Goal: Information Seeking & Learning: Check status

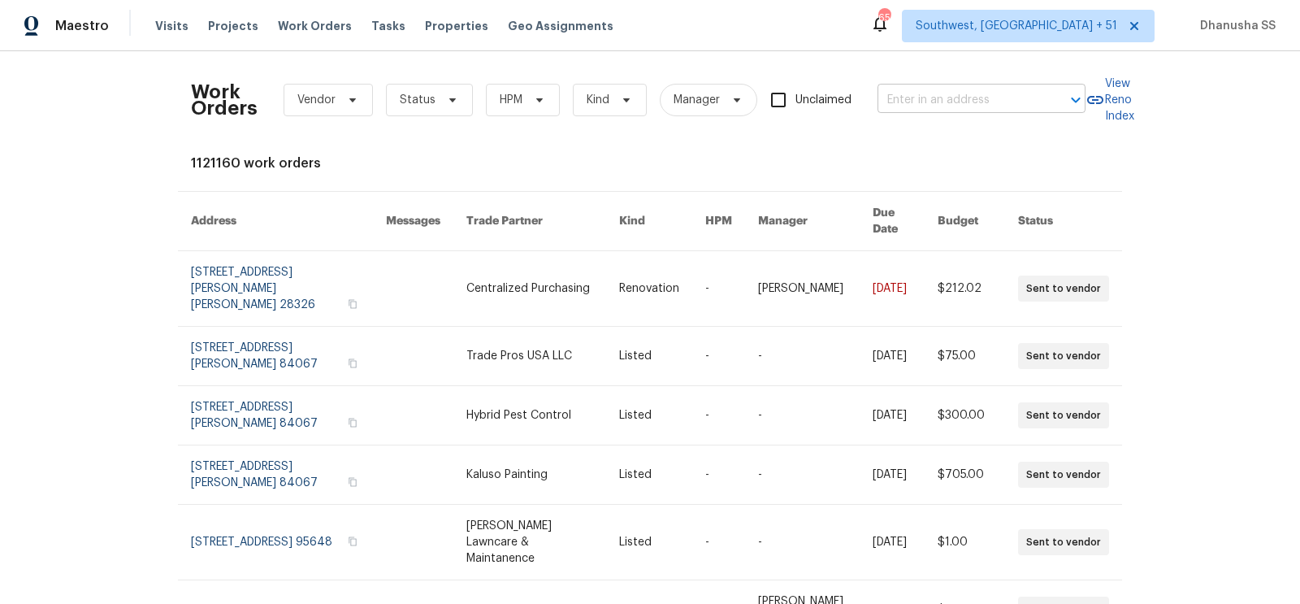
click at [939, 104] on input "text" at bounding box center [959, 100] width 163 height 25
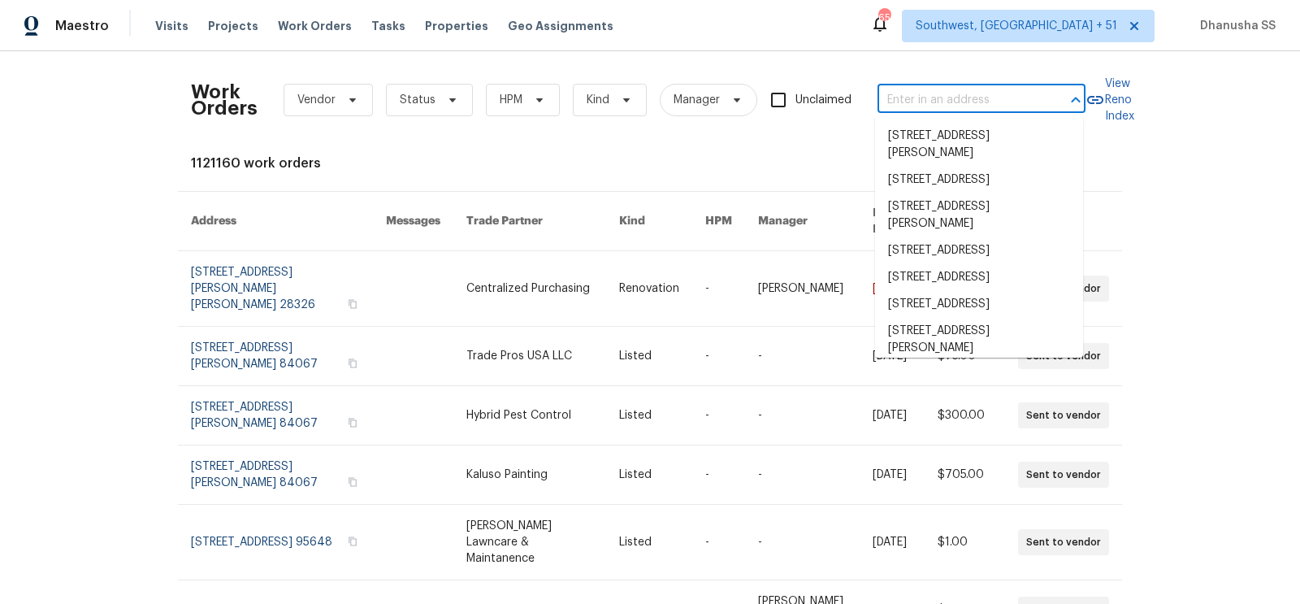
paste input "5456 Grand Traverse Dr, Raleigh, NC 27604"
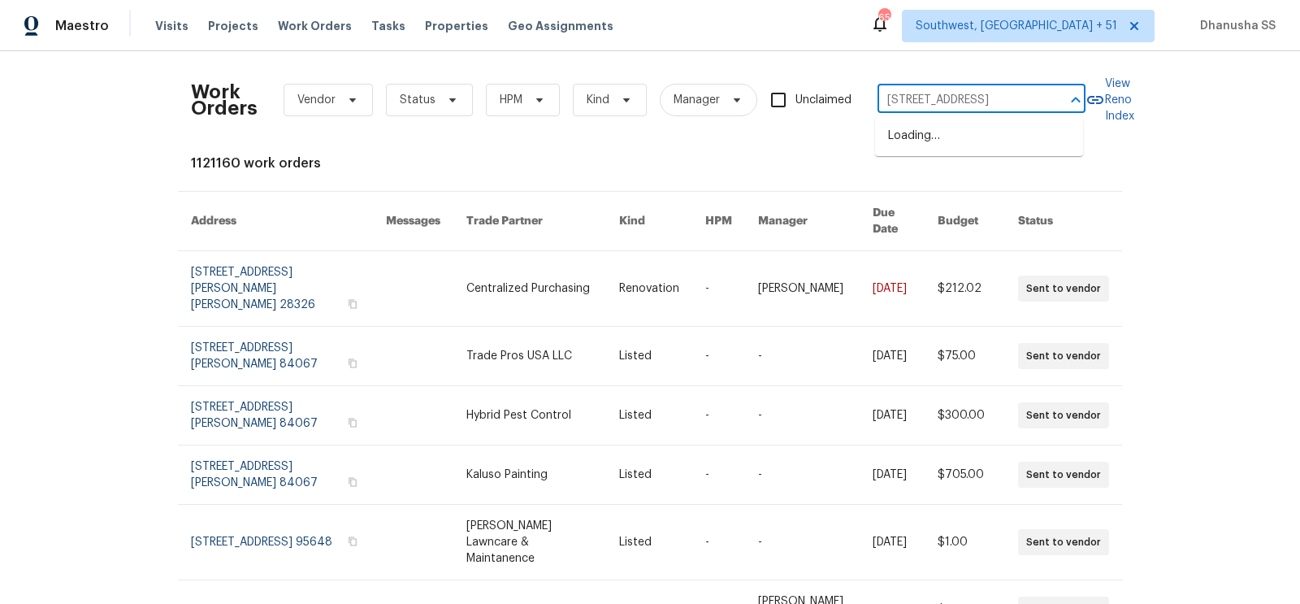
type input "5456 Grand Traverse Dr, Raleigh, NC 27604"
click at [942, 137] on li "5456 Grand Traverse Dr, Raleigh, NC 27604" at bounding box center [979, 136] width 208 height 27
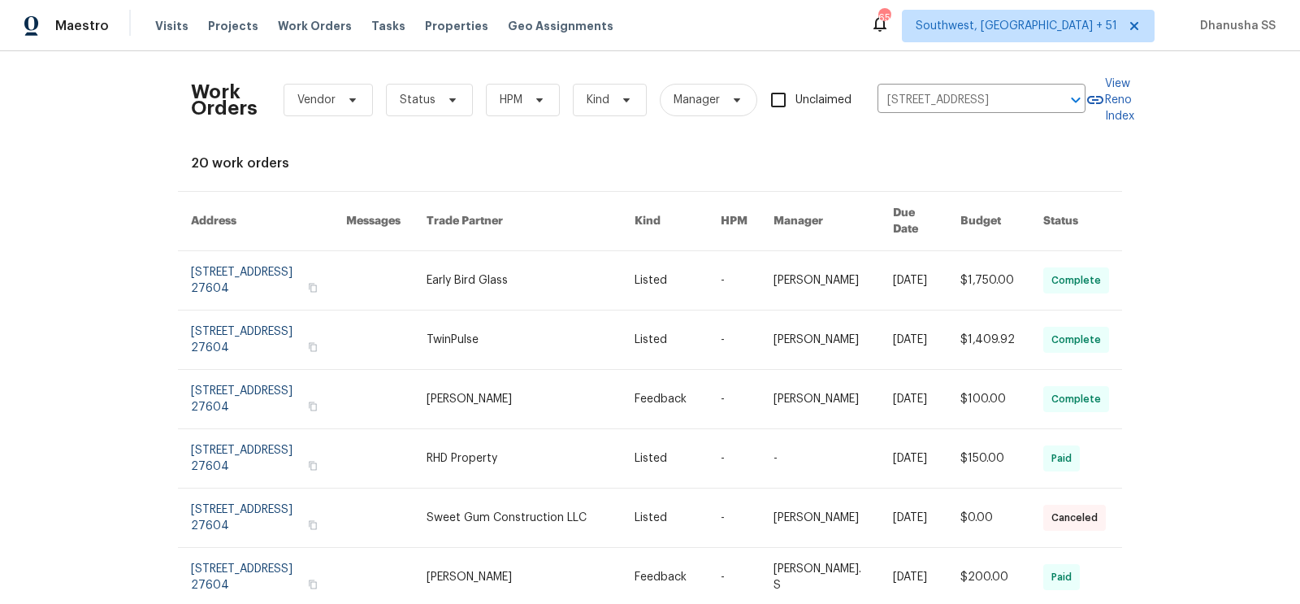
click at [671, 272] on link at bounding box center [678, 280] width 86 height 59
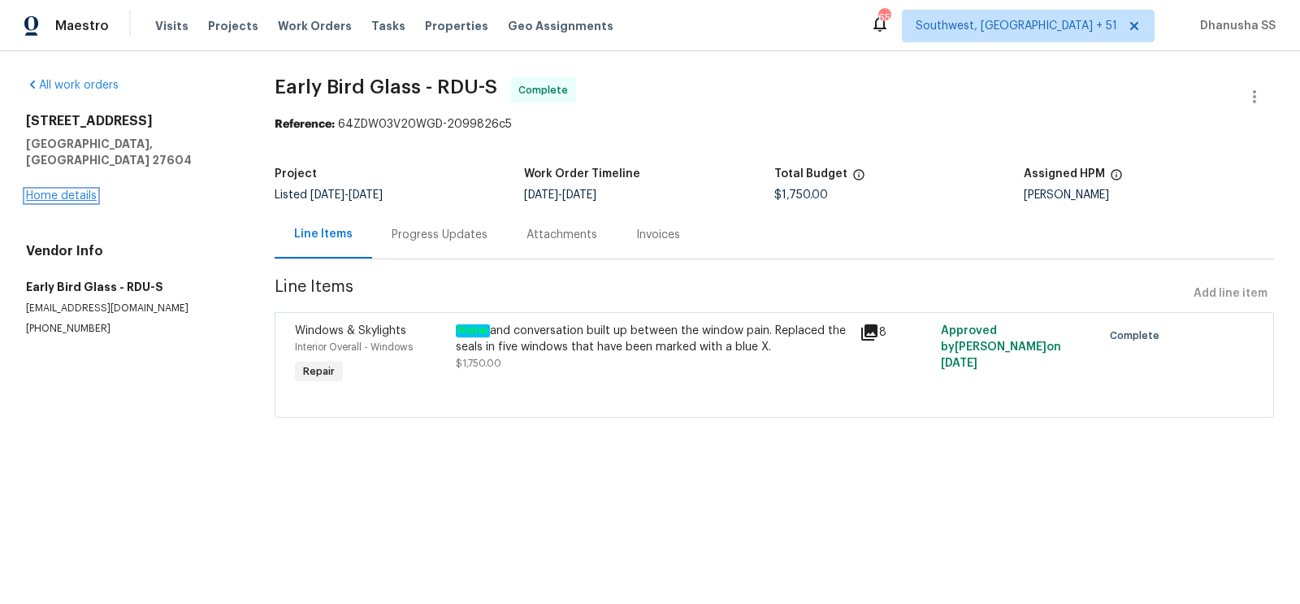
click at [80, 190] on link "Home details" at bounding box center [61, 195] width 71 height 11
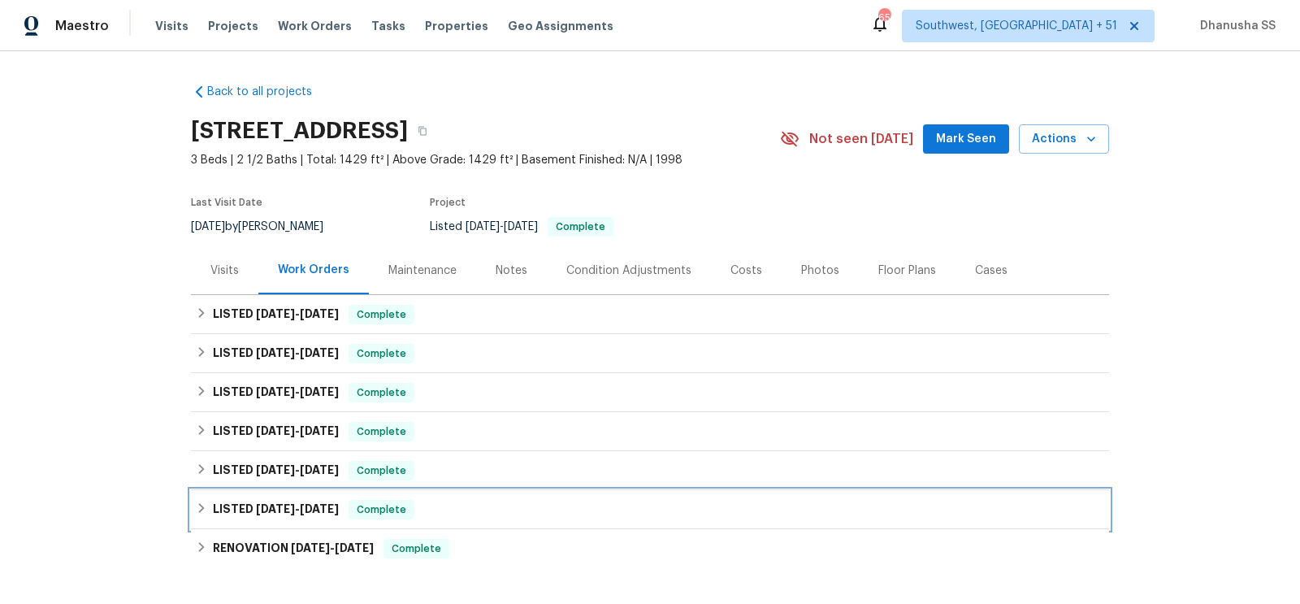
click at [443, 503] on div "LISTED 4/28/25 - 5/12/25 Complete" at bounding box center [650, 510] width 909 height 20
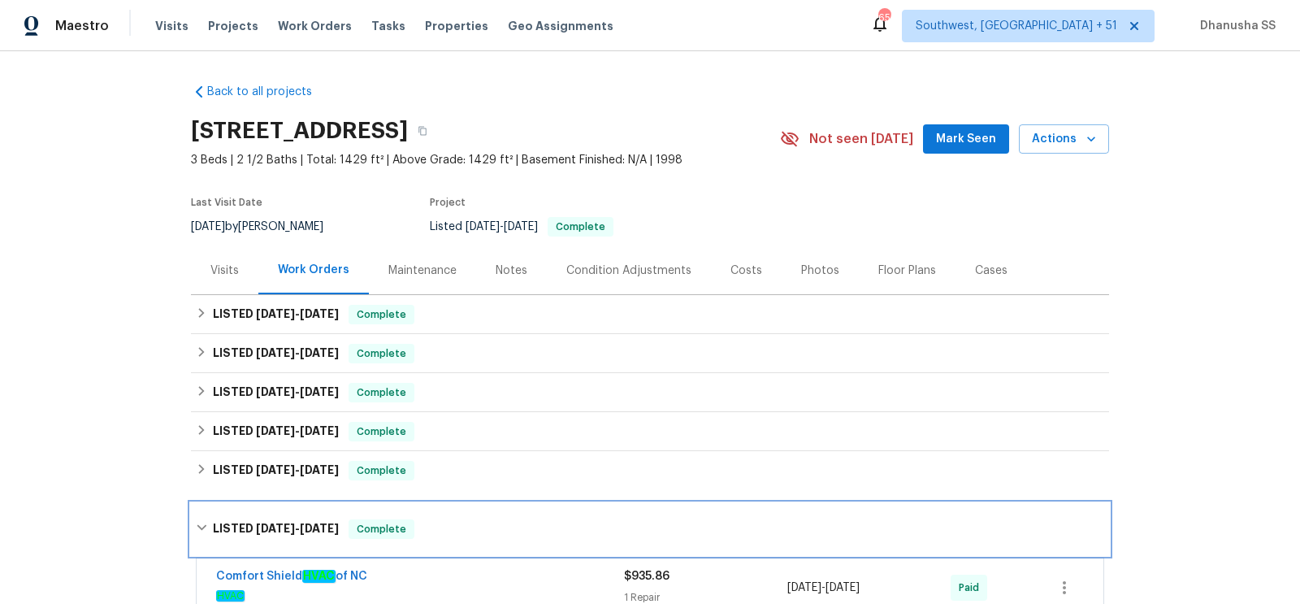
scroll to position [122, 0]
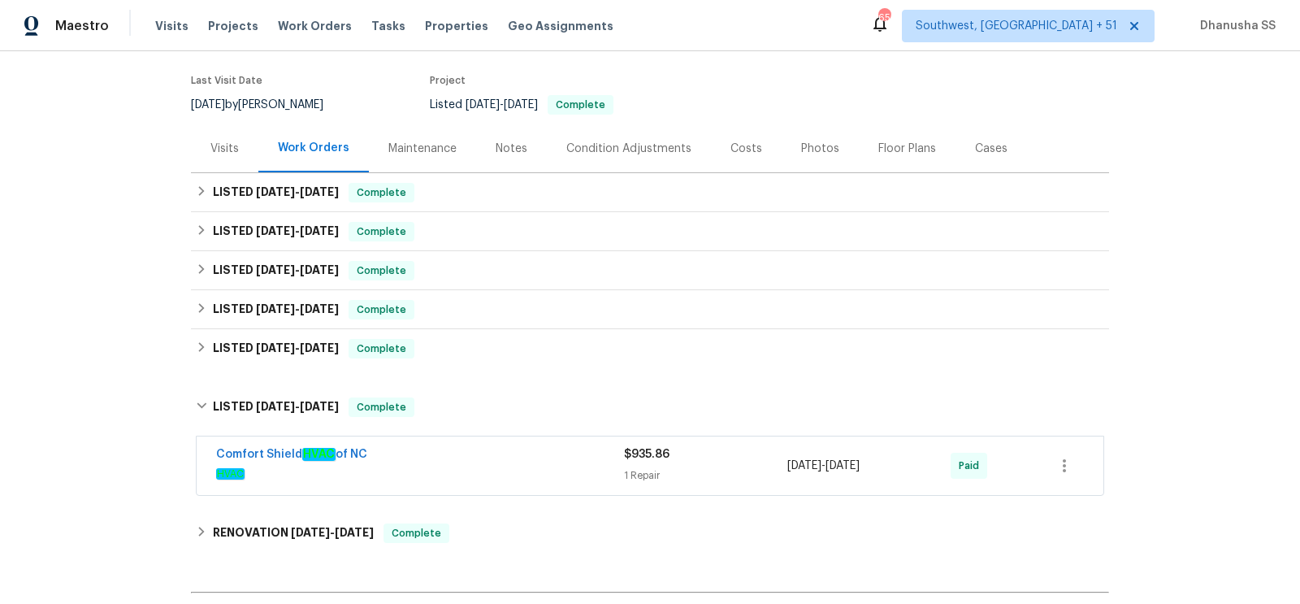
click at [537, 462] on div "Comfort Shield HVAC of NC" at bounding box center [420, 456] width 408 height 20
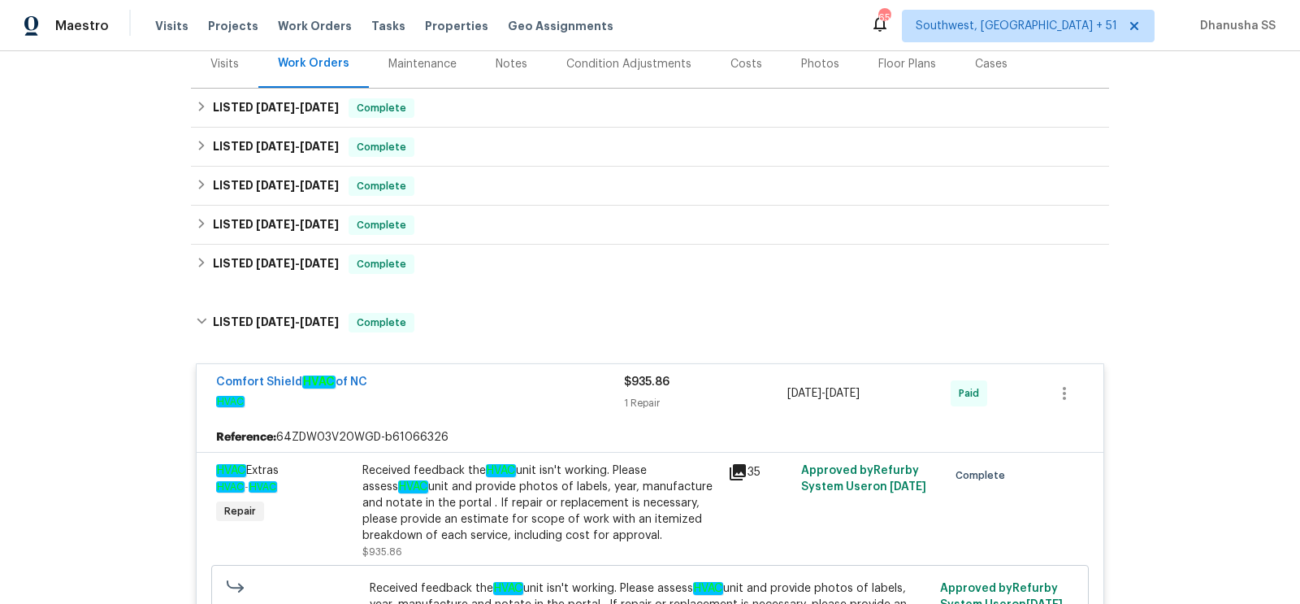
scroll to position [169, 0]
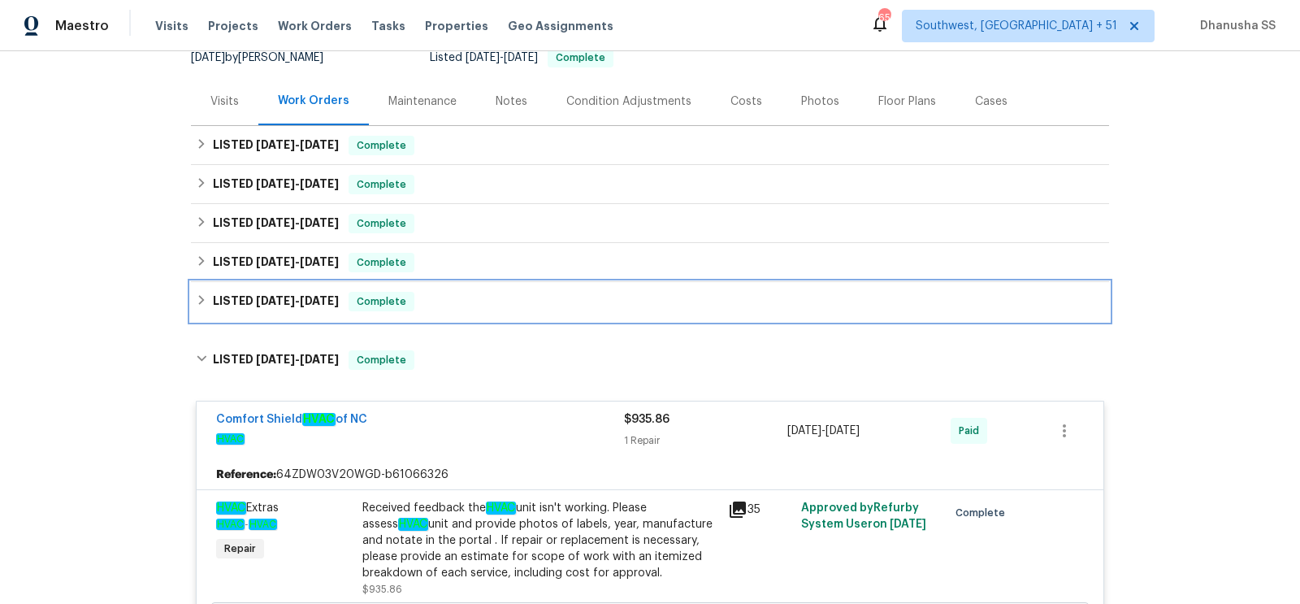
click at [497, 301] on div "LISTED 7/23/25 - 7/23/25 Complete" at bounding box center [650, 302] width 909 height 20
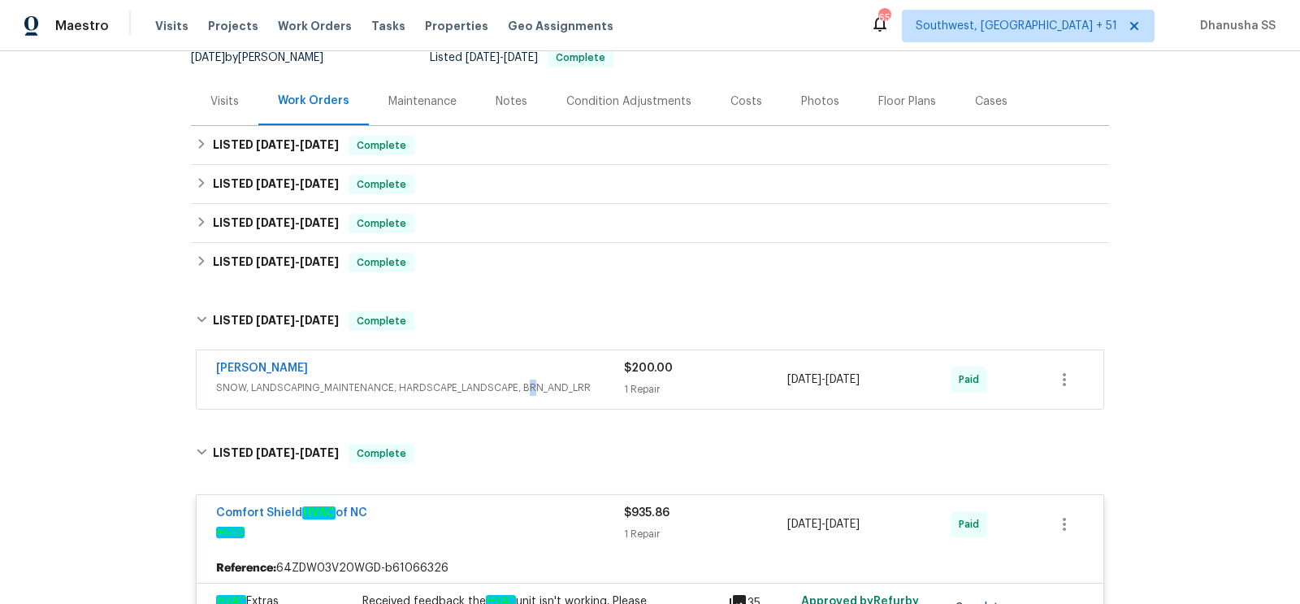
click at [528, 382] on span "SNOW, LANDSCAPING_MAINTENANCE, HARDSCAPE_LANDSCAPE, BRN_AND_LRR" at bounding box center [420, 388] width 408 height 16
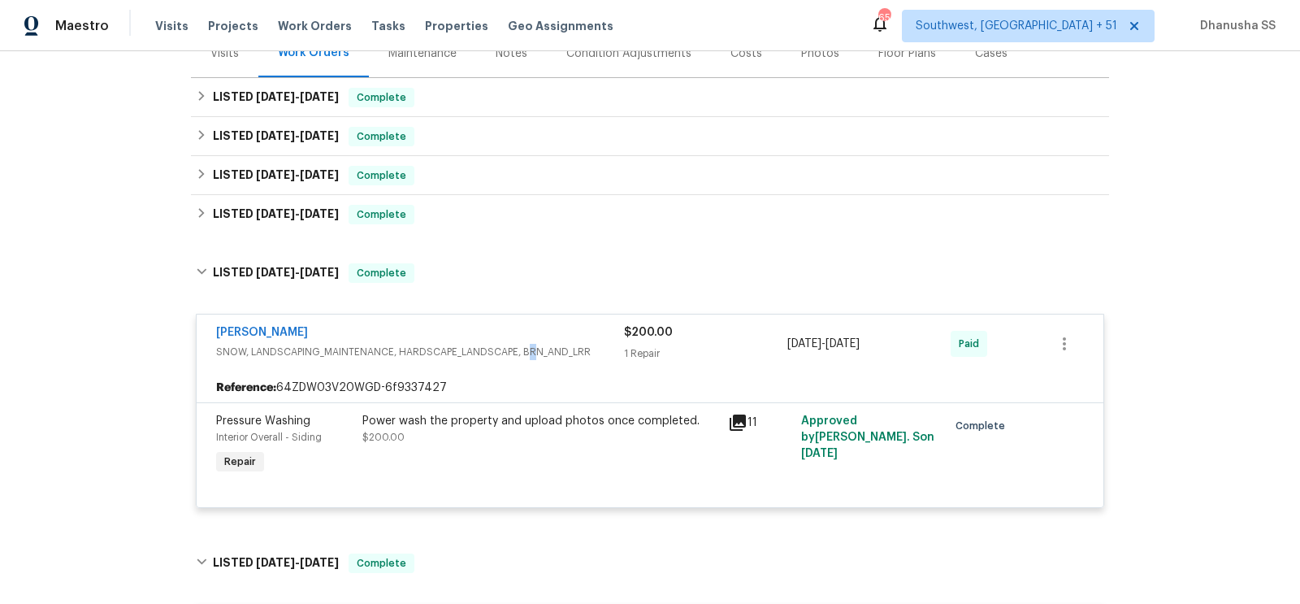
scroll to position [147, 0]
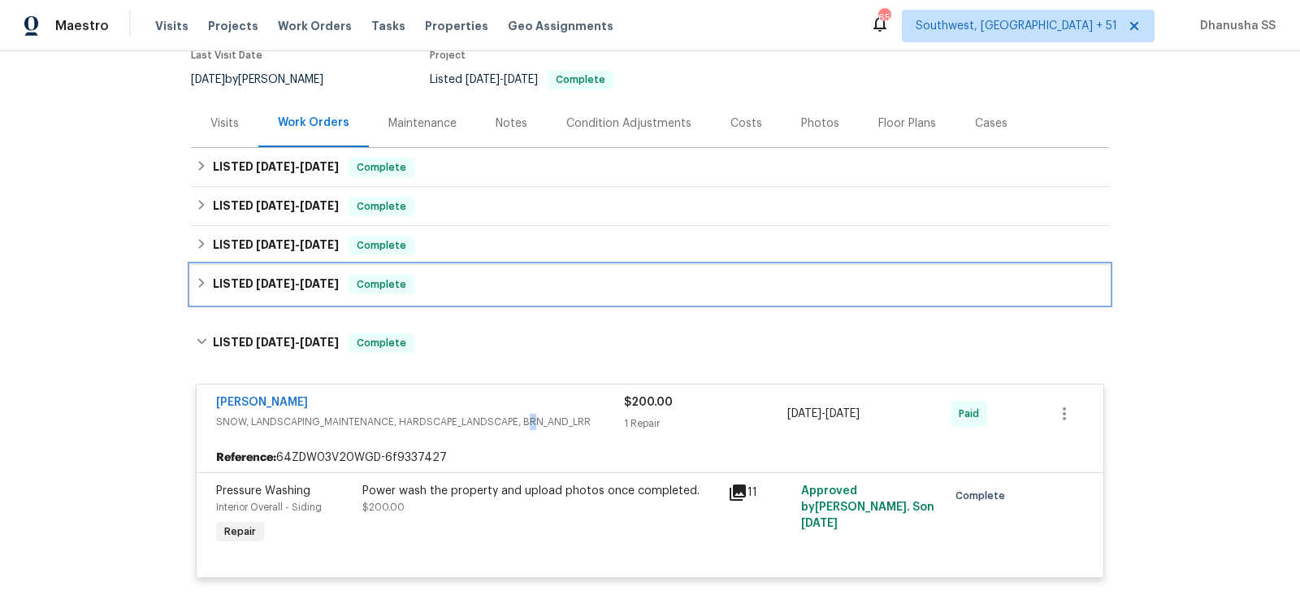
click at [490, 283] on div "LISTED 8/4/25 - 8/15/25 Complete" at bounding box center [650, 285] width 909 height 20
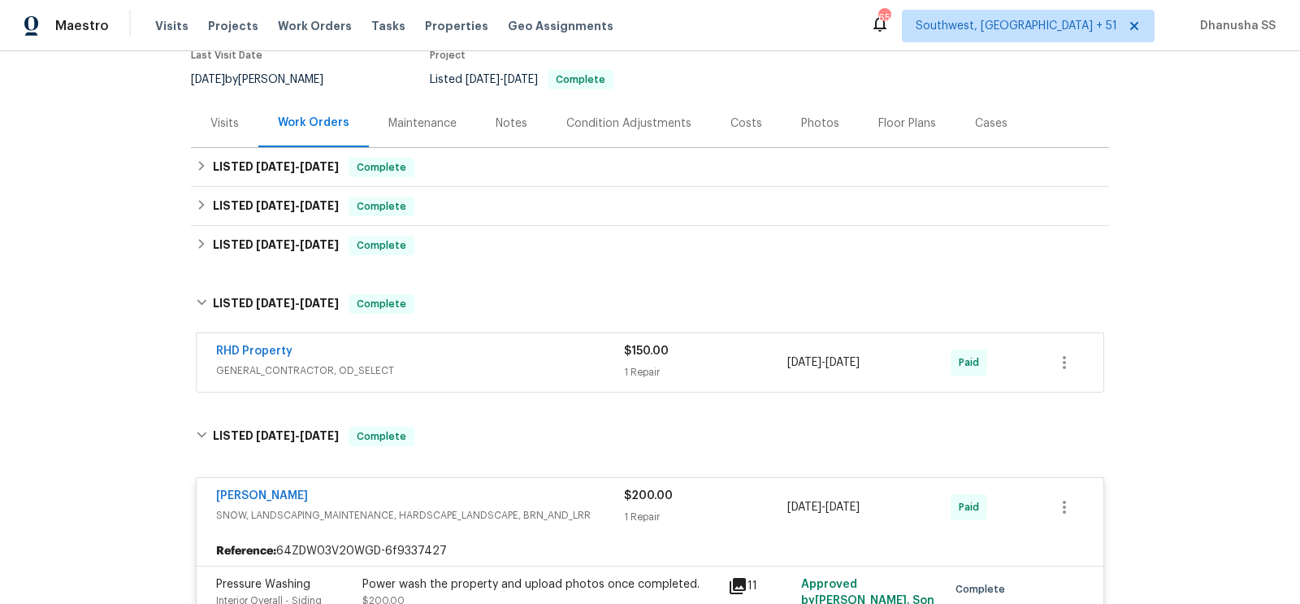
click at [527, 363] on span "GENERAL_CONTRACTOR, OD_SELECT" at bounding box center [420, 370] width 408 height 16
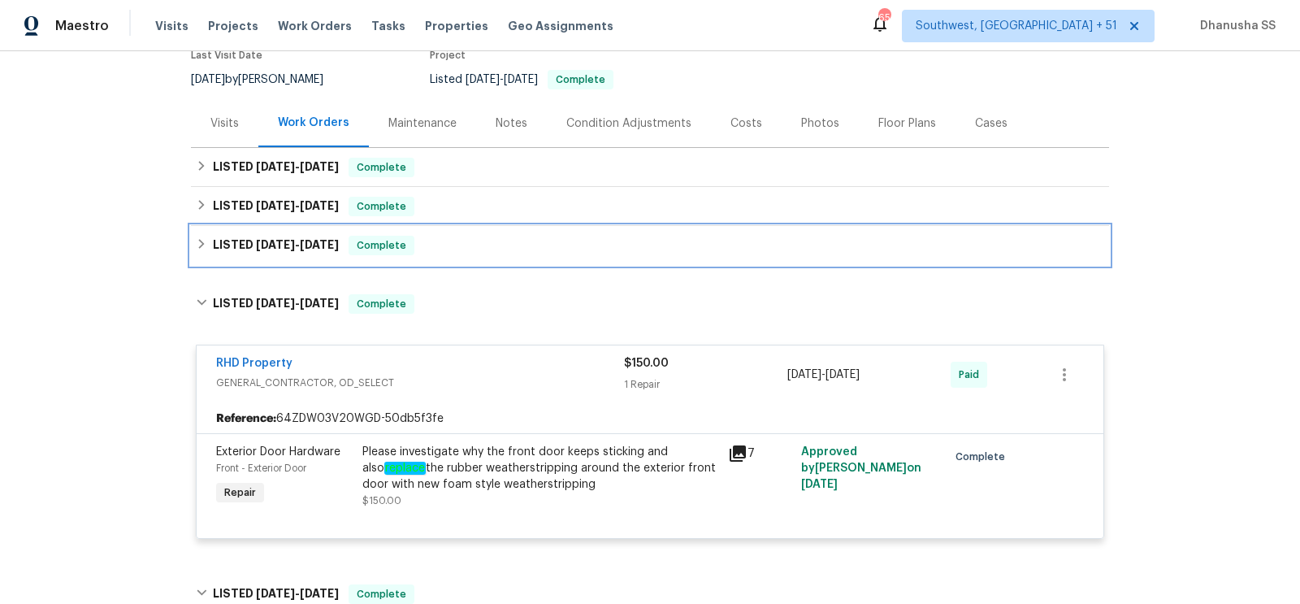
click at [505, 240] on div "LISTED 9/26/25 - 9/26/25 Complete" at bounding box center [650, 246] width 909 height 20
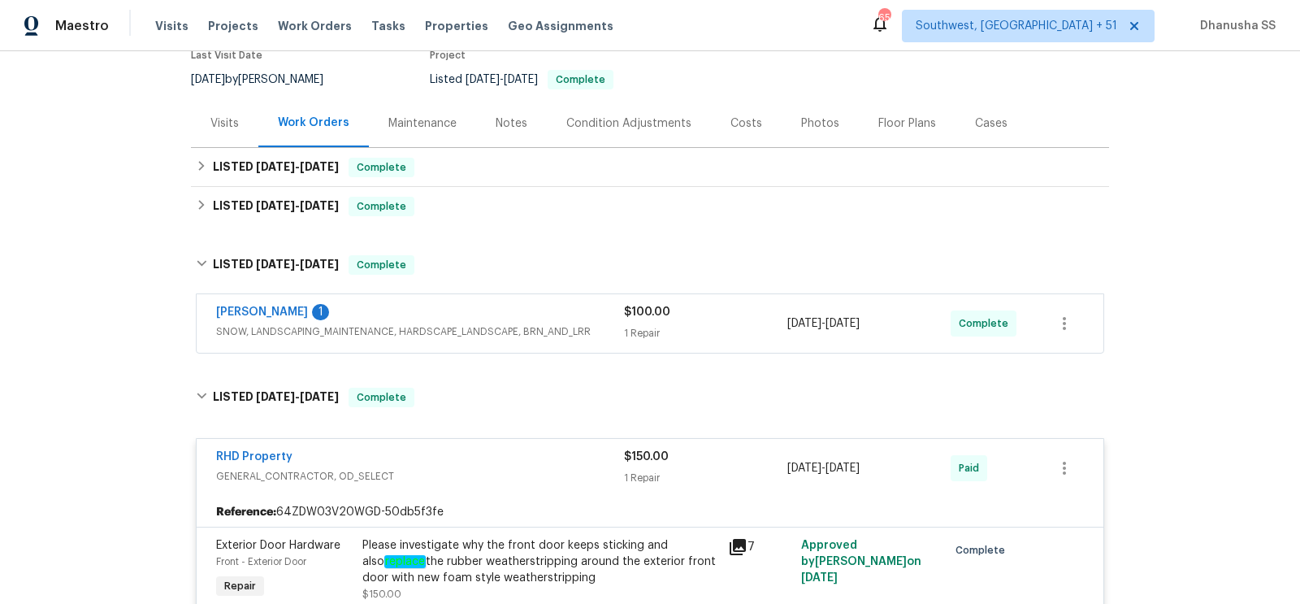
click at [530, 315] on div "Cameron Sweeney 1" at bounding box center [420, 314] width 408 height 20
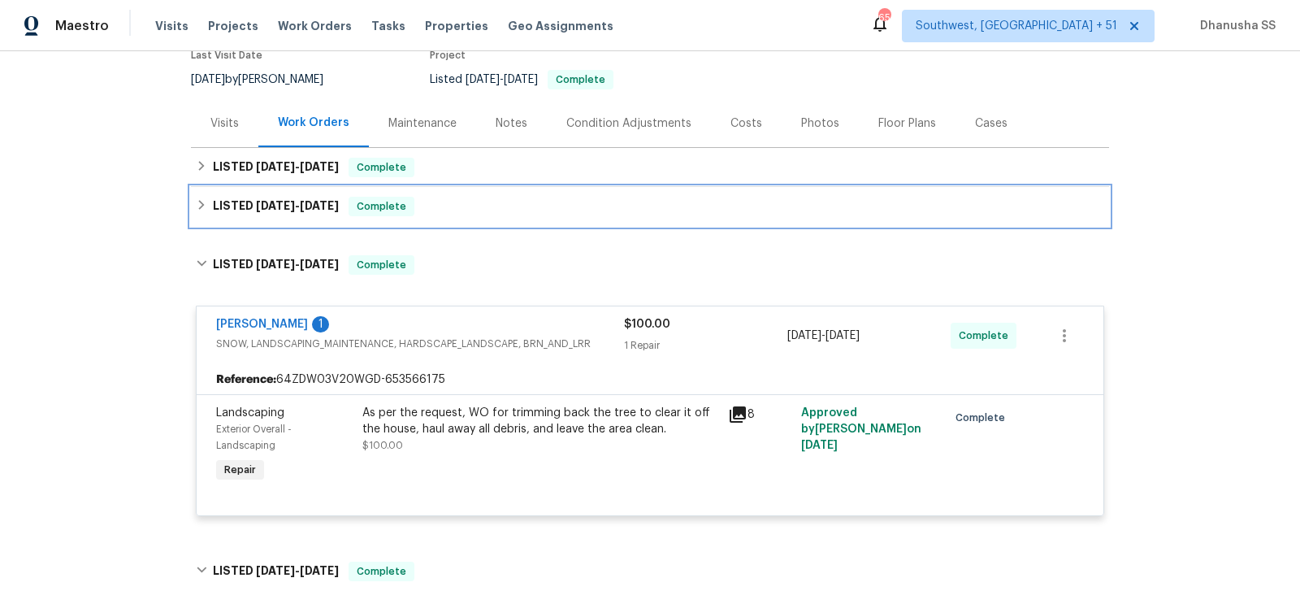
click at [448, 197] on div "LISTED 9/30/25 - 10/6/25 Complete" at bounding box center [650, 207] width 909 height 20
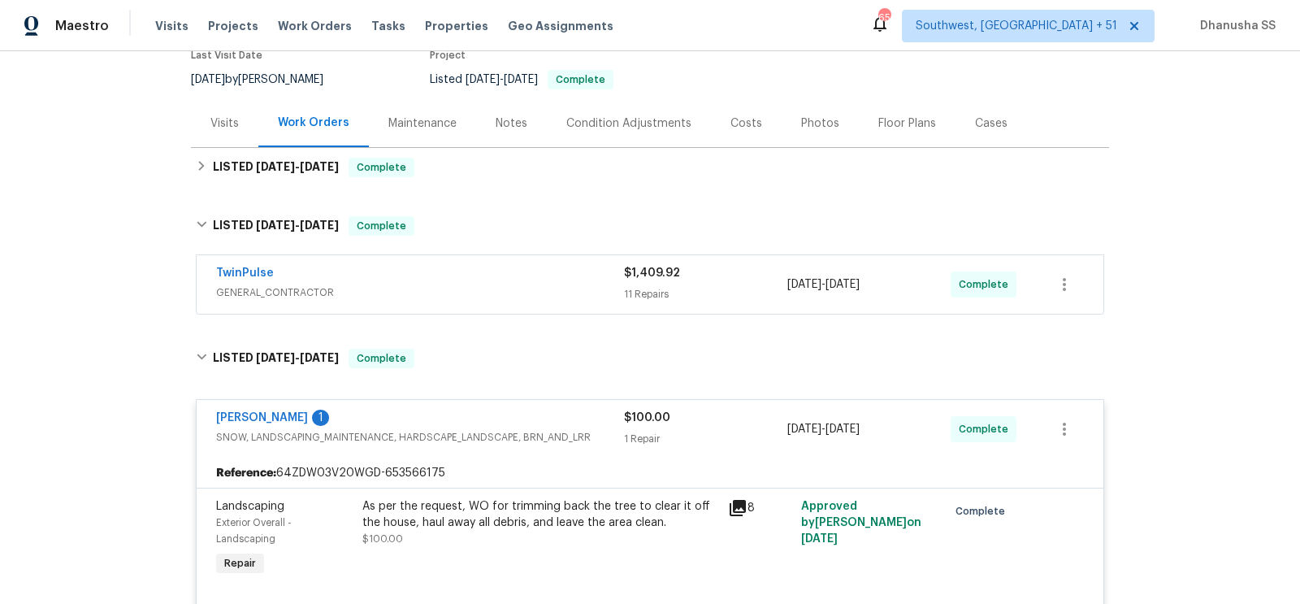
click at [510, 289] on span "GENERAL_CONTRACTOR" at bounding box center [420, 292] width 408 height 16
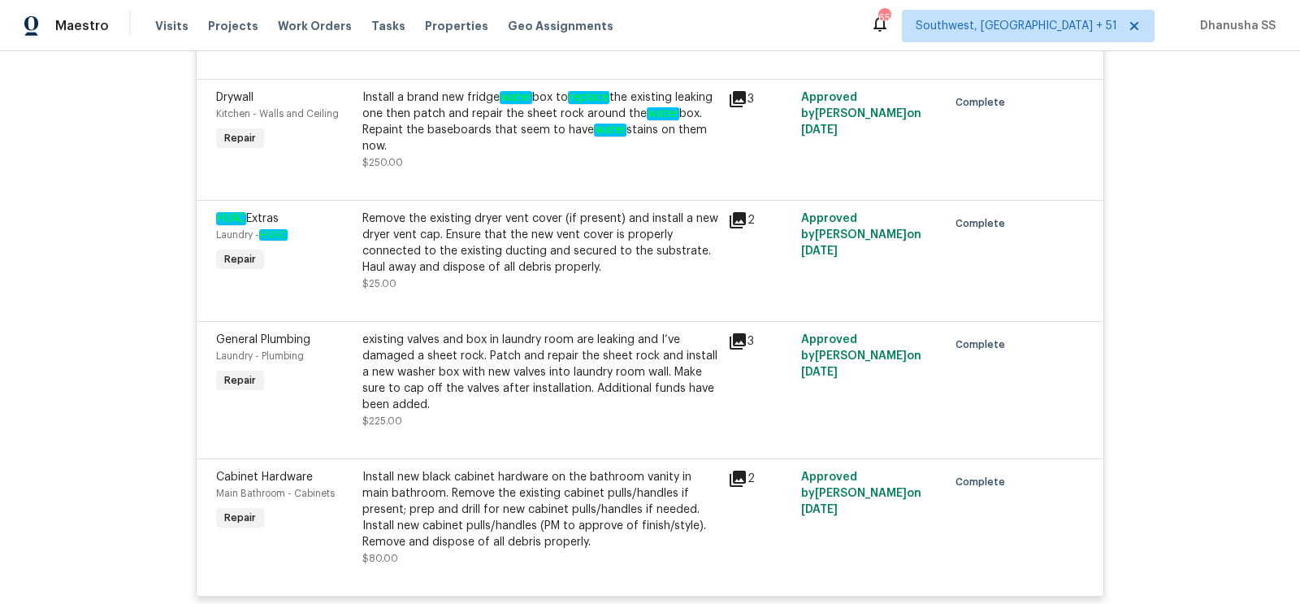
scroll to position [1418, 0]
click at [501, 378] on div "existing valves and box in laundry room are leaking and I’ve damaged a sheet ro…" at bounding box center [540, 372] width 356 height 81
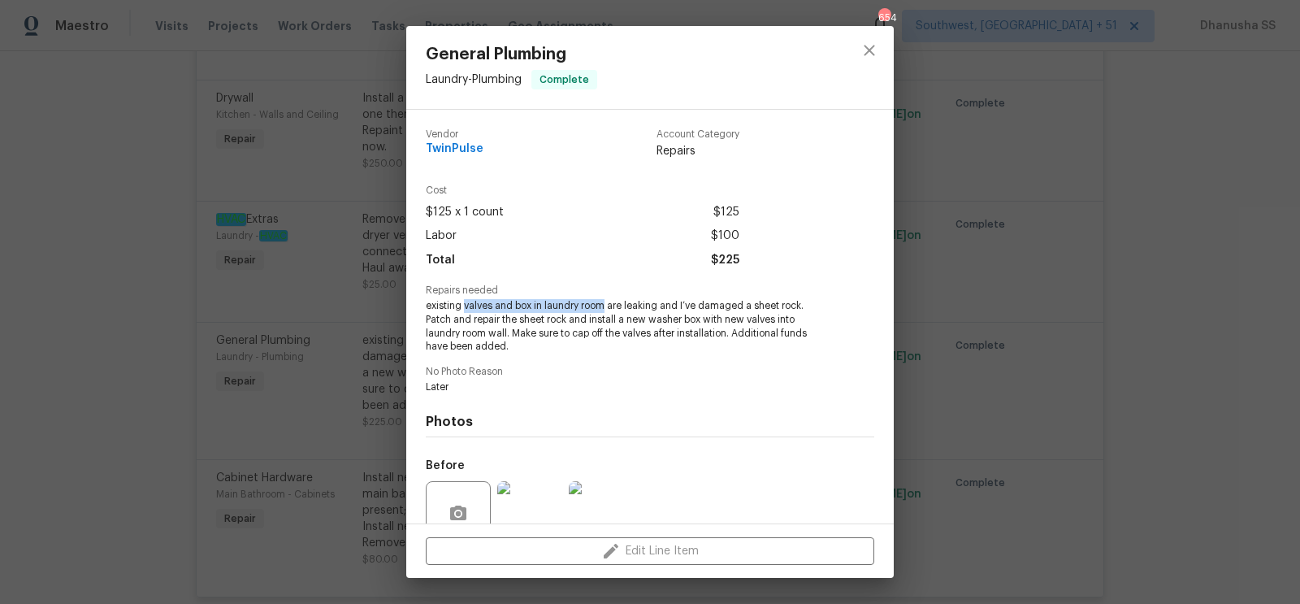
drag, startPoint x: 463, startPoint y: 309, endPoint x: 605, endPoint y: 311, distance: 141.4
click at [605, 311] on span "existing valves and box in laundry room are leaking and I’ve damaged a sheet ro…" at bounding box center [628, 326] width 404 height 54
copy span "valves and box in laundry room"
click at [602, 319] on span "existing valves and box in laundry room are leaking and I’ve damaged a sheet ro…" at bounding box center [628, 326] width 404 height 54
drag, startPoint x: 587, startPoint y: 319, endPoint x: 482, endPoint y: 334, distance: 106.0
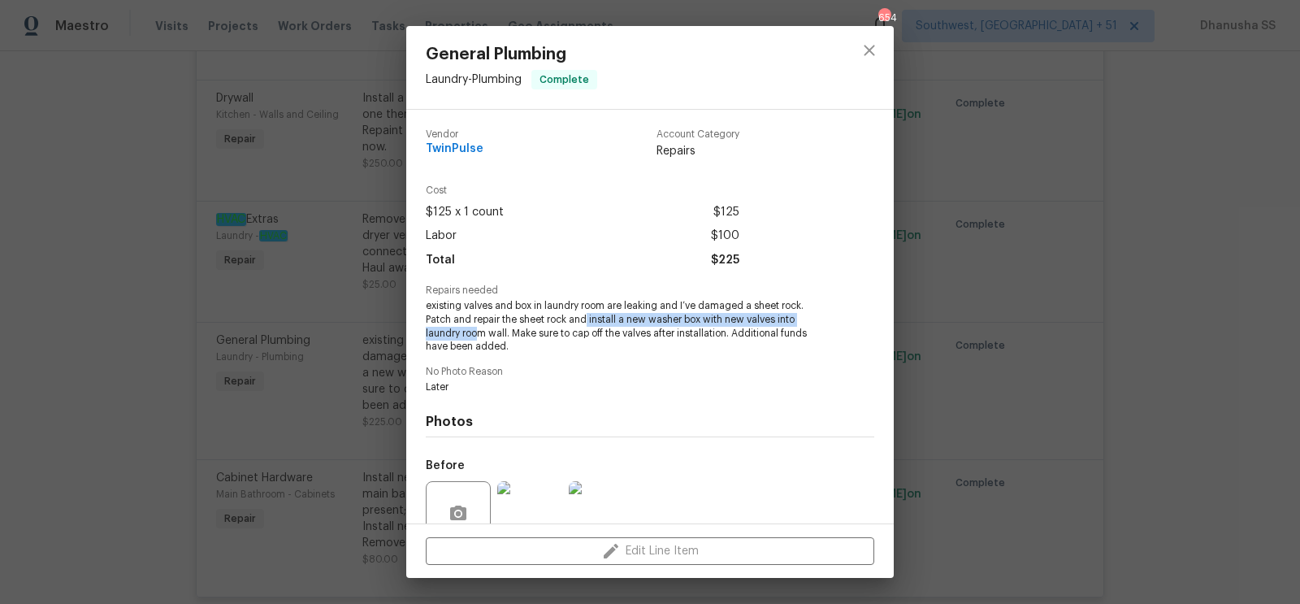
click at [482, 334] on span "existing valves and box in laundry room are leaking and I’ve damaged a sheet ro…" at bounding box center [628, 326] width 404 height 54
copy span "install a new washer box with new valves into laundry roo"
click at [864, 60] on button "close" at bounding box center [869, 50] width 39 height 39
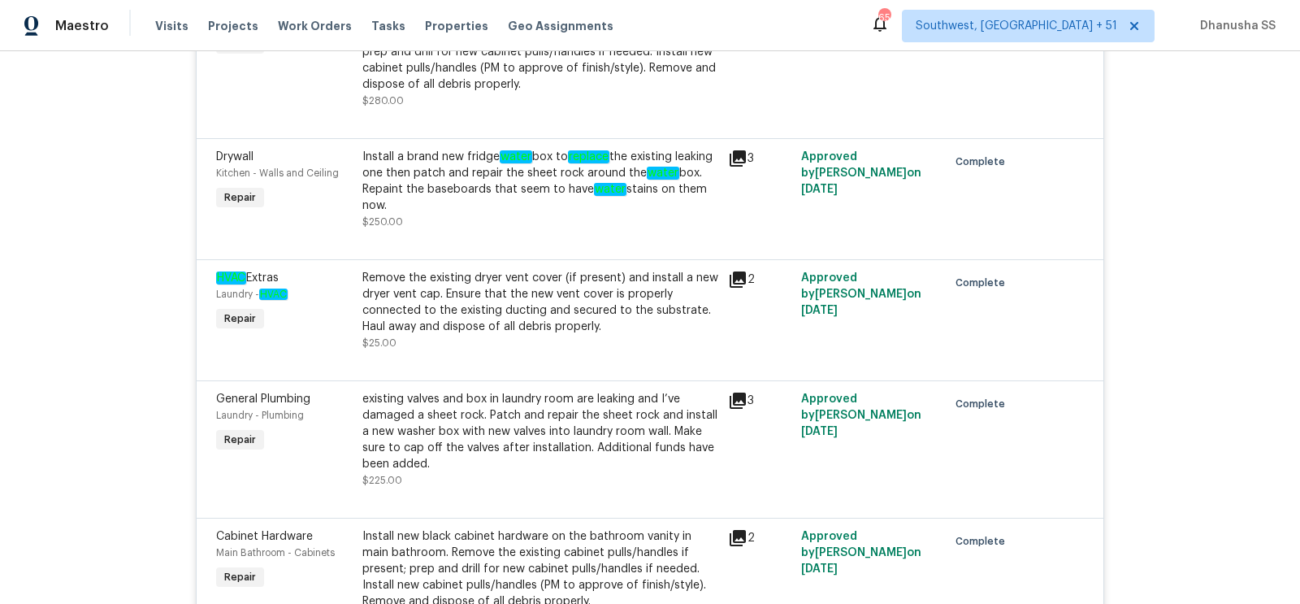
scroll to position [1338, 0]
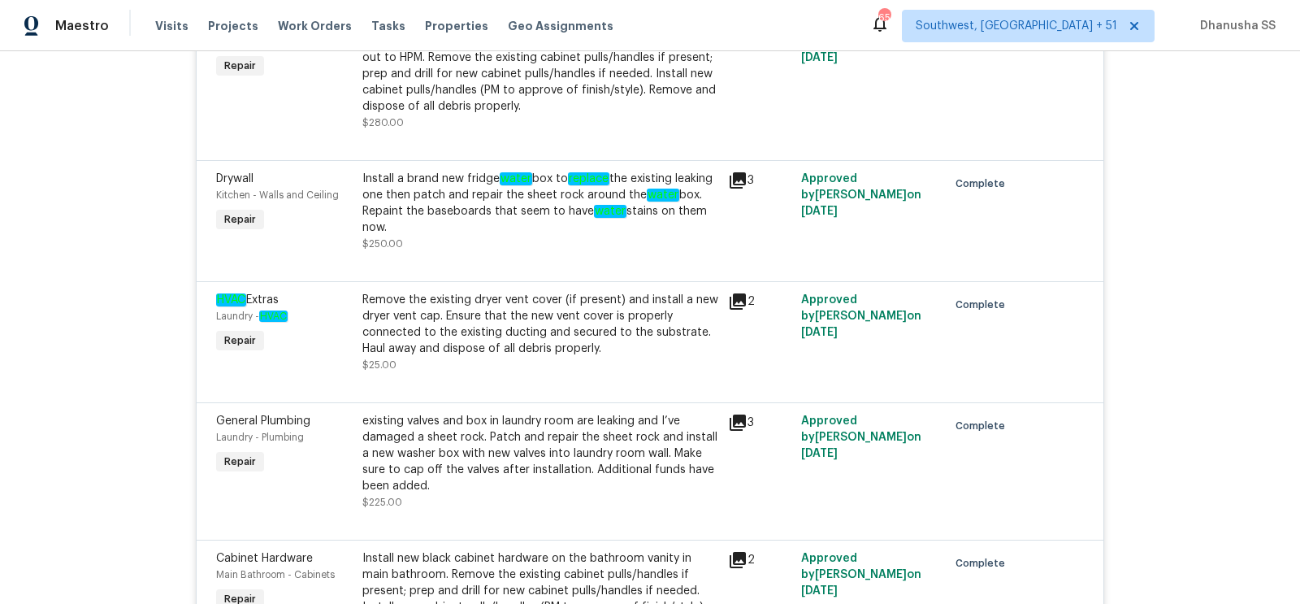
click at [571, 206] on div "Install a brand new fridge water box to replace the existing leaking one then p…" at bounding box center [540, 203] width 356 height 65
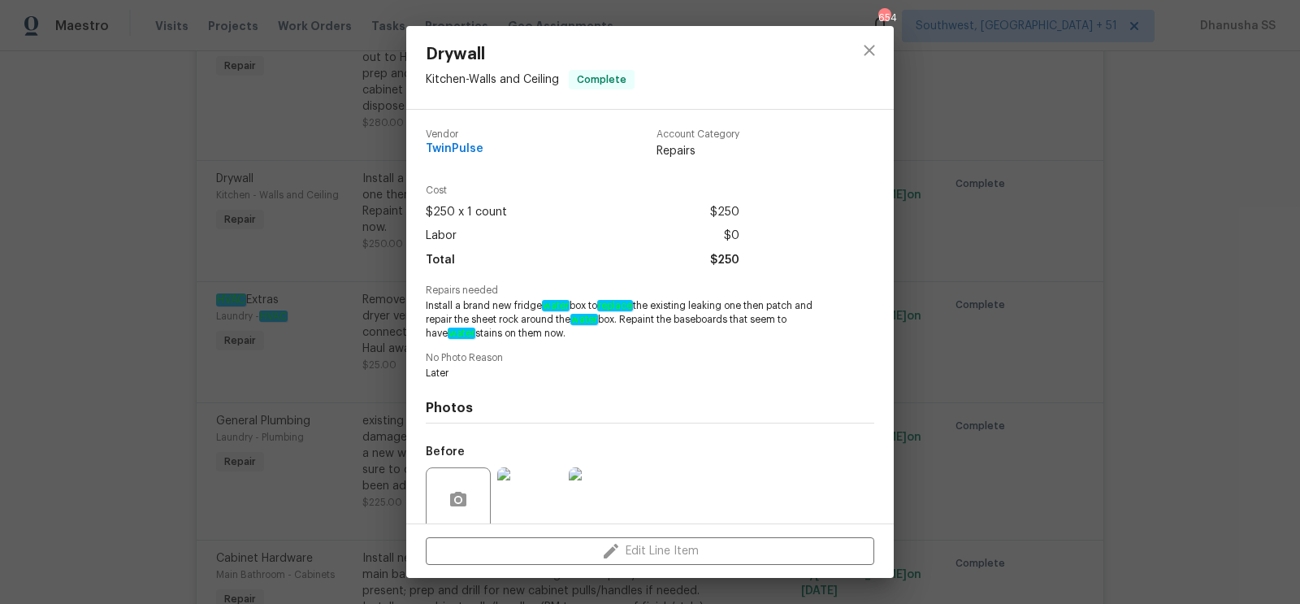
scroll to position [114, 0]
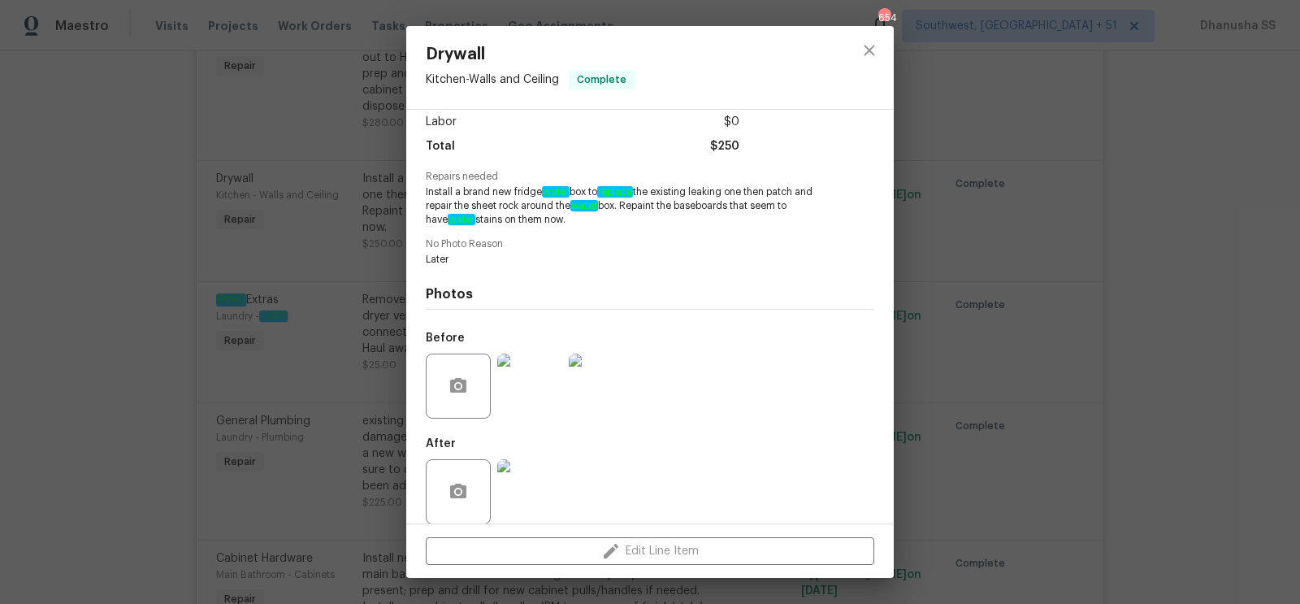
click at [517, 379] on img at bounding box center [529, 386] width 65 height 65
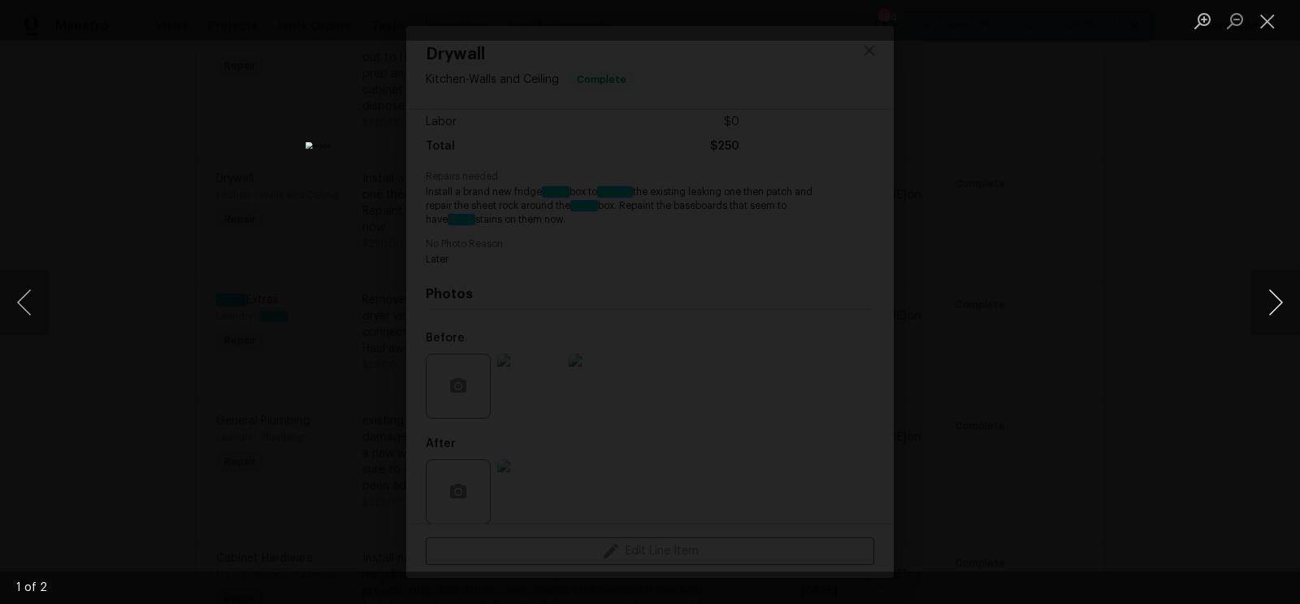
click at [1277, 316] on button "Next image" at bounding box center [1276, 302] width 49 height 65
click at [1099, 262] on div "Lightbox" at bounding box center [650, 302] width 1300 height 604
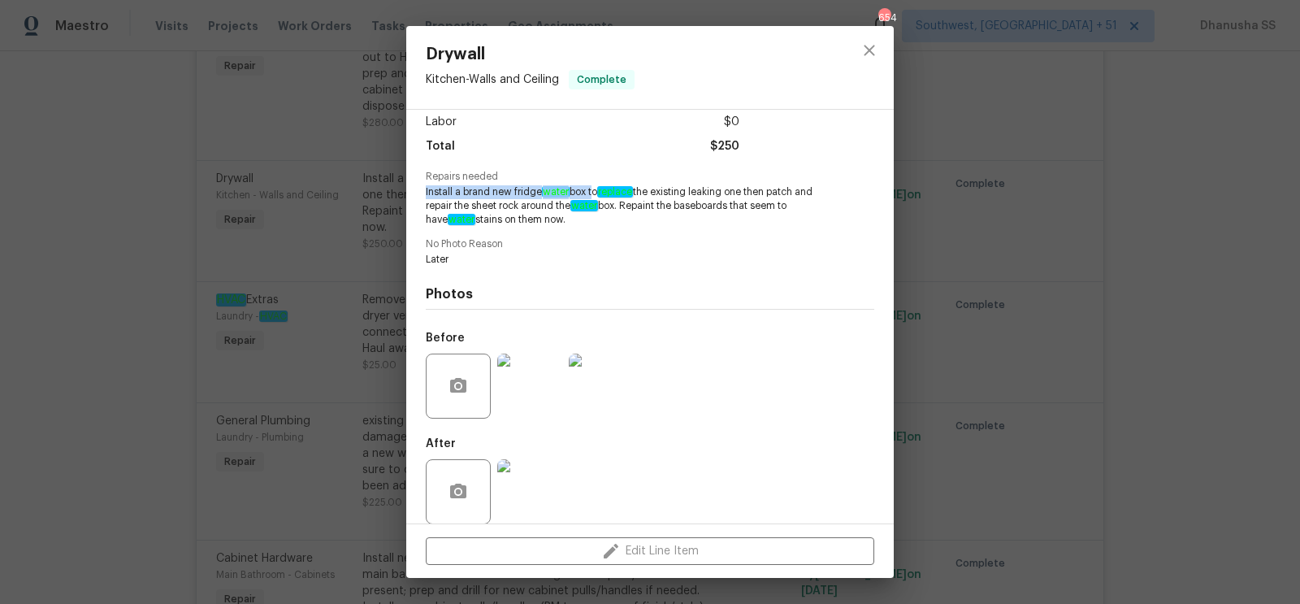
drag, startPoint x: 423, startPoint y: 190, endPoint x: 593, endPoint y: 190, distance: 169.9
click at [593, 190] on div "Vendor TwinPulse Account Category Repairs Cost $250 x 1 count $250 Labor $0 Tot…" at bounding box center [650, 317] width 488 height 414
copy span "Install a brand new fridge water box"
click at [616, 189] on em "replace" at bounding box center [615, 191] width 36 height 11
drag, startPoint x: 545, startPoint y: 193, endPoint x: 591, endPoint y: 194, distance: 45.5
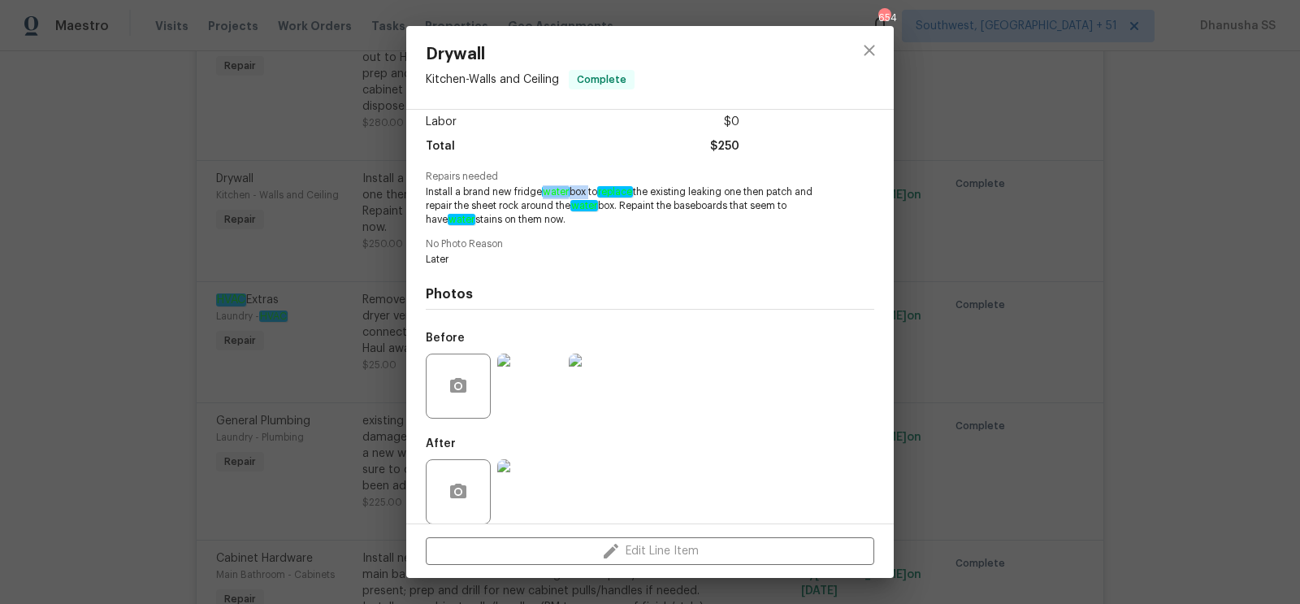
click at [591, 194] on span "Install a brand new fridge water box to replace the existing leaking one then p…" at bounding box center [628, 205] width 404 height 41
copy span "water box"
click at [506, 197] on span "Install a brand new fridge water box to replace the existing leaking one then p…" at bounding box center [628, 205] width 404 height 41
drag, startPoint x: 513, startPoint y: 193, endPoint x: 590, endPoint y: 194, distance: 77.2
click at [590, 194] on span "Install a brand new fridge water box to replace the existing leaking one then p…" at bounding box center [628, 205] width 404 height 41
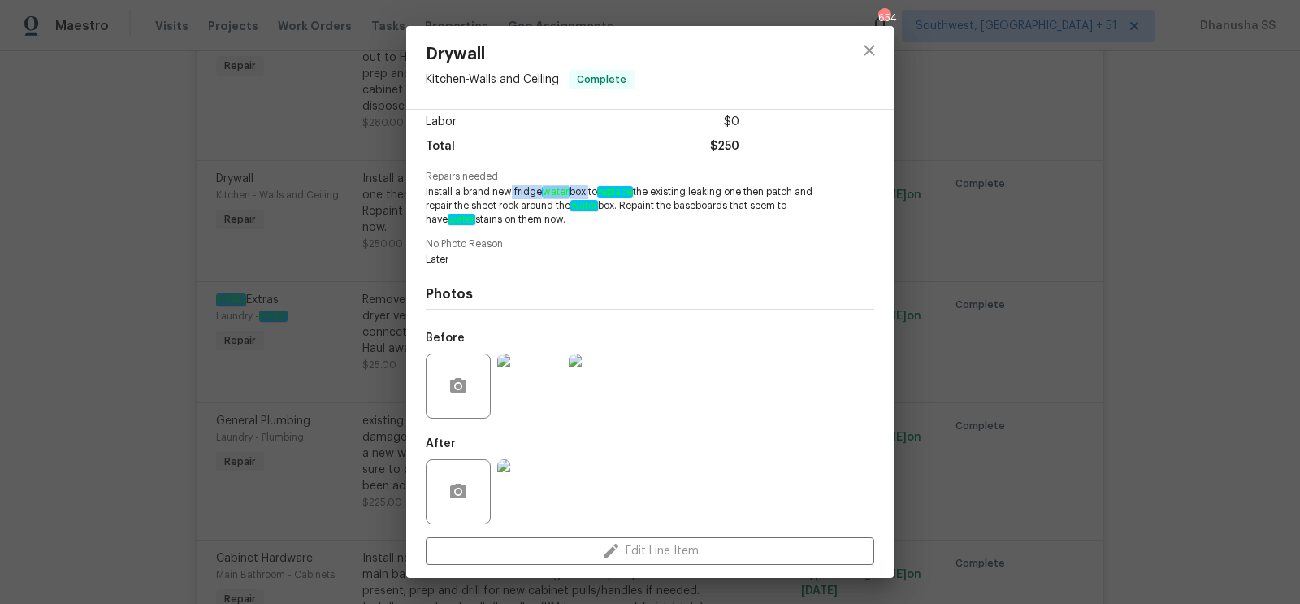
copy span "fridge water box"
click at [870, 58] on icon "close" at bounding box center [870, 51] width 20 height 20
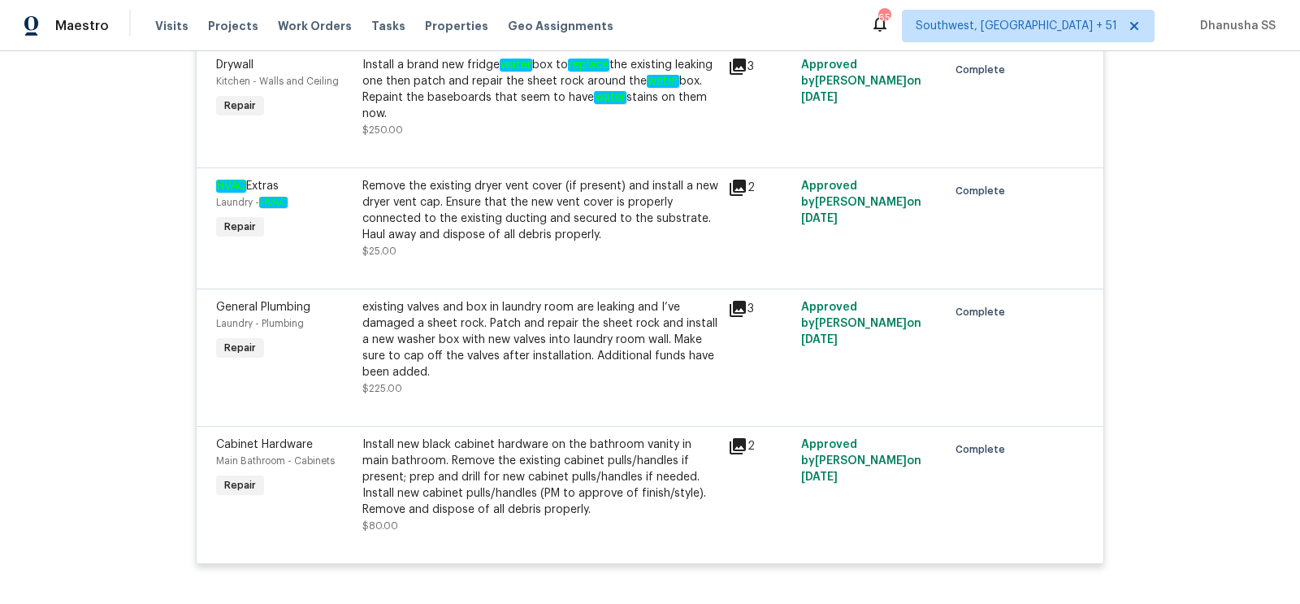
scroll to position [1455, 0]
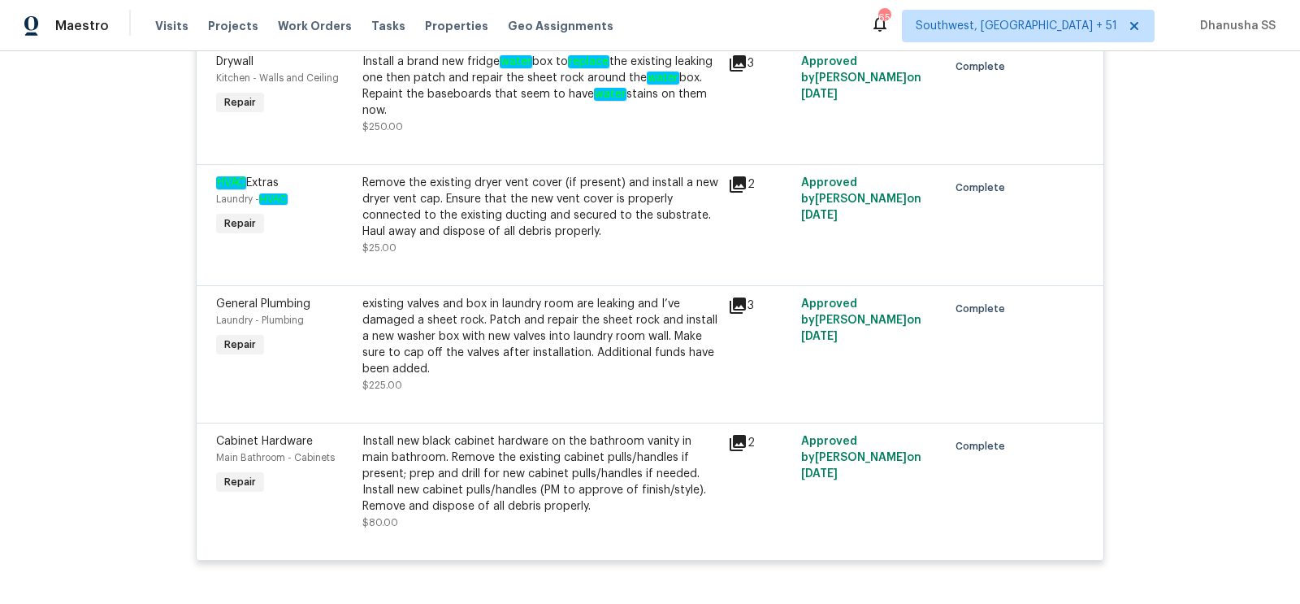
click at [500, 359] on div "existing valves and box in laundry room are leaking and I’ve damaged a sheet ro…" at bounding box center [540, 336] width 356 height 81
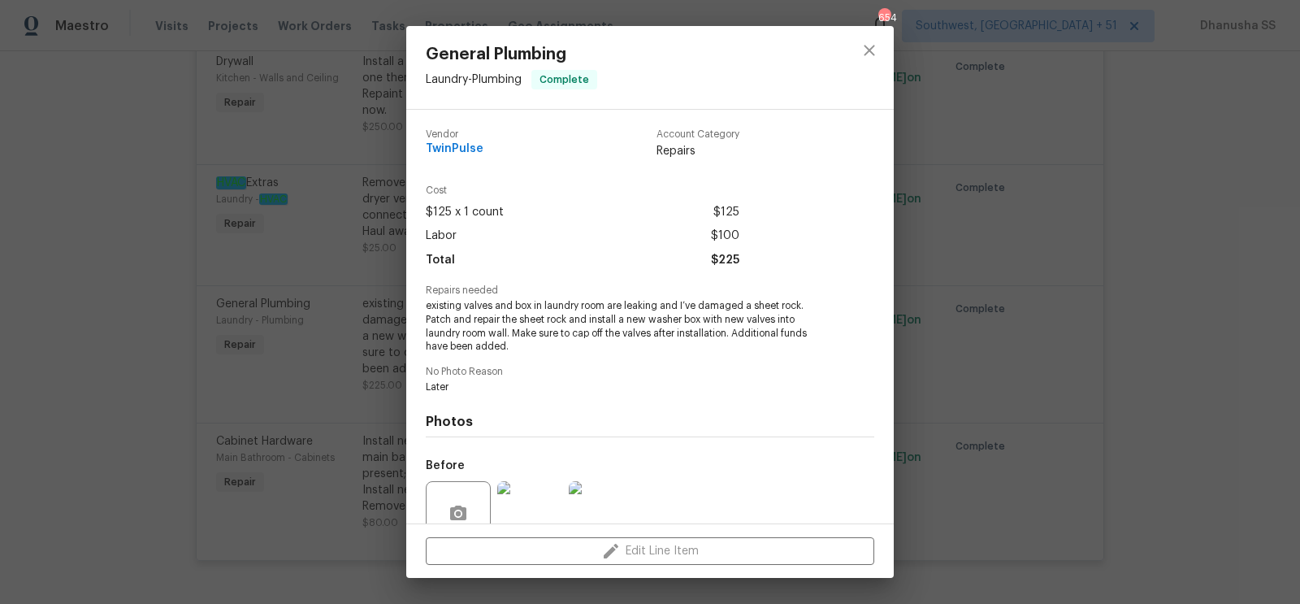
scroll to position [145, 0]
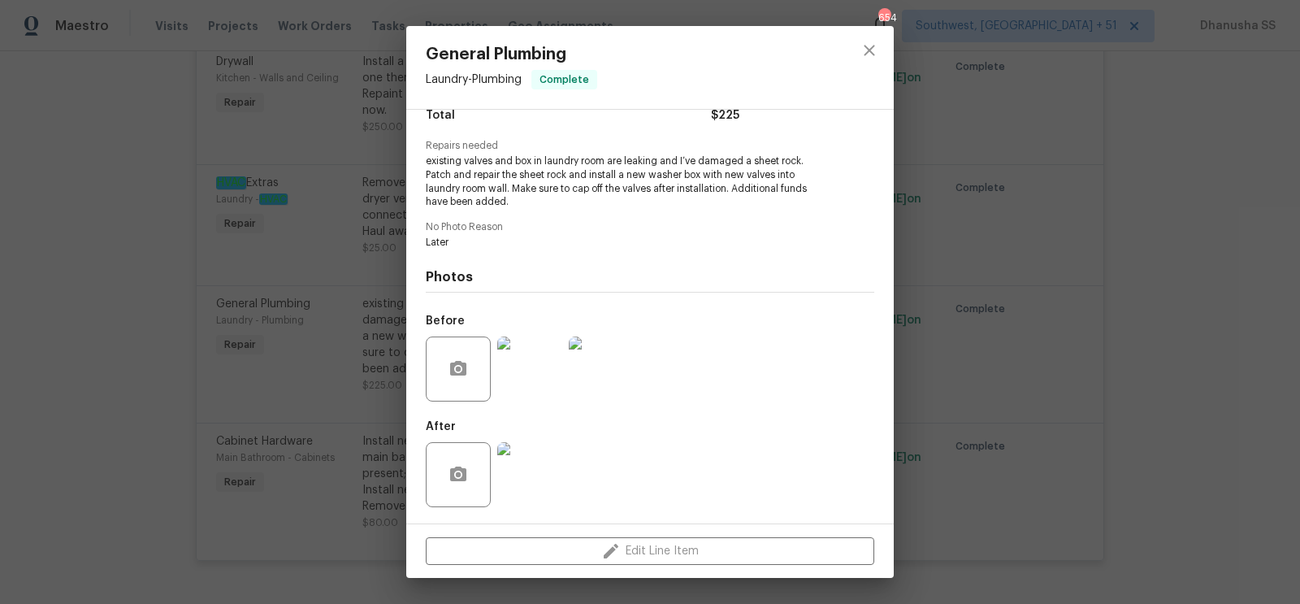
click at [540, 389] on img at bounding box center [529, 368] width 65 height 65
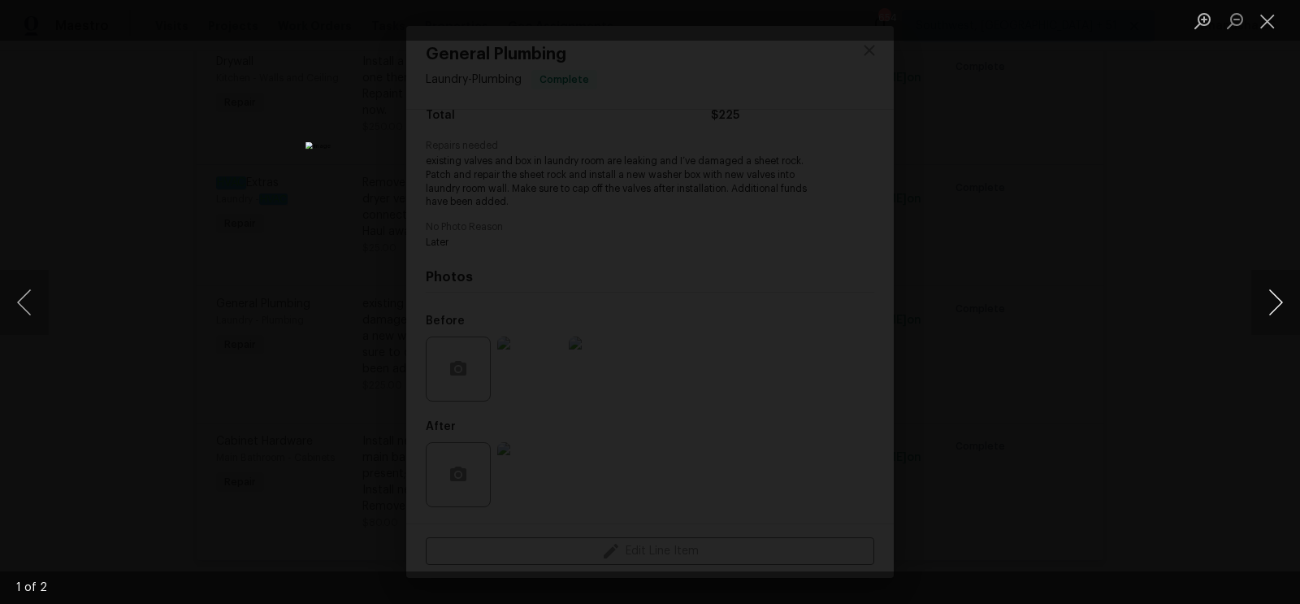
click at [1276, 322] on button "Next image" at bounding box center [1276, 302] width 49 height 65
click at [1104, 325] on div "Lightbox" at bounding box center [650, 302] width 1300 height 604
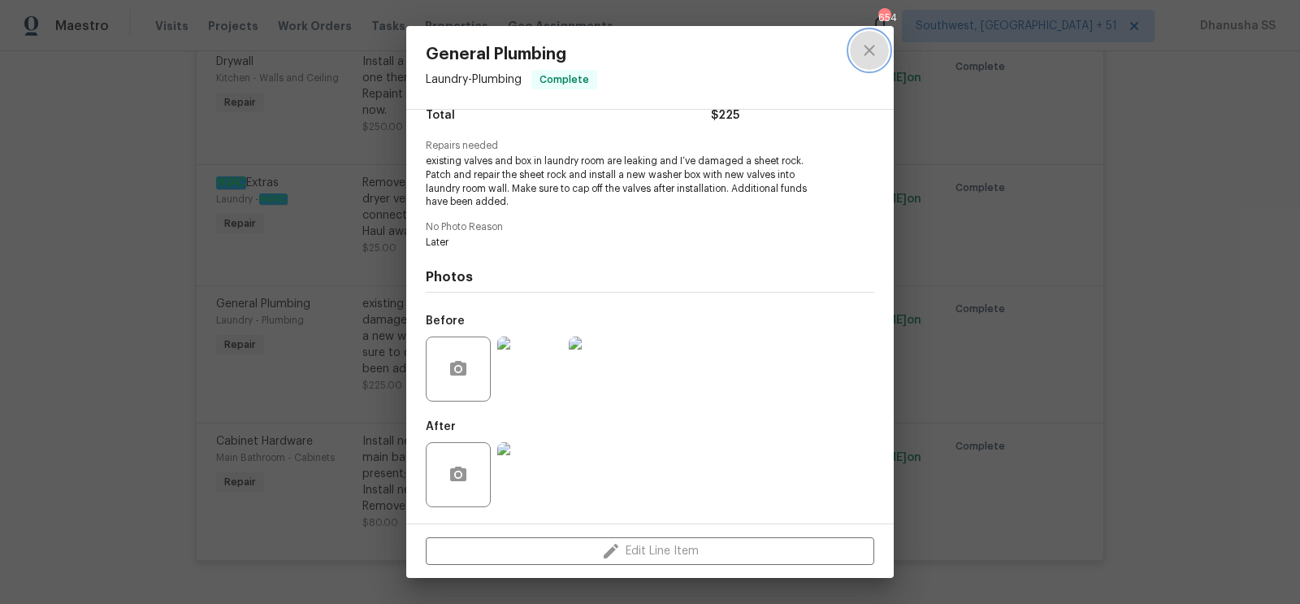
click at [866, 63] on button "close" at bounding box center [869, 50] width 39 height 39
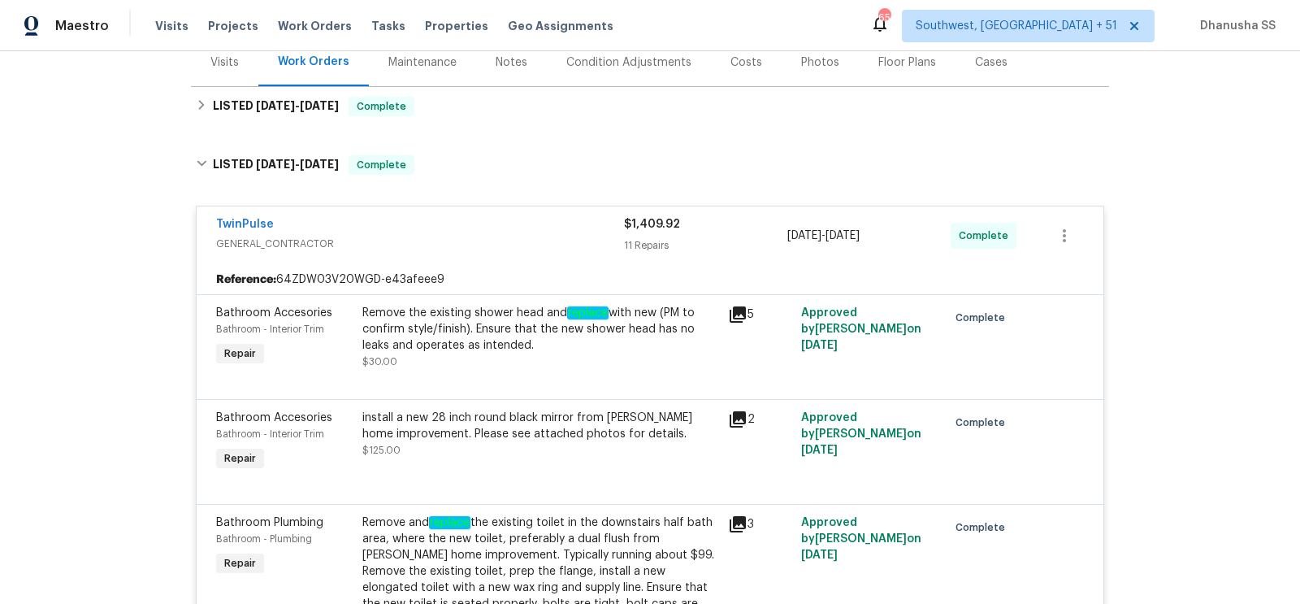
scroll to position [131, 0]
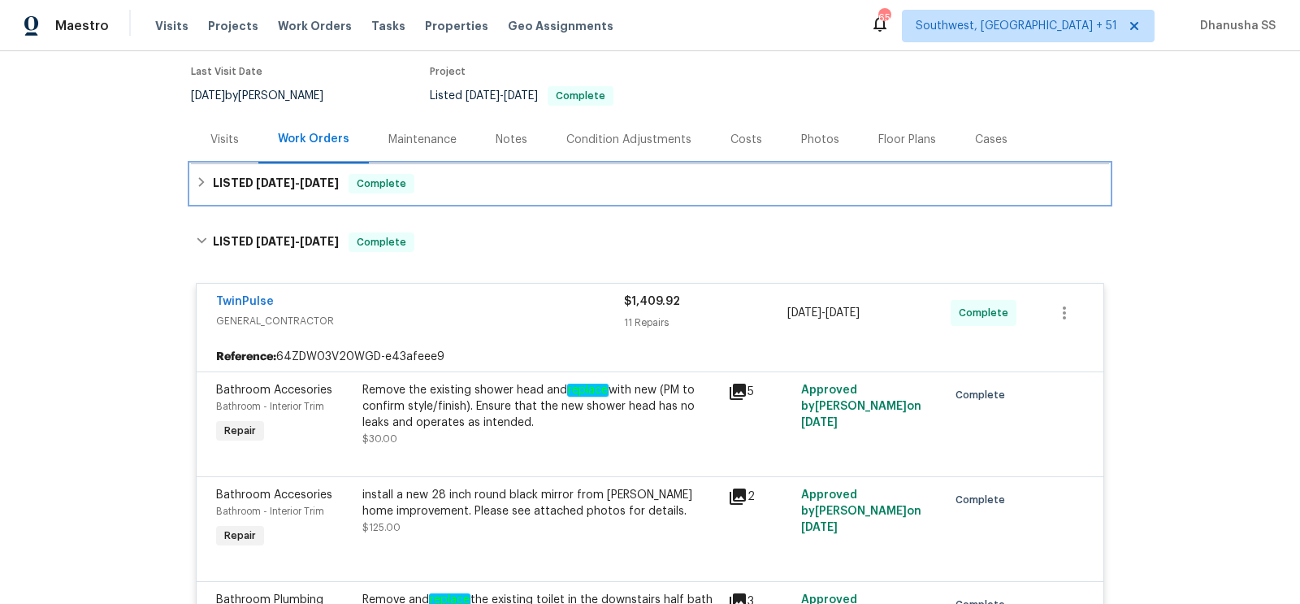
click at [525, 186] on div "LISTED 9/30/25 - 10/6/25 Complete" at bounding box center [650, 184] width 909 height 20
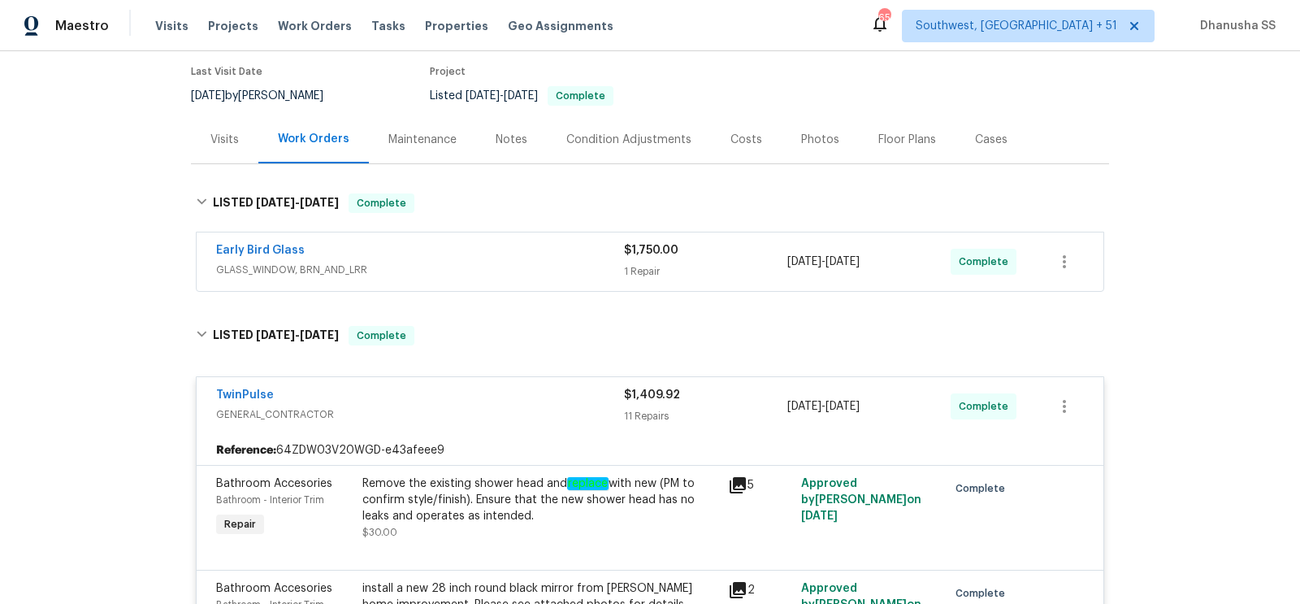
click at [550, 266] on span "GLASS_WINDOW, BRN_AND_LRR" at bounding box center [420, 270] width 408 height 16
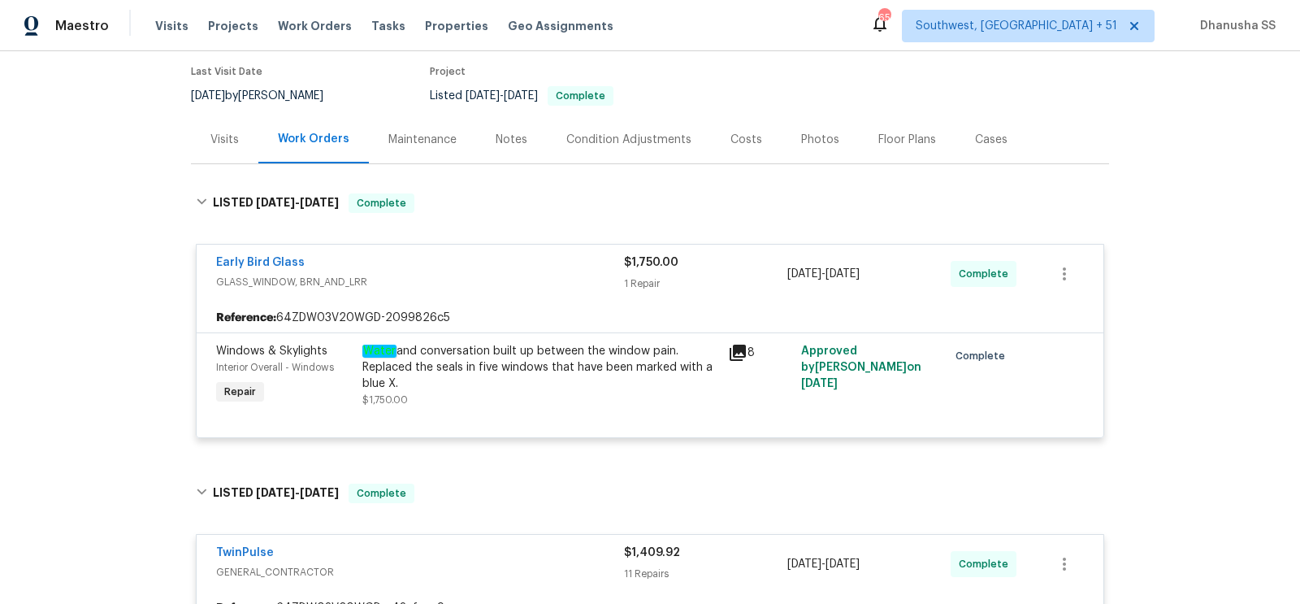
click at [497, 371] on div "Water and conversation built up between the window pain. Replaced the seals in …" at bounding box center [540, 367] width 356 height 49
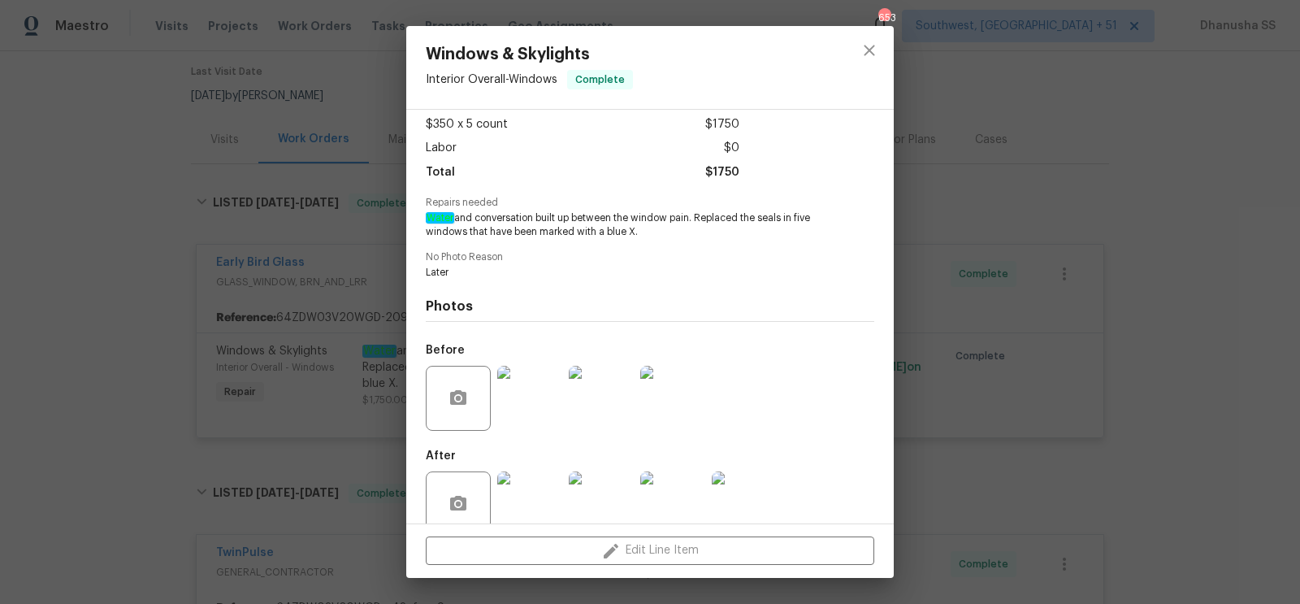
scroll to position [118, 0]
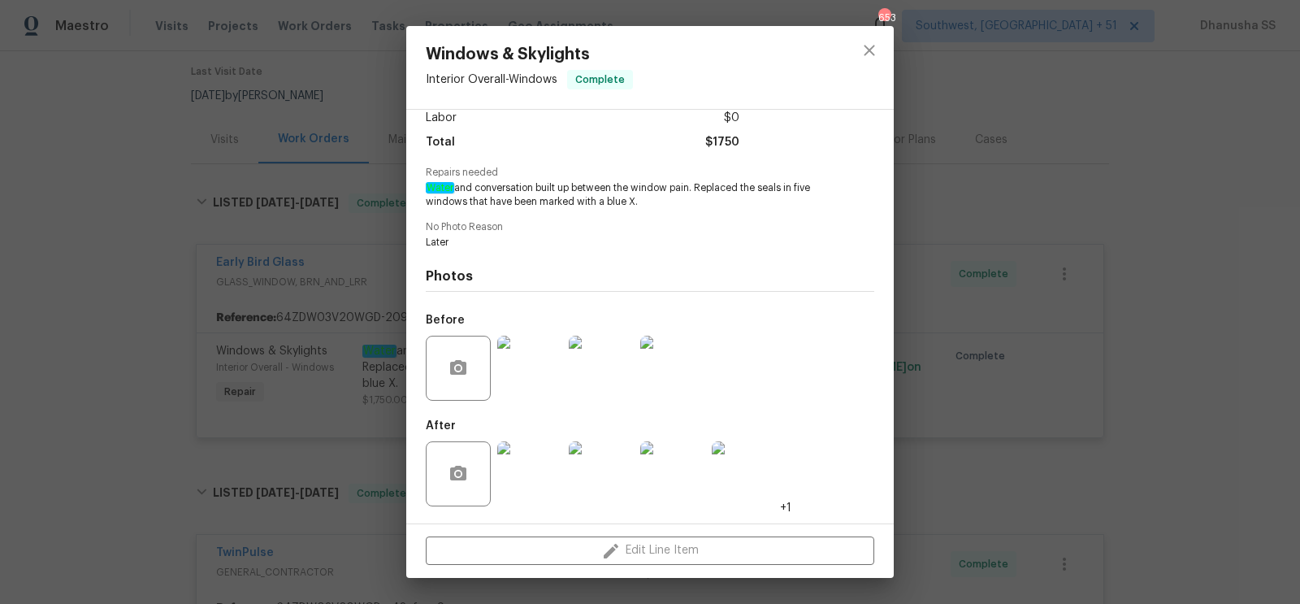
click at [536, 359] on img at bounding box center [529, 368] width 65 height 65
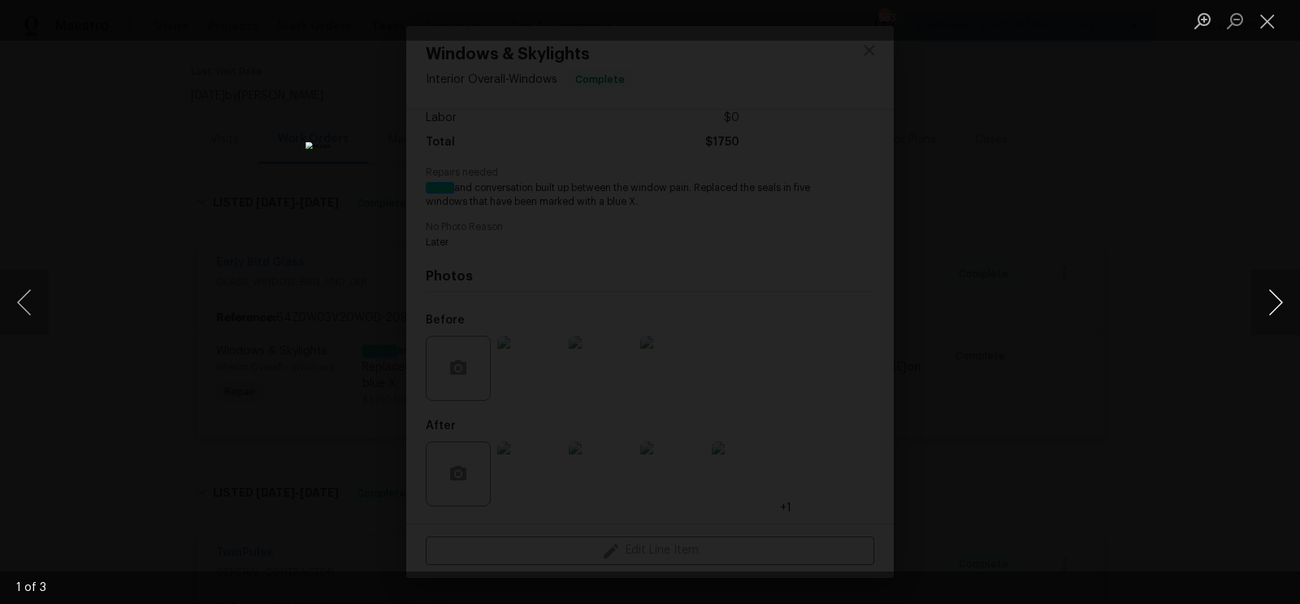
click at [1274, 309] on button "Next image" at bounding box center [1276, 302] width 49 height 65
click at [1070, 258] on div "Lightbox" at bounding box center [650, 302] width 1300 height 604
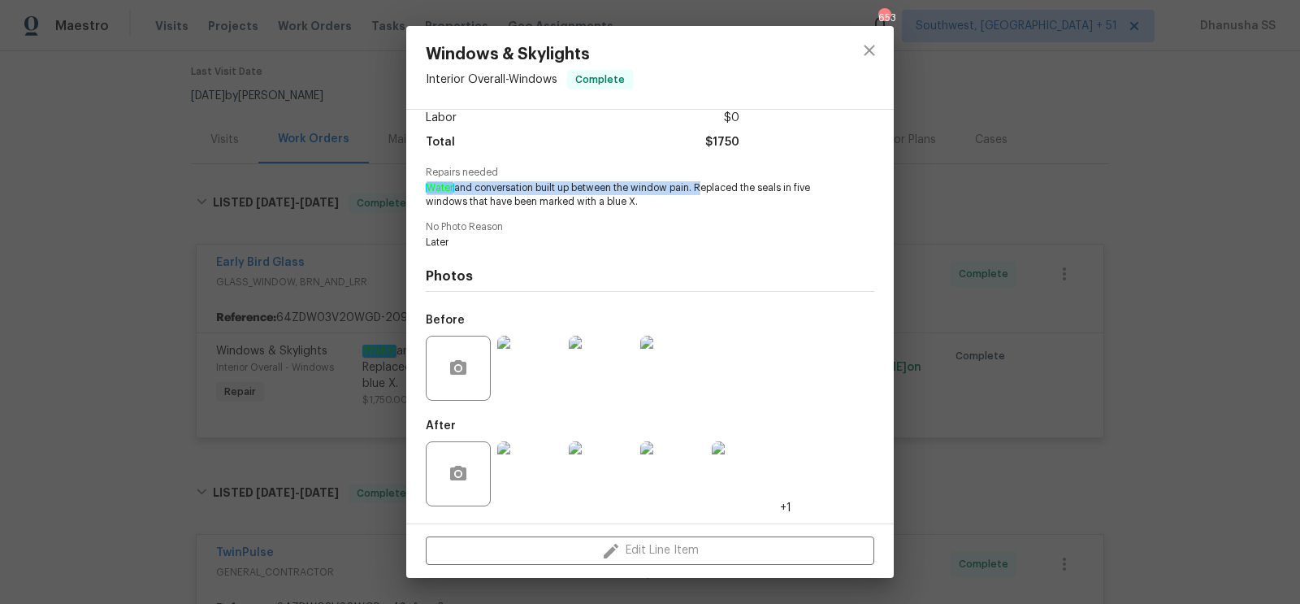
drag, startPoint x: 425, startPoint y: 185, endPoint x: 697, endPoint y: 193, distance: 271.6
click at [697, 193] on div "Vendor Early Bird Glass Account Category Repairs Cost $350 x 5 count $1750 Labo…" at bounding box center [650, 317] width 488 height 414
copy span "Water and conversation built up between the window pain."
click at [545, 237] on span "Later" at bounding box center [628, 243] width 404 height 14
drag, startPoint x: 696, startPoint y: 186, endPoint x: 465, endPoint y: 203, distance: 231.5
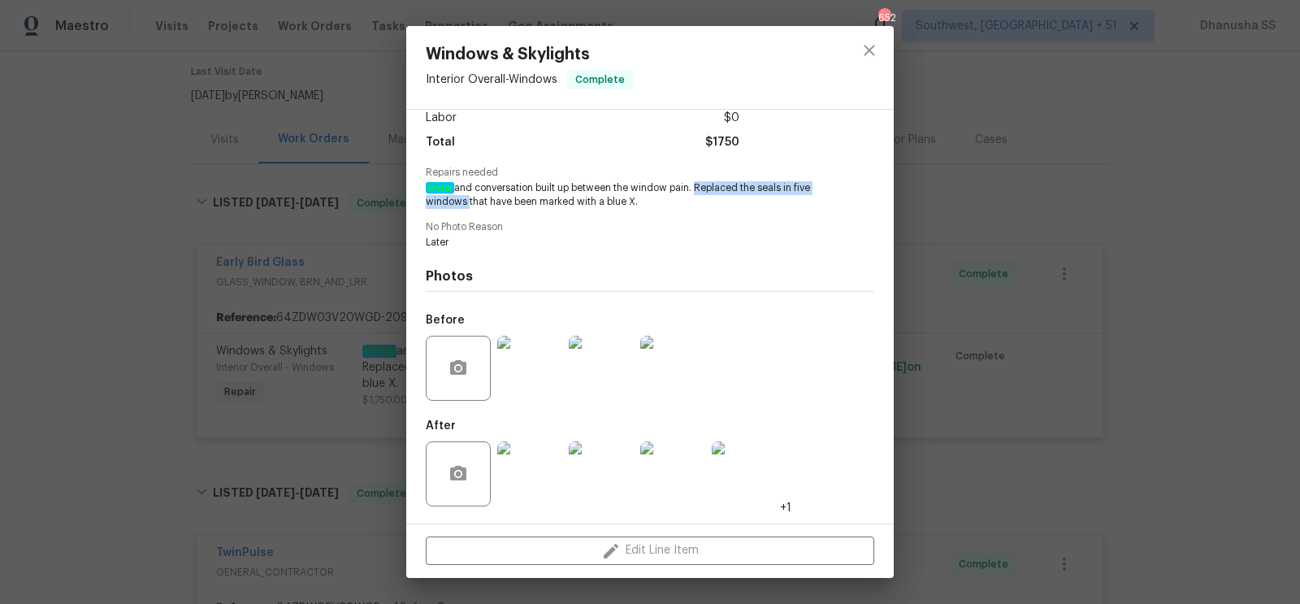
click at [465, 203] on span "Water and conversation built up between the window pain. Replaced the seals in …" at bounding box center [628, 195] width 404 height 28
copy span "Replaced the seals in five windows"
click at [610, 187] on span "Water and conversation built up between the window pain. Replaced the seals in …" at bounding box center [628, 195] width 404 height 28
drag, startPoint x: 573, startPoint y: 187, endPoint x: 692, endPoint y: 190, distance: 119.5
click at [692, 190] on span "Water and conversation built up between the window pain. Replaced the seals in …" at bounding box center [628, 195] width 404 height 28
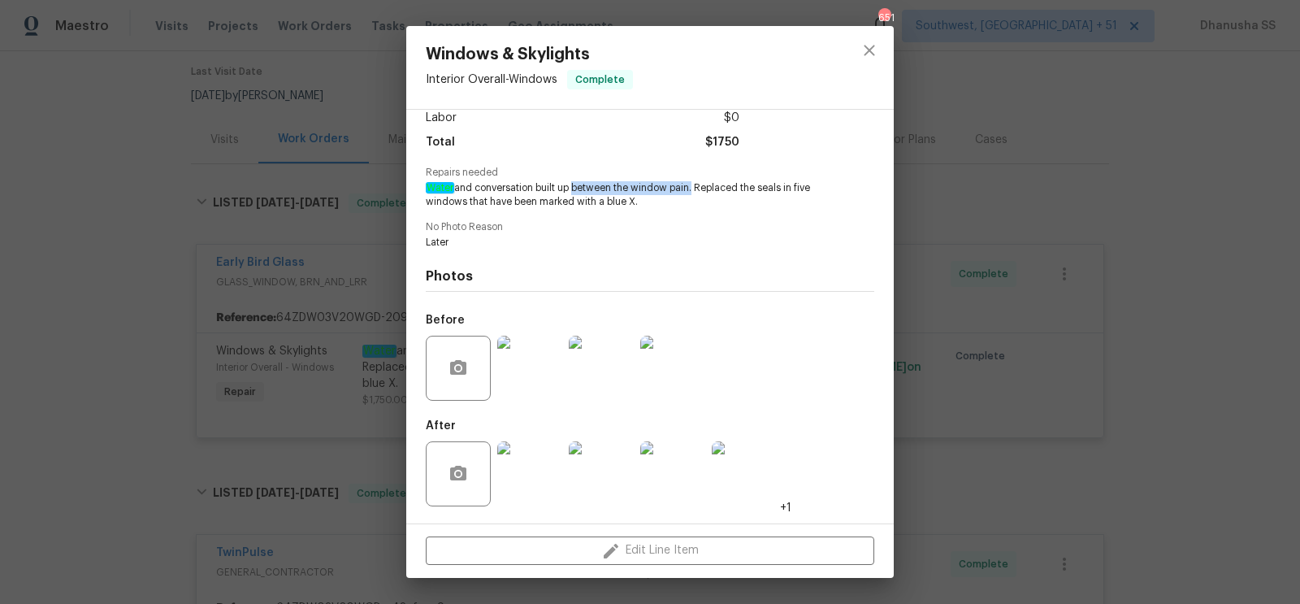
copy span "between the window pain"
click at [864, 49] on icon "close" at bounding box center [870, 51] width 20 height 20
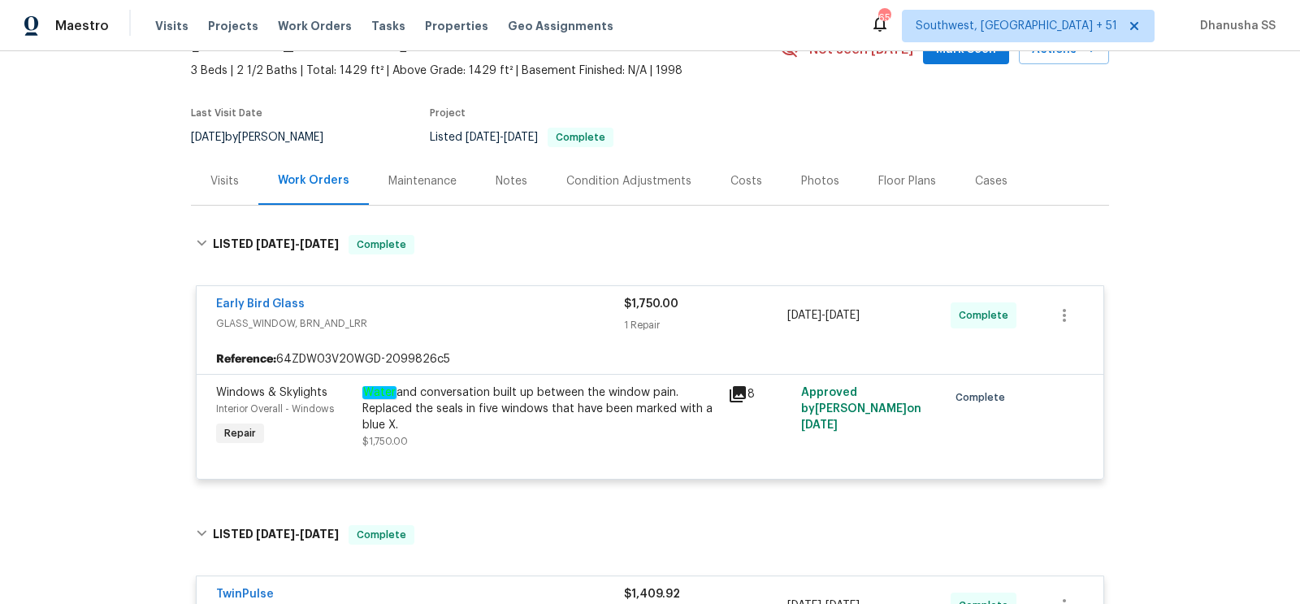
scroll to position [0, 0]
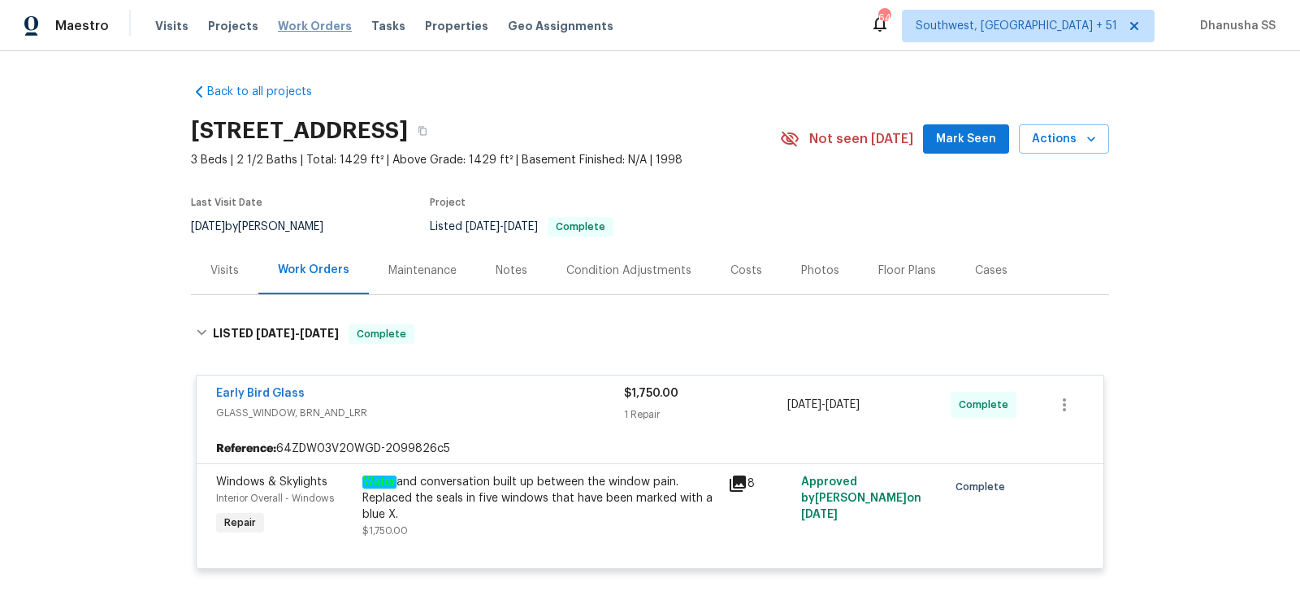
click at [279, 26] on span "Work Orders" at bounding box center [315, 26] width 74 height 16
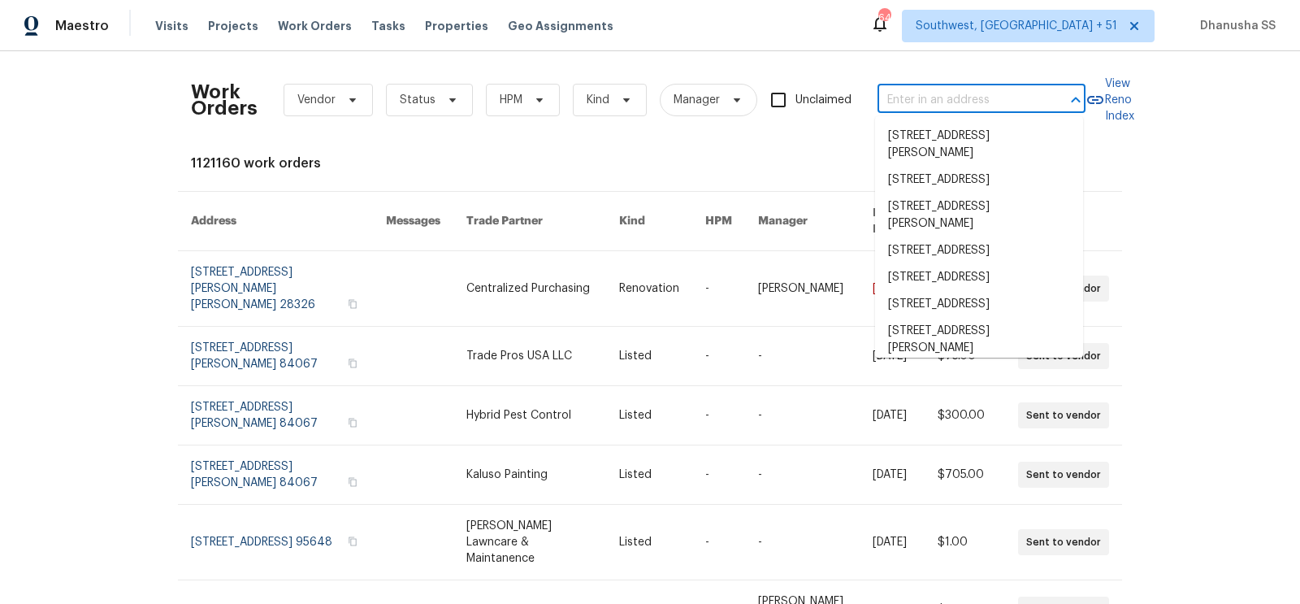
click at [957, 98] on input "text" at bounding box center [959, 100] width 163 height 25
paste input "230 Oak Meadows Pl, Covington, GA 30016"
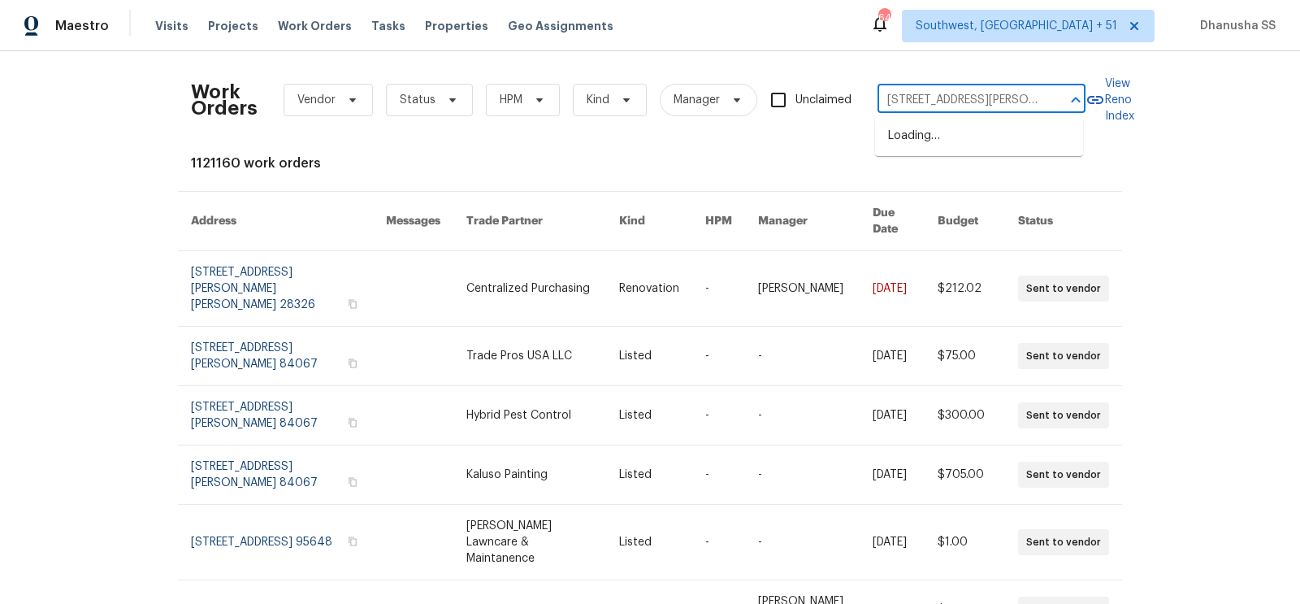
scroll to position [0, 80]
type input "230 Oak Meadows Pl, Covington, GA 30016"
click at [962, 132] on li "230 Oak Meadows Pl, Covington, GA 30016" at bounding box center [979, 145] width 208 height 44
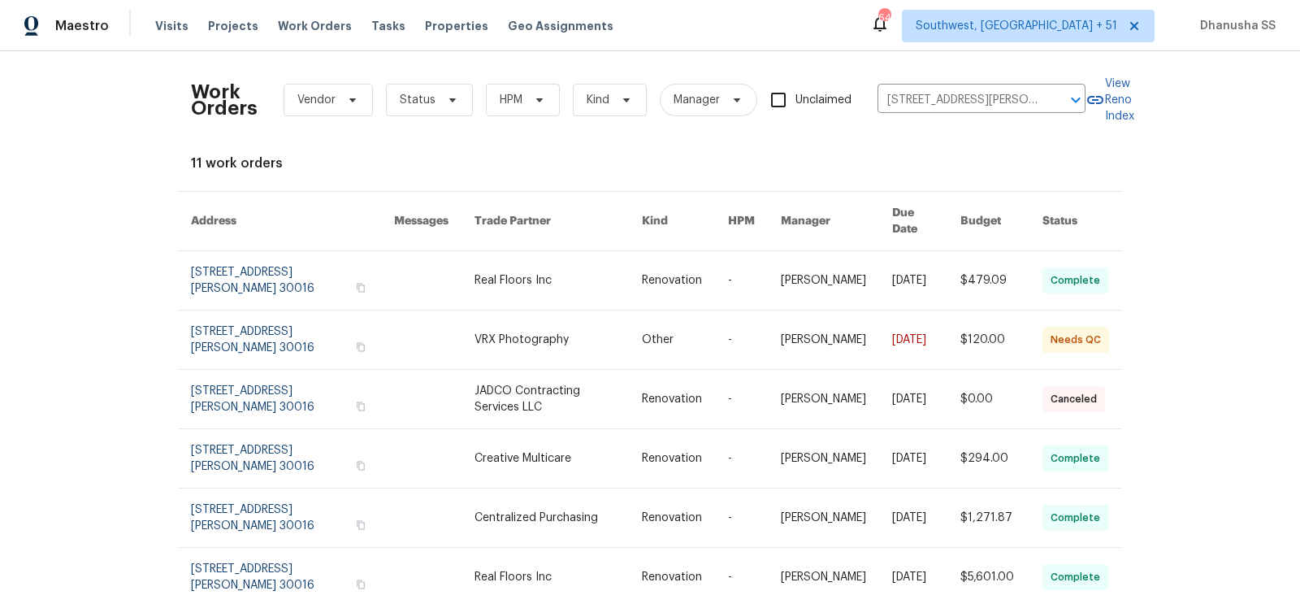
click at [719, 265] on link at bounding box center [685, 280] width 86 height 59
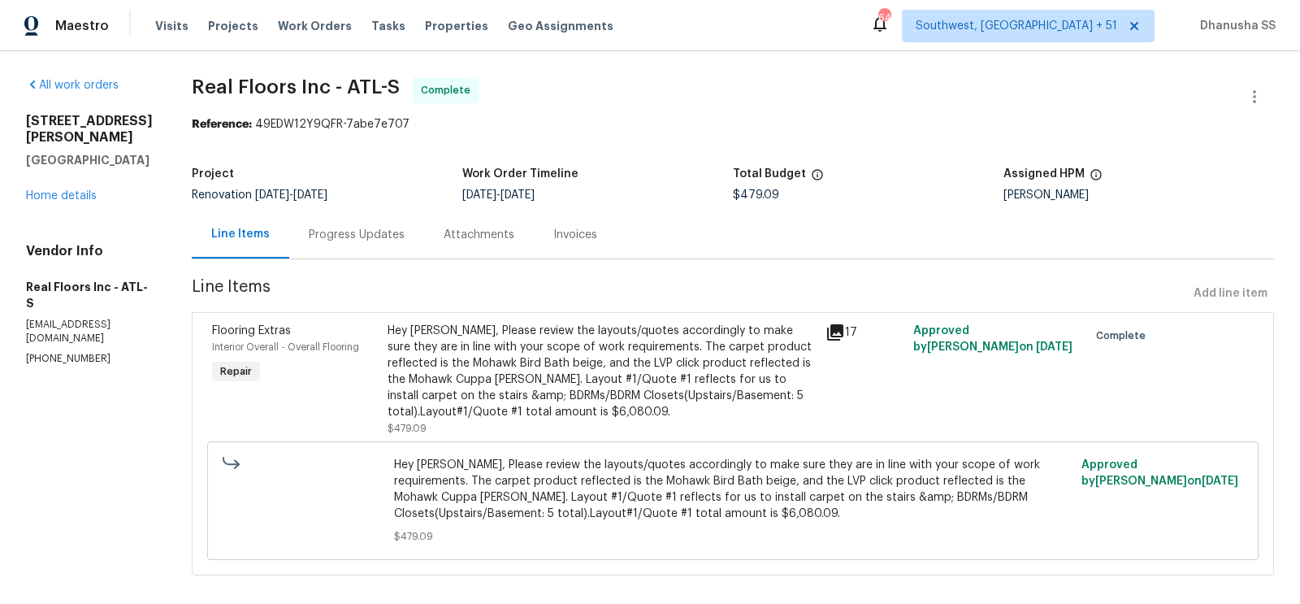
click at [73, 174] on div "230 Oak Meadows Pl Covington, GA 30016 Home details" at bounding box center [89, 158] width 127 height 91
click at [73, 198] on link "Home details" at bounding box center [61, 195] width 71 height 11
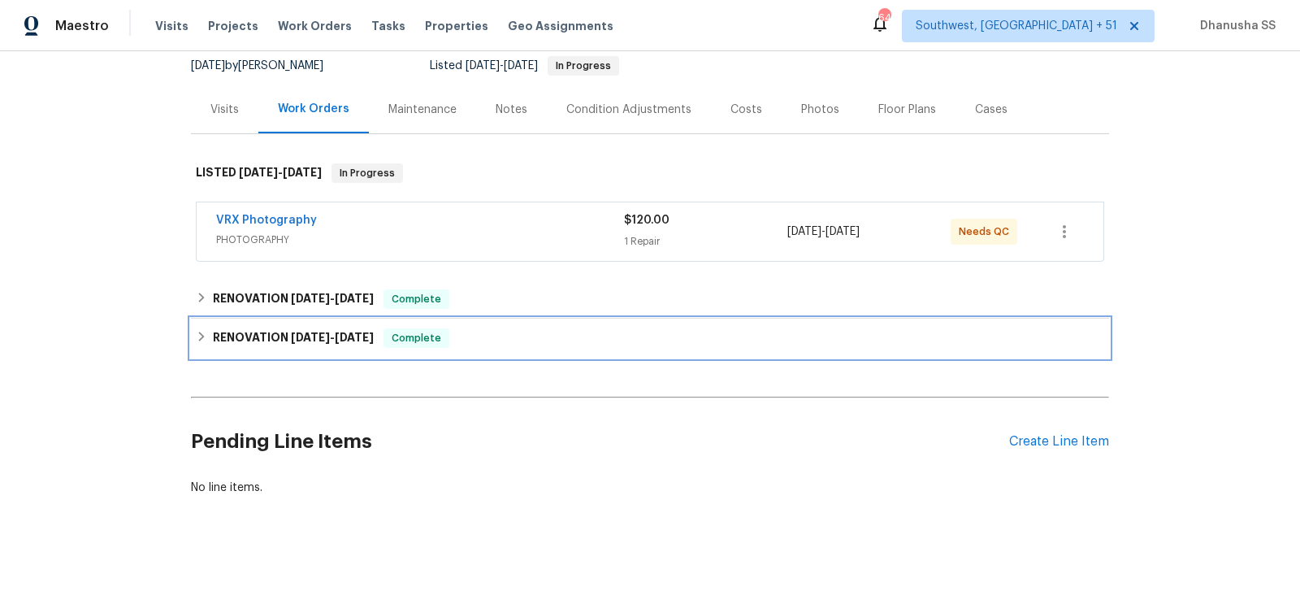
click at [511, 331] on div "RENOVATION 9/8/25 - 10/1/25 Complete" at bounding box center [650, 338] width 909 height 20
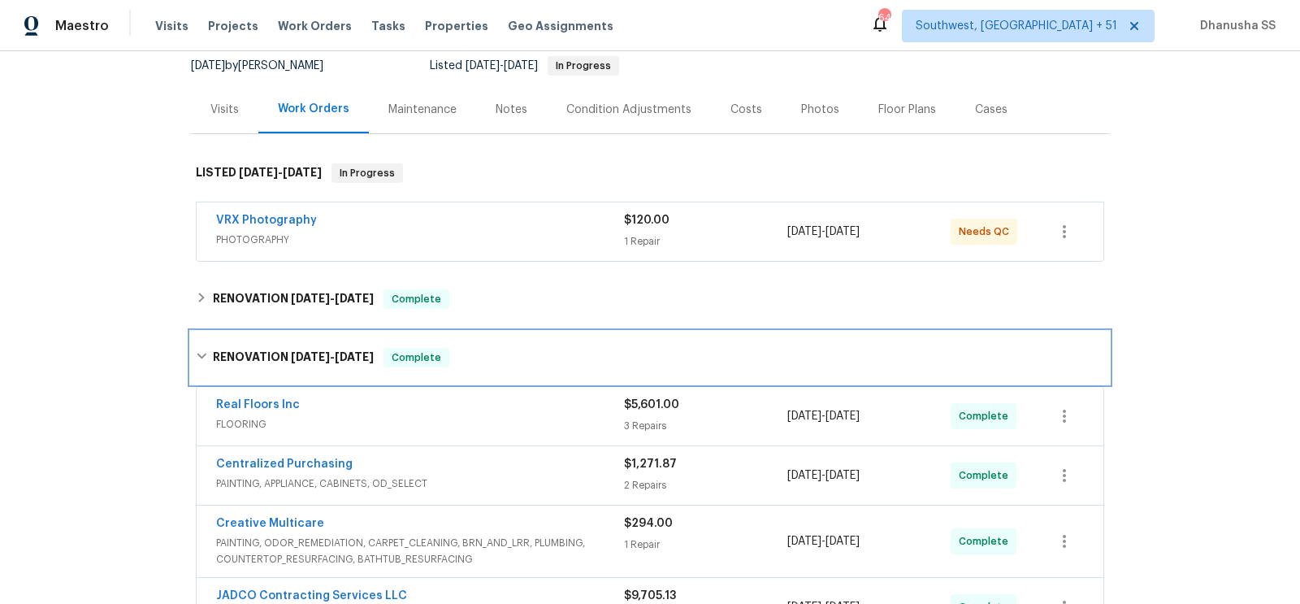
scroll to position [423, 0]
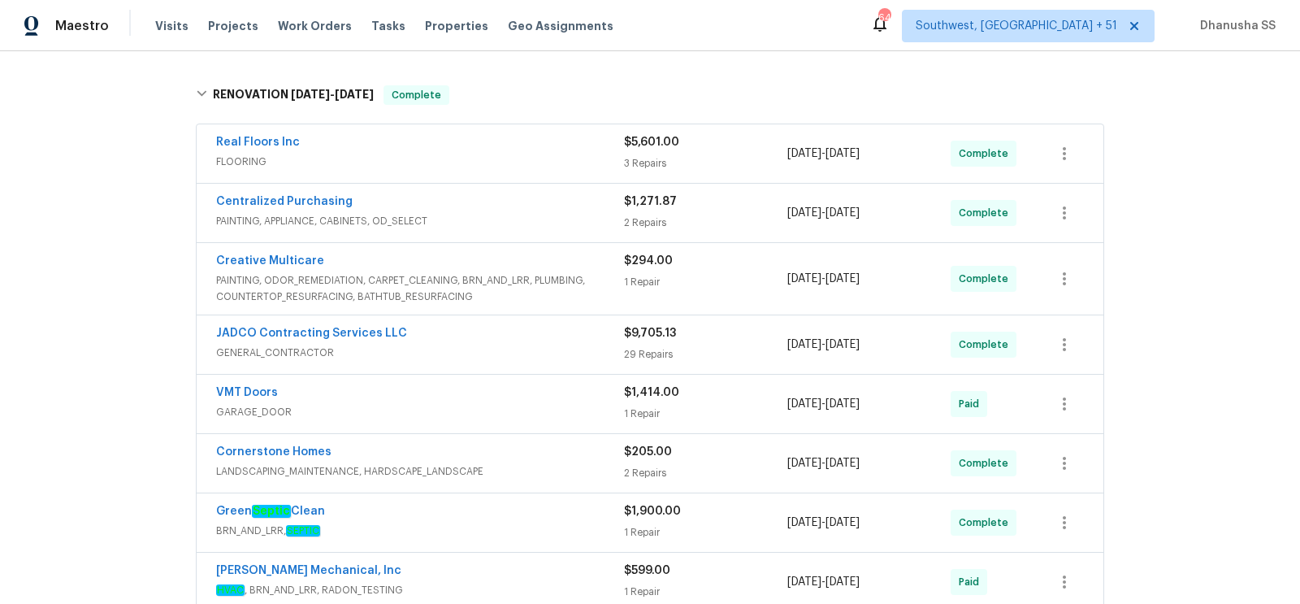
click at [575, 278] on span "PAINTING, ODOR_REMEDIATION, CARPET_CLEANING, BRN_AND_LRR, PLUMBING, COUNTERTOP_…" at bounding box center [420, 288] width 408 height 33
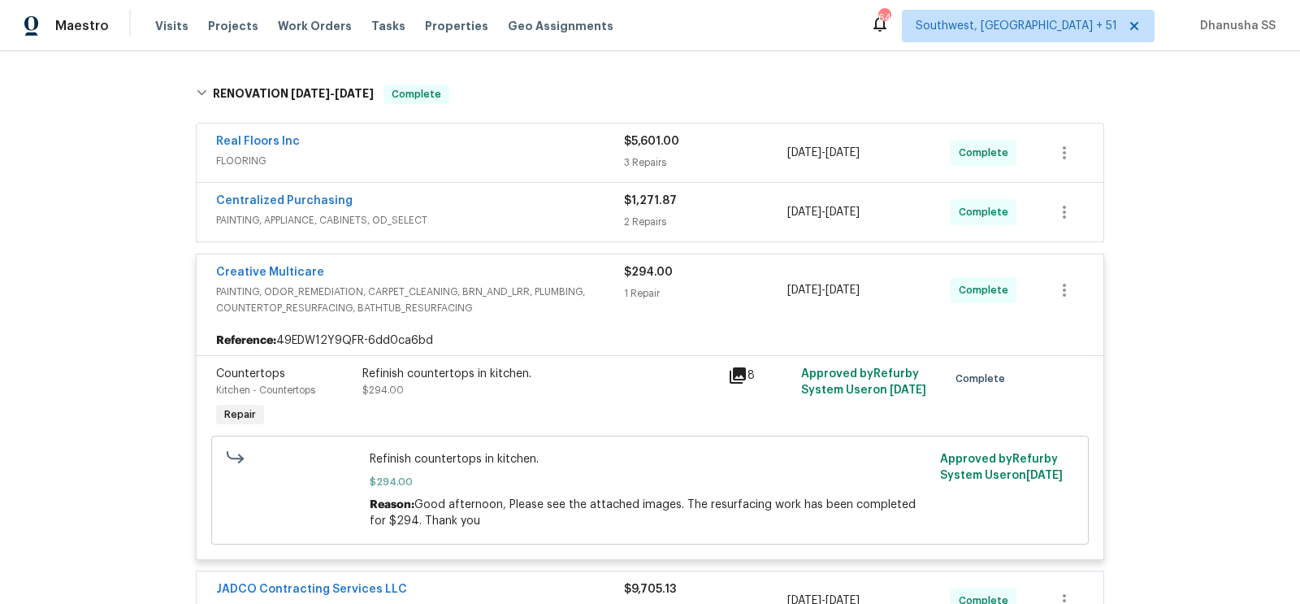
scroll to position [784, 0]
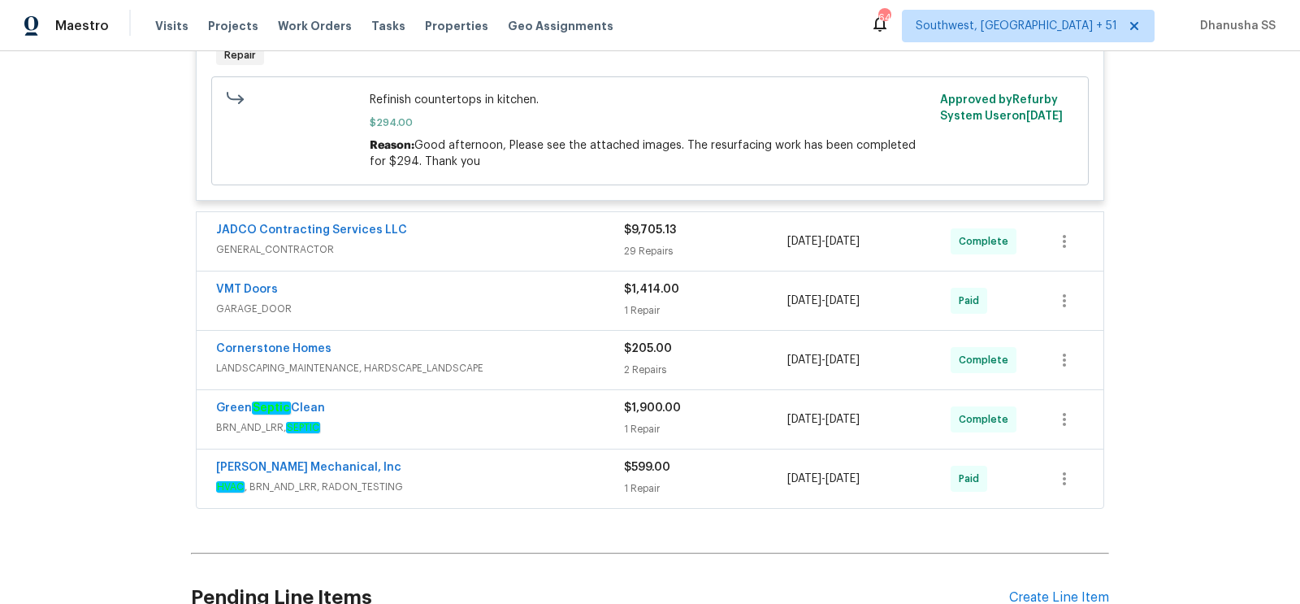
click at [538, 419] on span "BRN_AND_LRR, SEPTIC" at bounding box center [420, 427] width 408 height 16
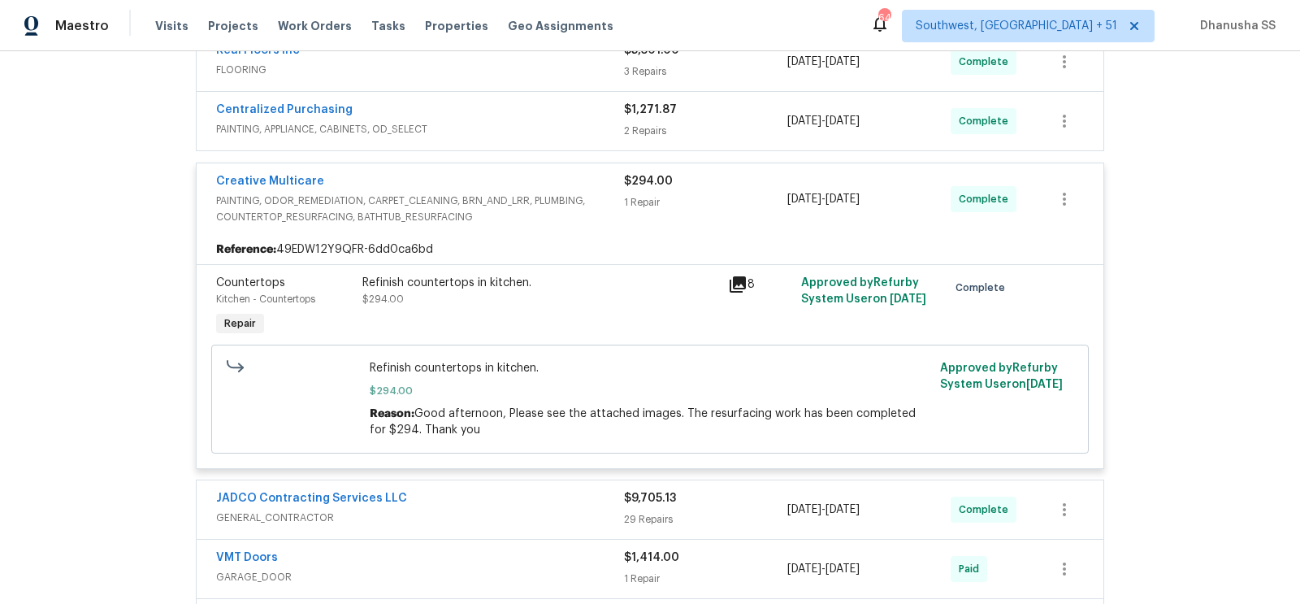
scroll to position [398, 0]
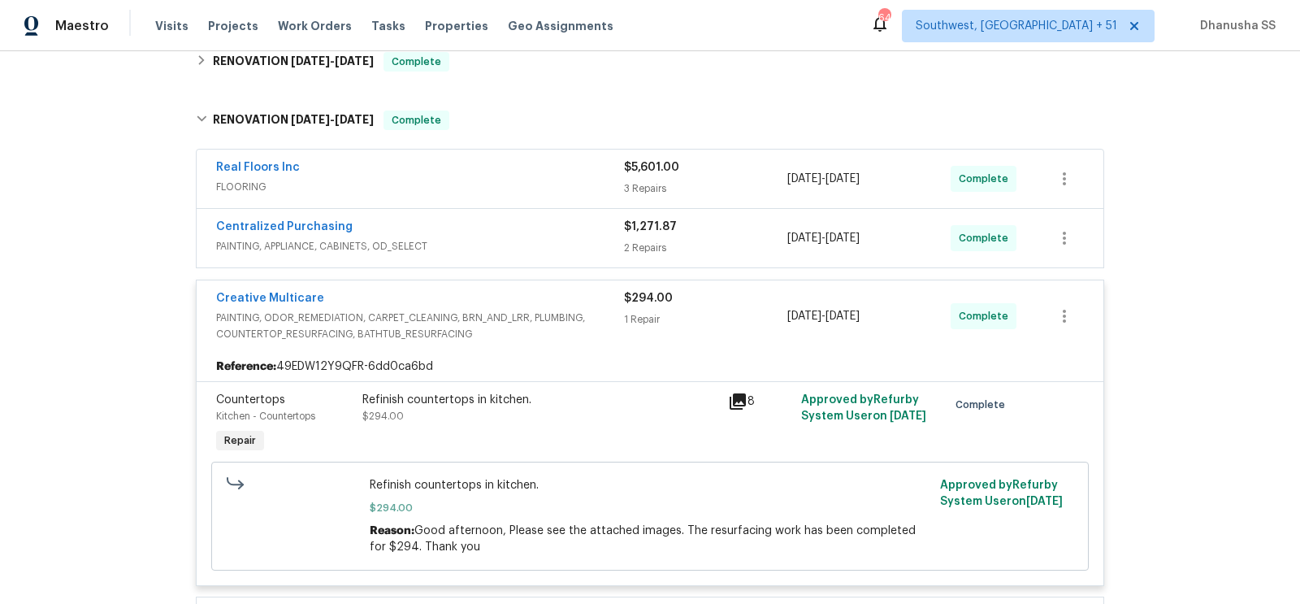
click at [619, 238] on span "PAINTING, APPLIANCE, CABINETS, OD_SELECT" at bounding box center [420, 246] width 408 height 16
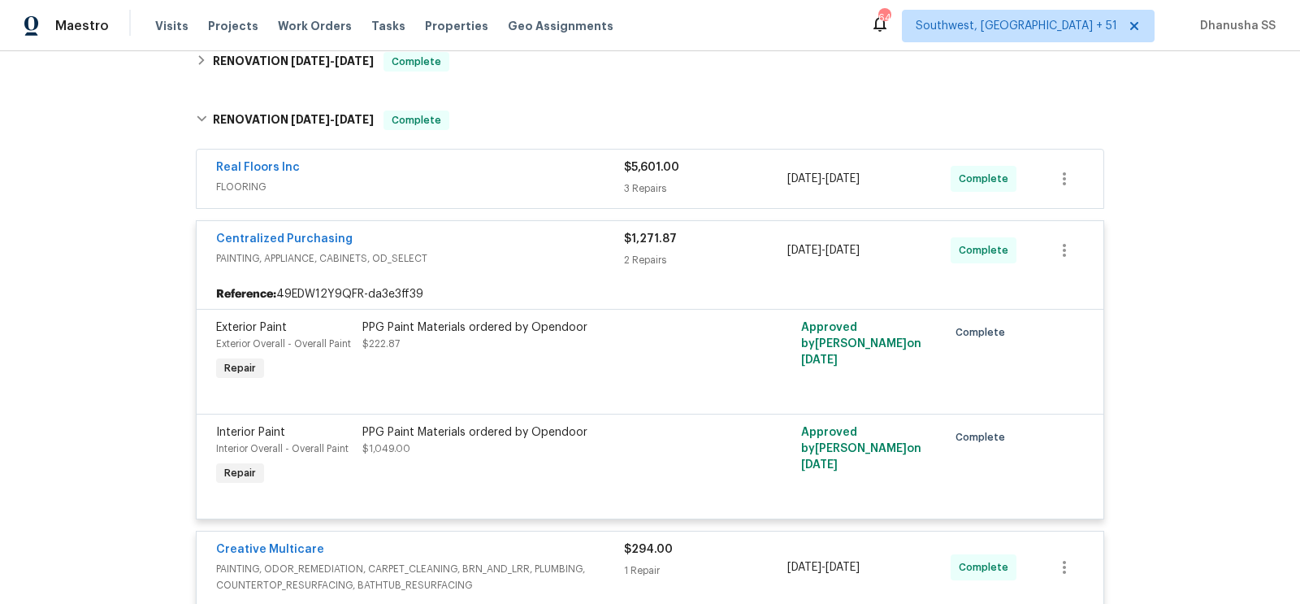
click at [582, 182] on span "FLOORING" at bounding box center [420, 187] width 408 height 16
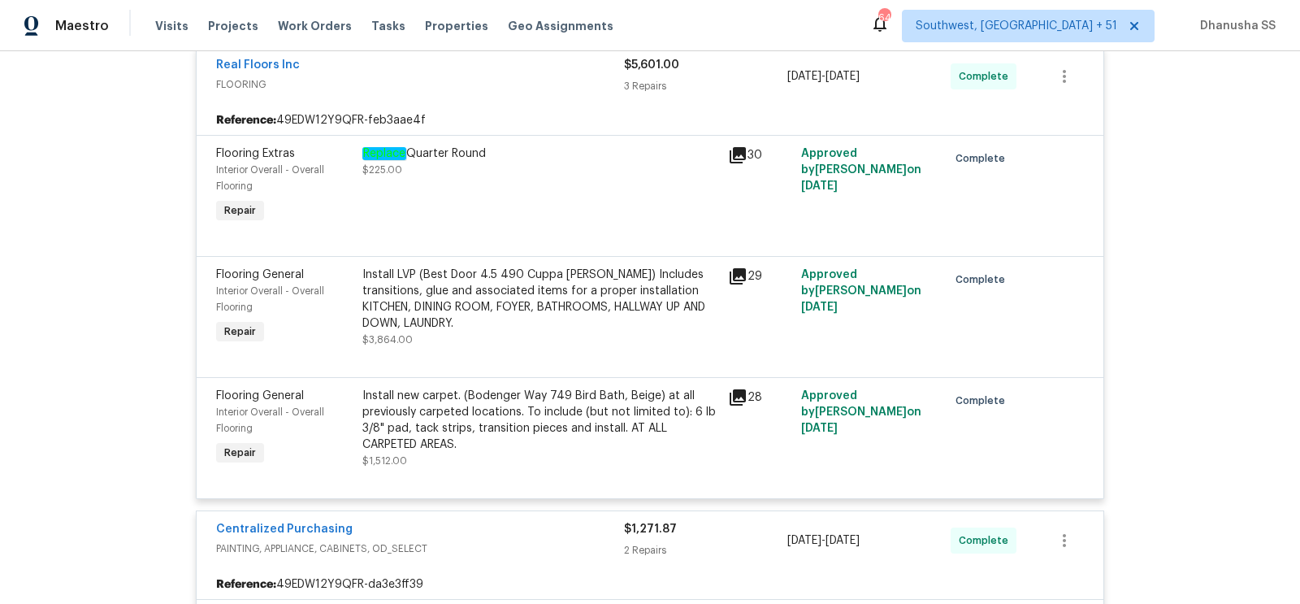
scroll to position [212, 0]
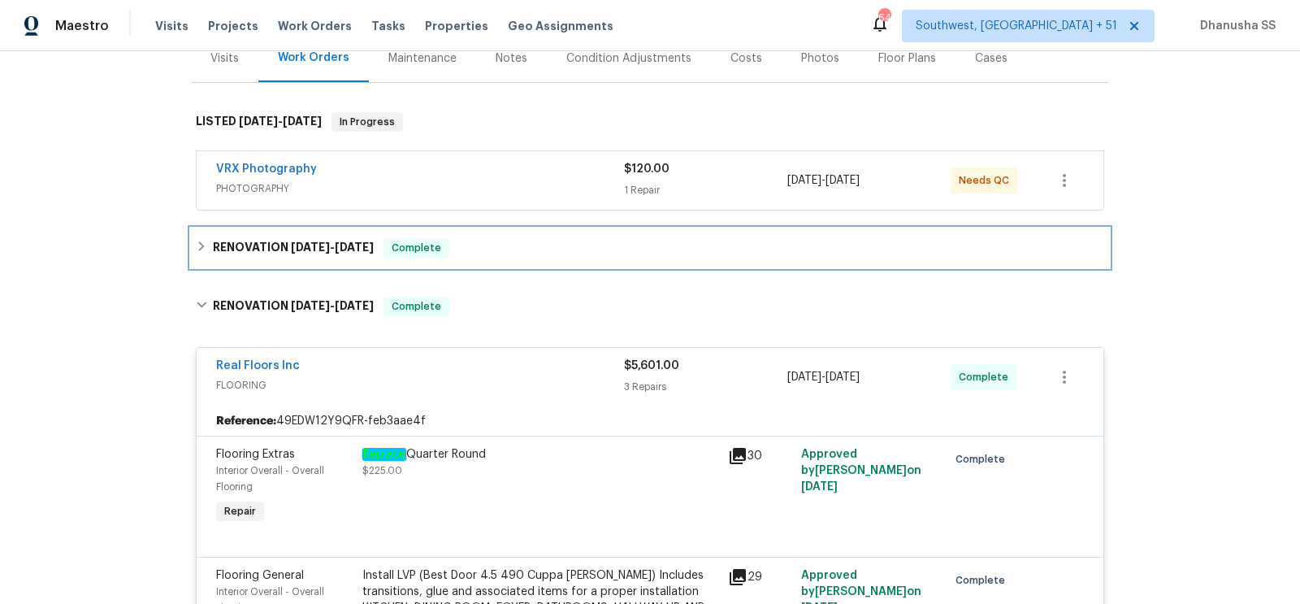
click at [565, 248] on div "RENOVATION 10/2/25 - 10/2/25 Complete" at bounding box center [650, 248] width 909 height 20
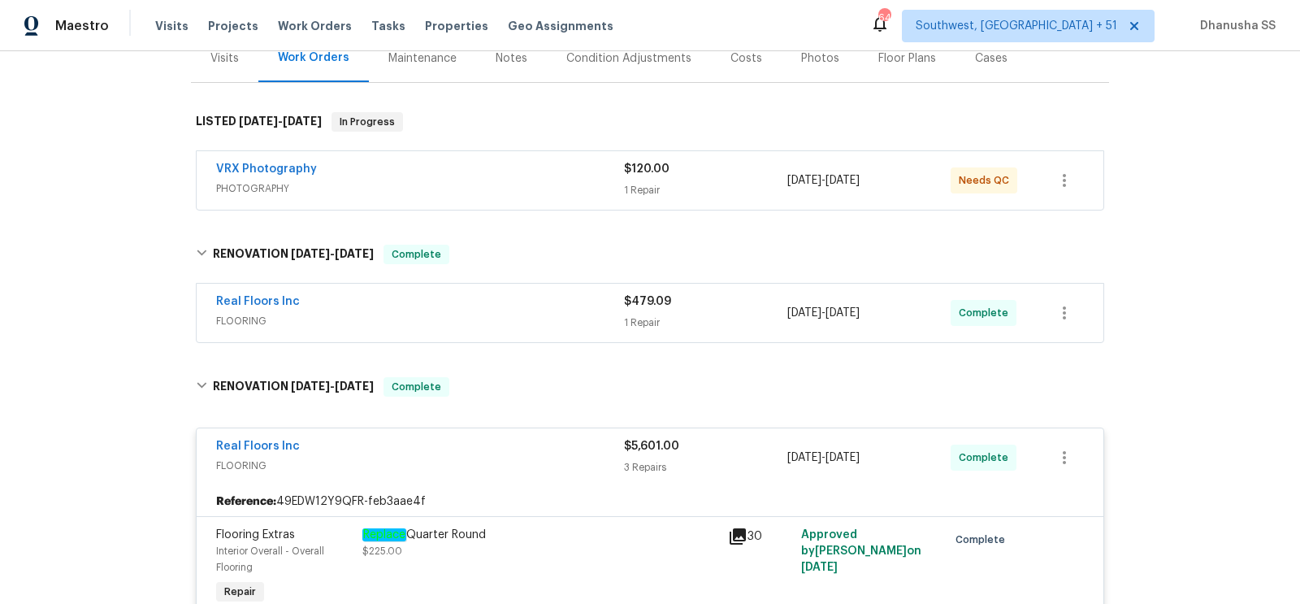
click at [600, 317] on span "FLOORING" at bounding box center [420, 321] width 408 height 16
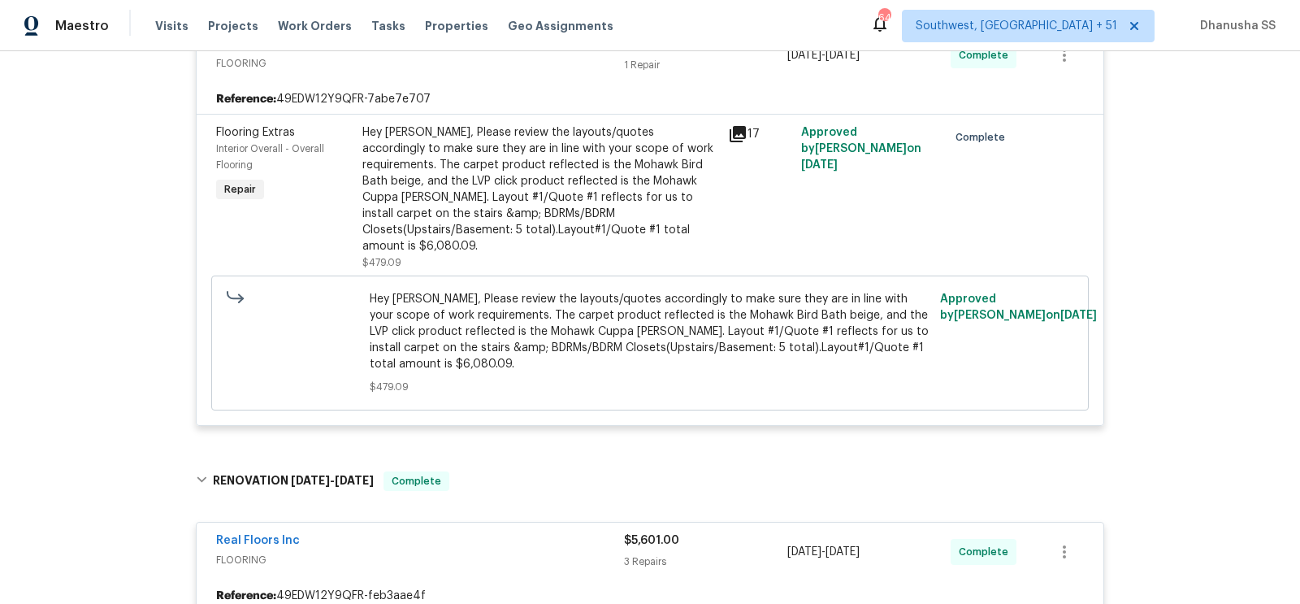
scroll to position [449, 0]
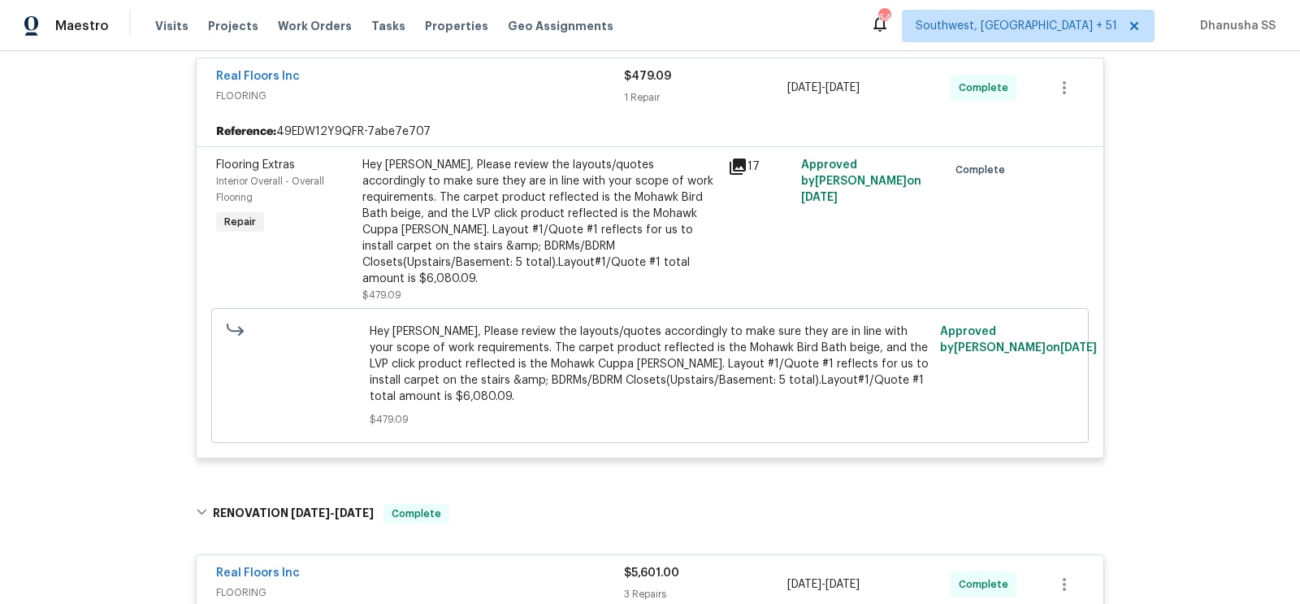
click at [557, 223] on div "Hey Wesley, Please review the layouts/quotes accordingly to make sure they are …" at bounding box center [540, 222] width 356 height 130
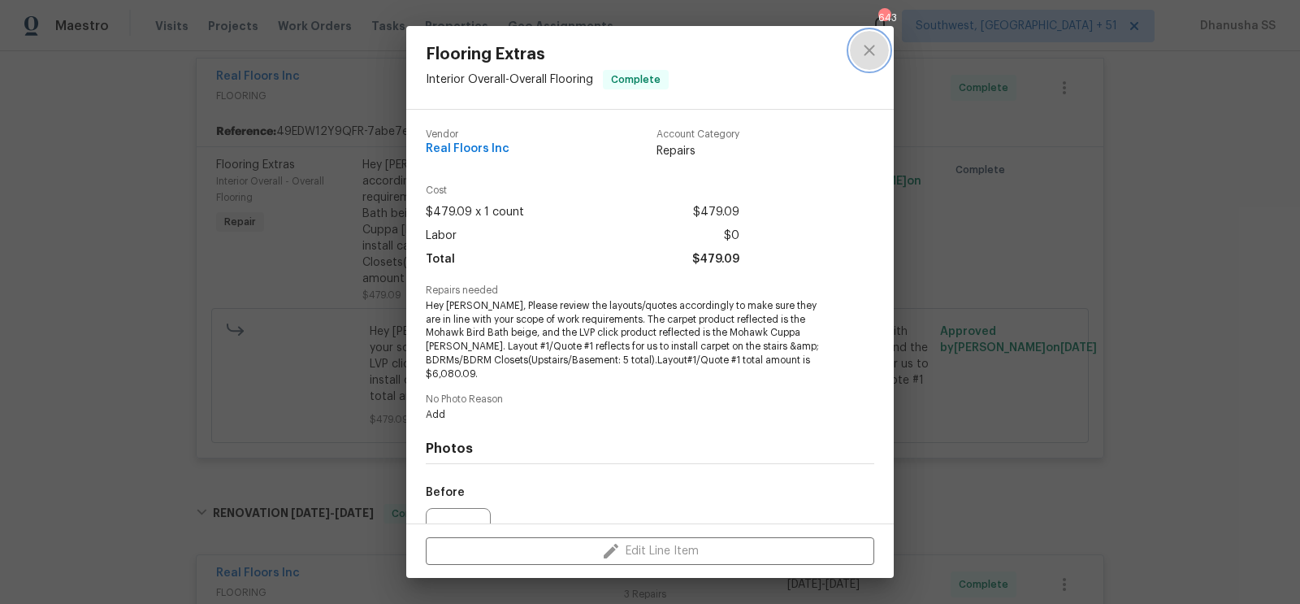
click at [866, 42] on icon "close" at bounding box center [870, 51] width 20 height 20
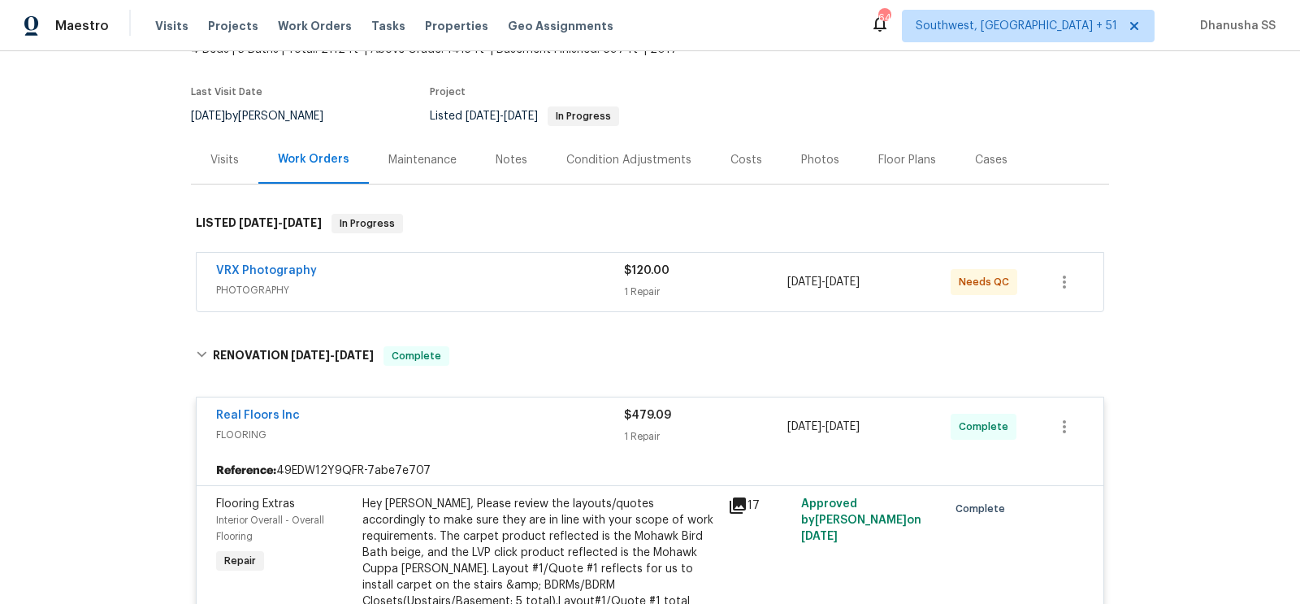
scroll to position [63, 0]
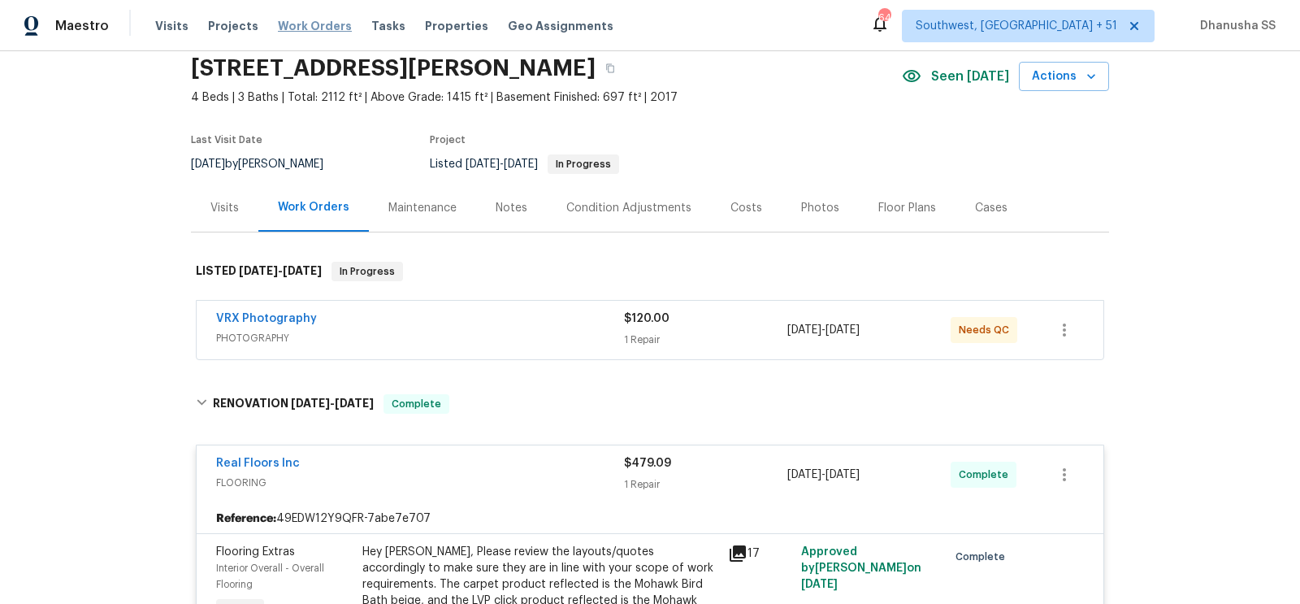
click at [312, 27] on span "Work Orders" at bounding box center [315, 26] width 74 height 16
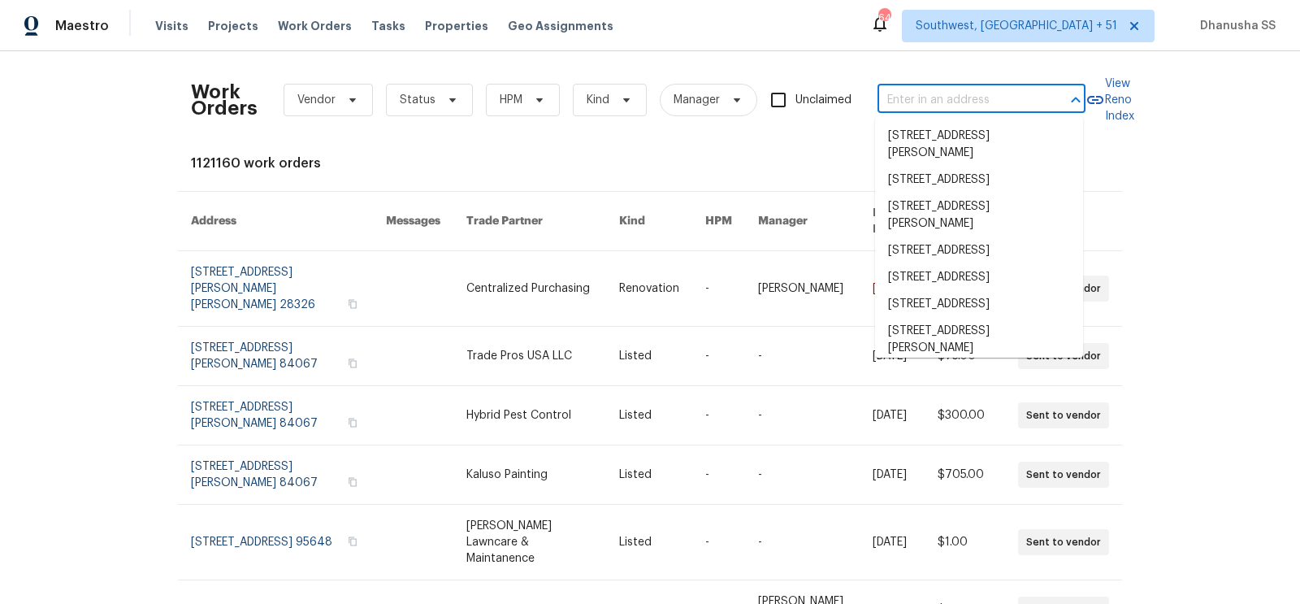
click at [914, 99] on input "text" at bounding box center [959, 100] width 163 height 25
paste input "[STREET_ADDRESS][PERSON_NAME]"
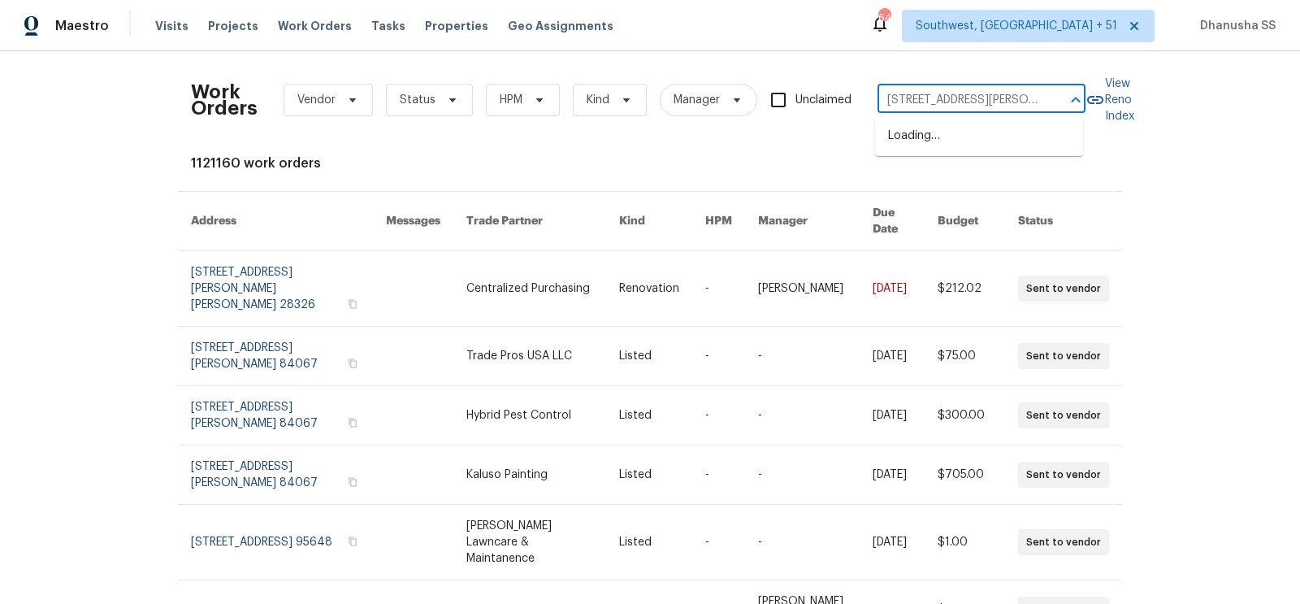
scroll to position [0, 75]
type input "[STREET_ADDRESS][PERSON_NAME]"
click at [914, 144] on li "[STREET_ADDRESS][PERSON_NAME]" at bounding box center [979, 145] width 208 height 44
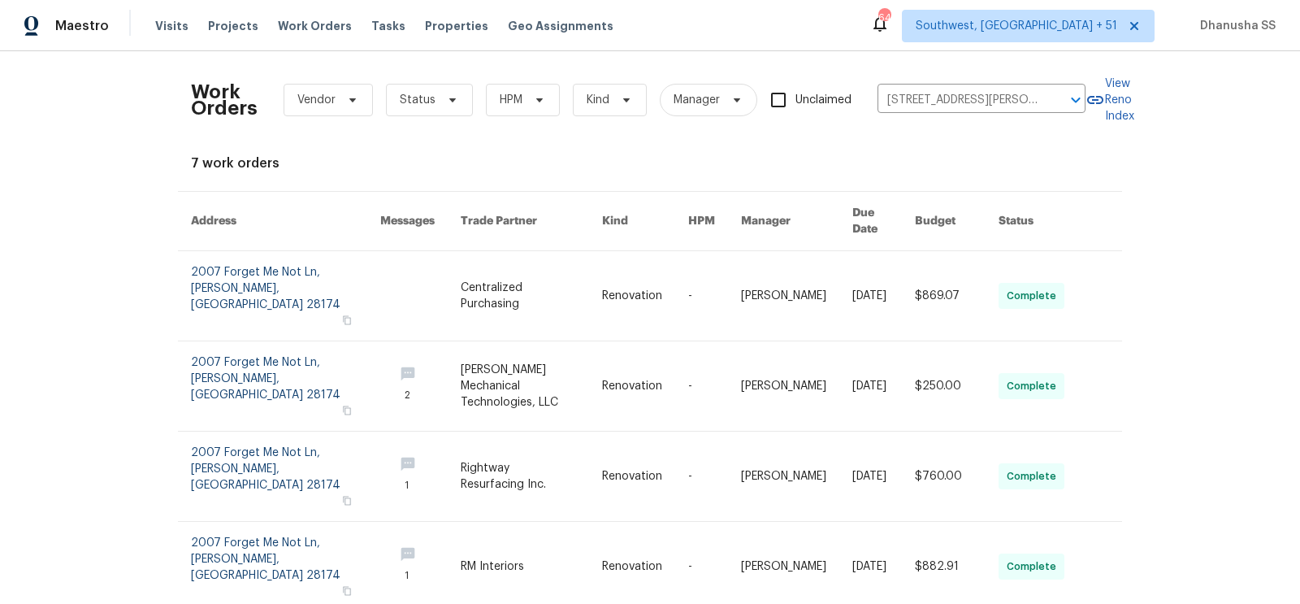
click at [705, 258] on link at bounding box center [714, 295] width 53 height 89
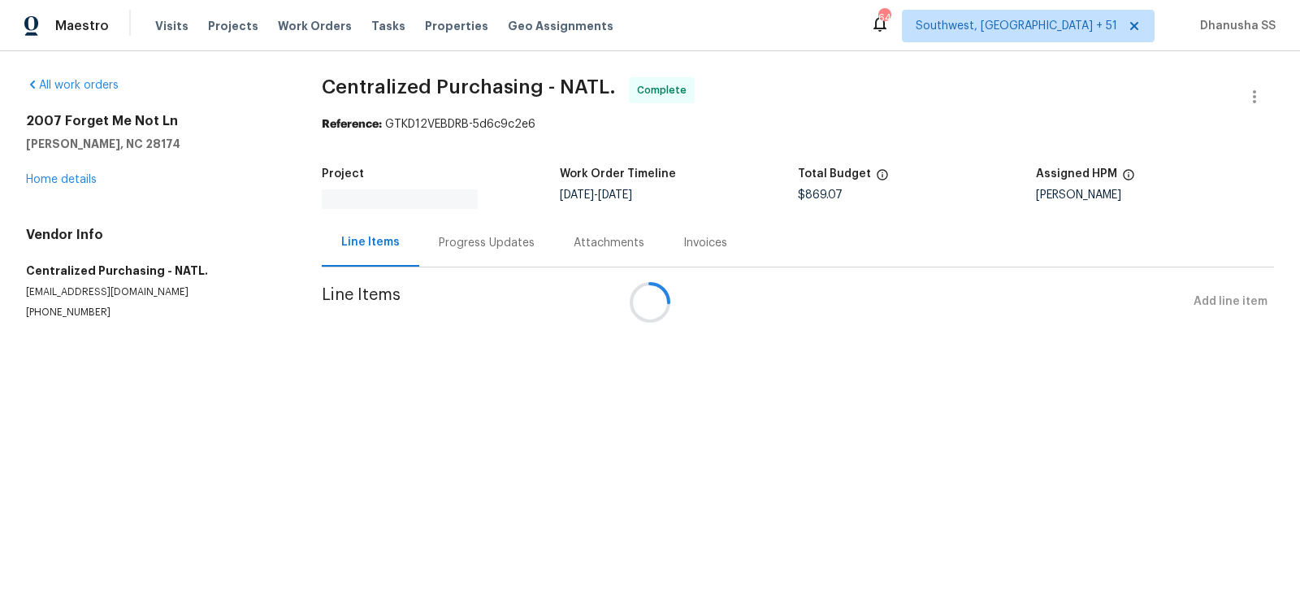
click at [66, 187] on div at bounding box center [650, 302] width 1300 height 604
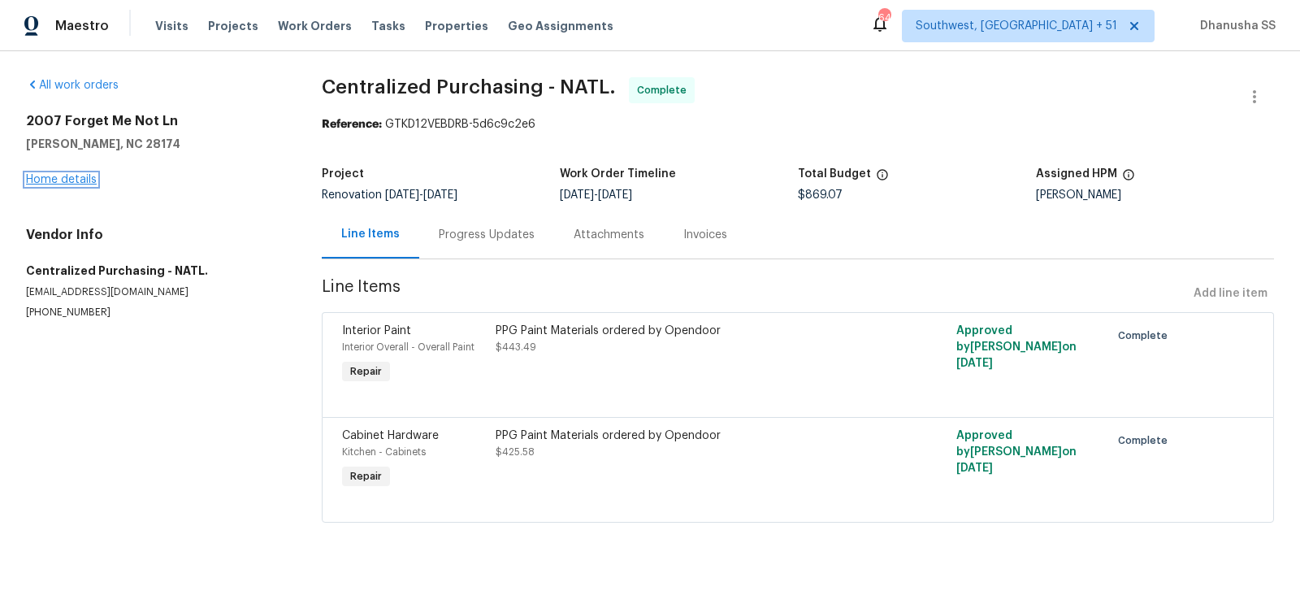
click at [72, 176] on link "Home details" at bounding box center [61, 179] width 71 height 11
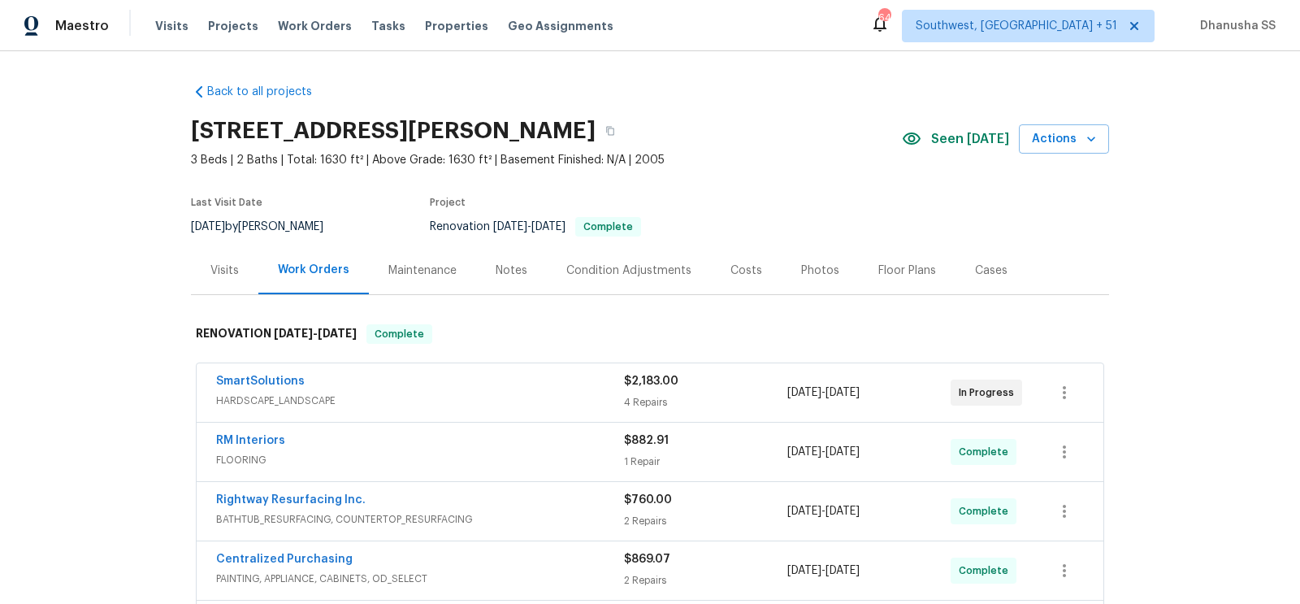
click at [224, 279] on div "Visits" at bounding box center [224, 270] width 67 height 48
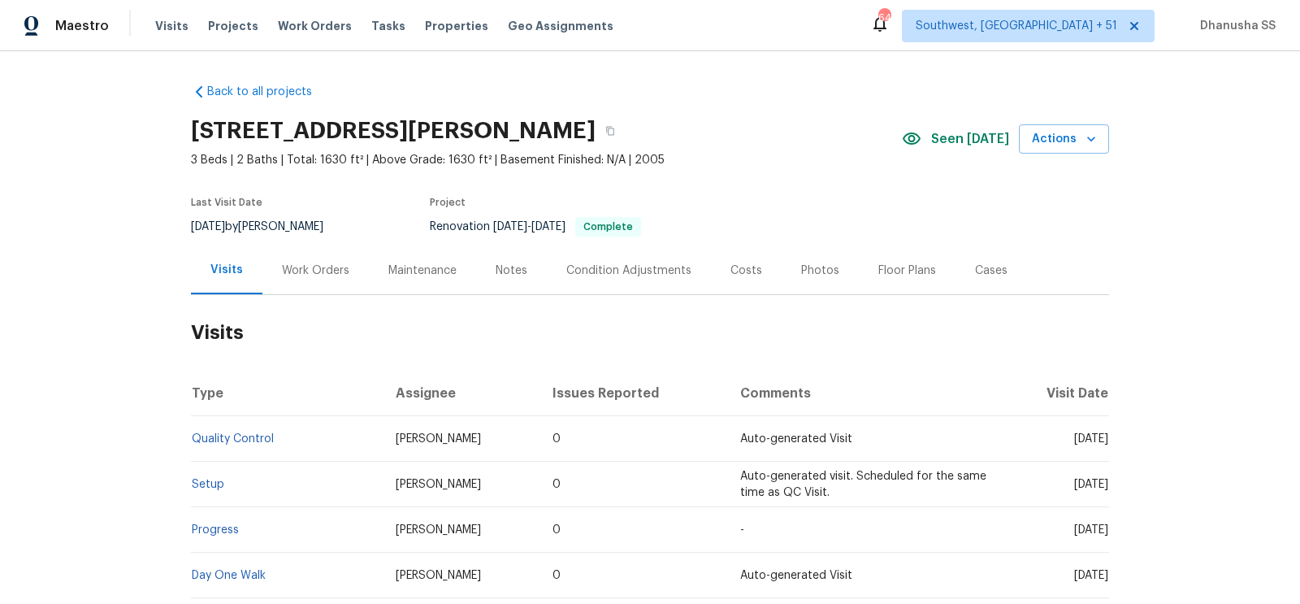
scroll to position [150, 0]
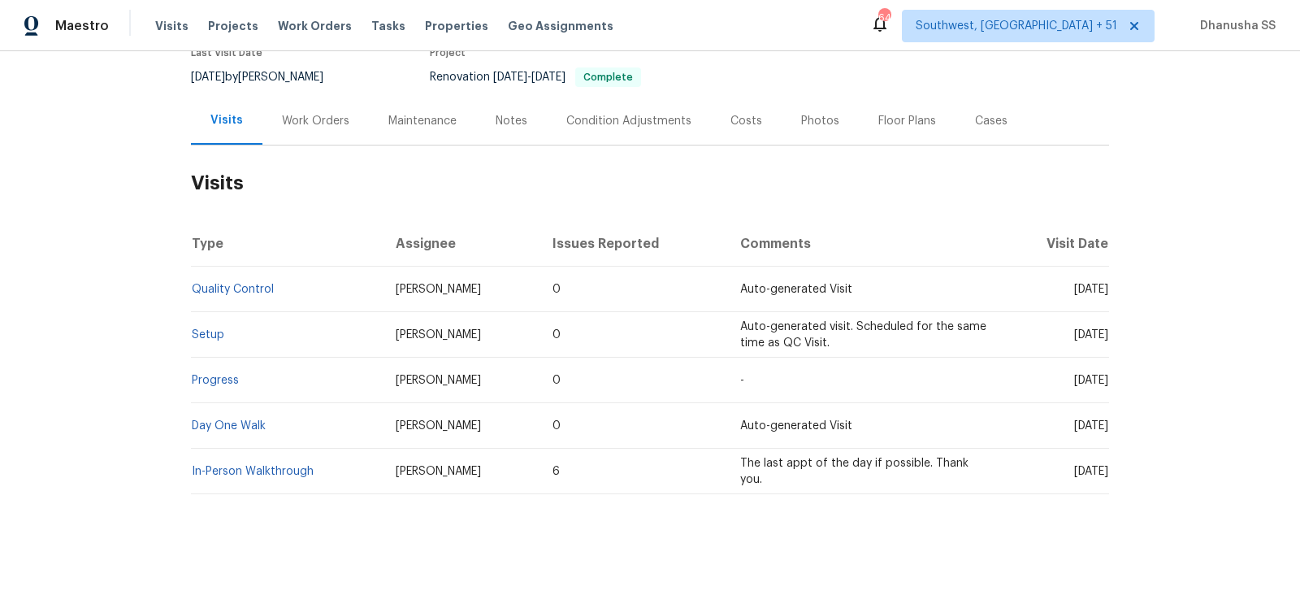
click at [224, 345] on td "Setup" at bounding box center [287, 335] width 192 height 46
click at [221, 340] on td "Setup" at bounding box center [287, 335] width 192 height 46
click at [215, 332] on link "Setup" at bounding box center [208, 334] width 33 height 11
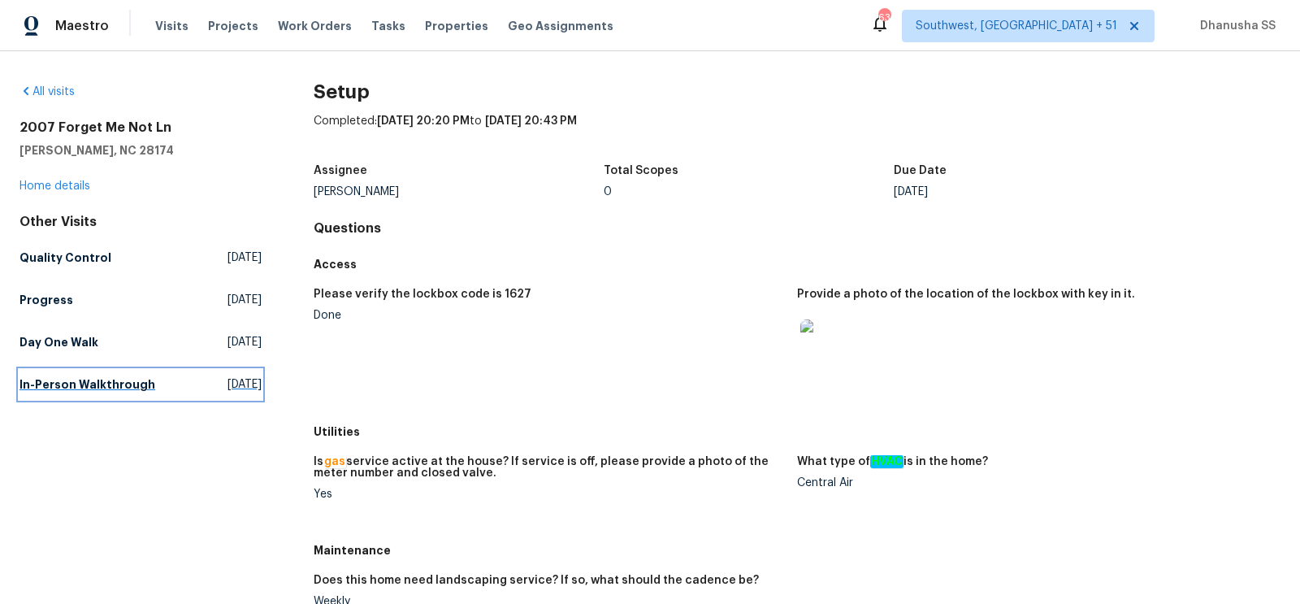
click at [235, 371] on link "In-Person Walkthrough Fri, Aug 22 2025" at bounding box center [141, 384] width 242 height 29
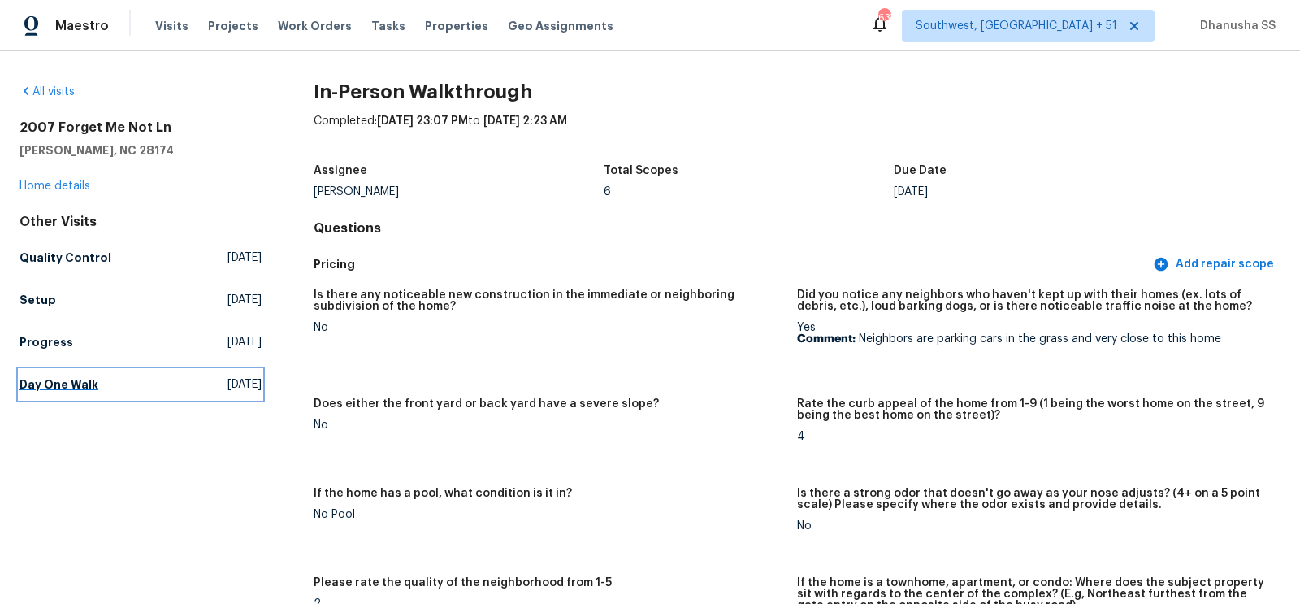
click at [228, 387] on span "Tue, Sep 23 2025" at bounding box center [245, 384] width 34 height 16
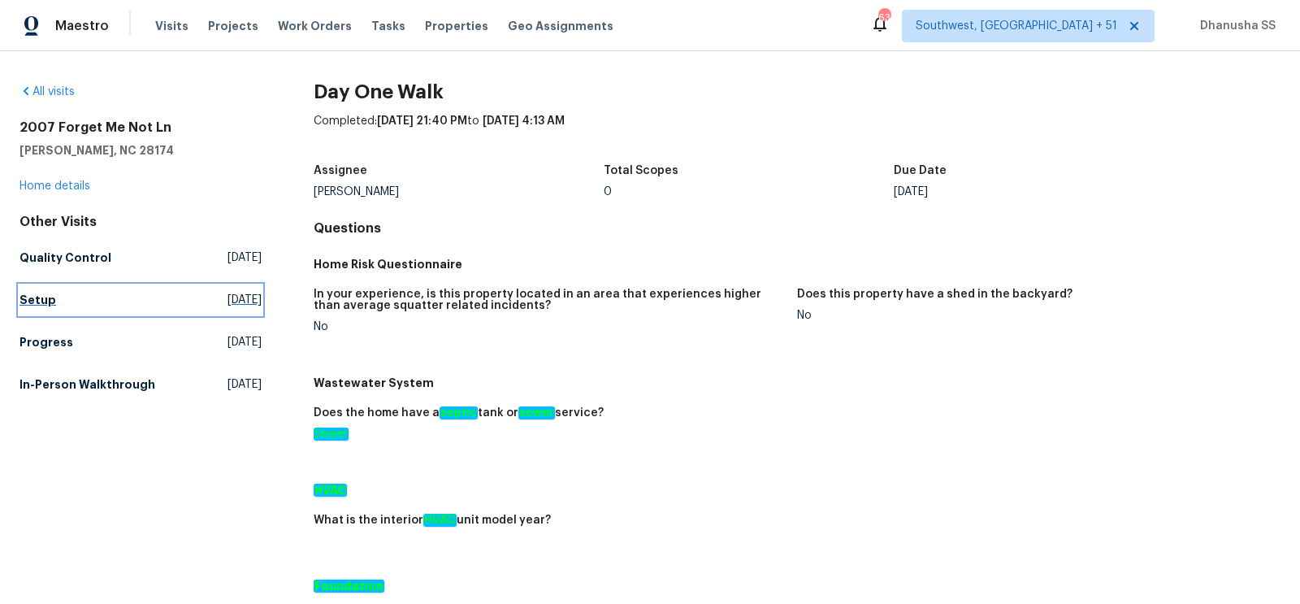
click at [228, 302] on span "Mon, Sep 29 2025" at bounding box center [245, 300] width 34 height 16
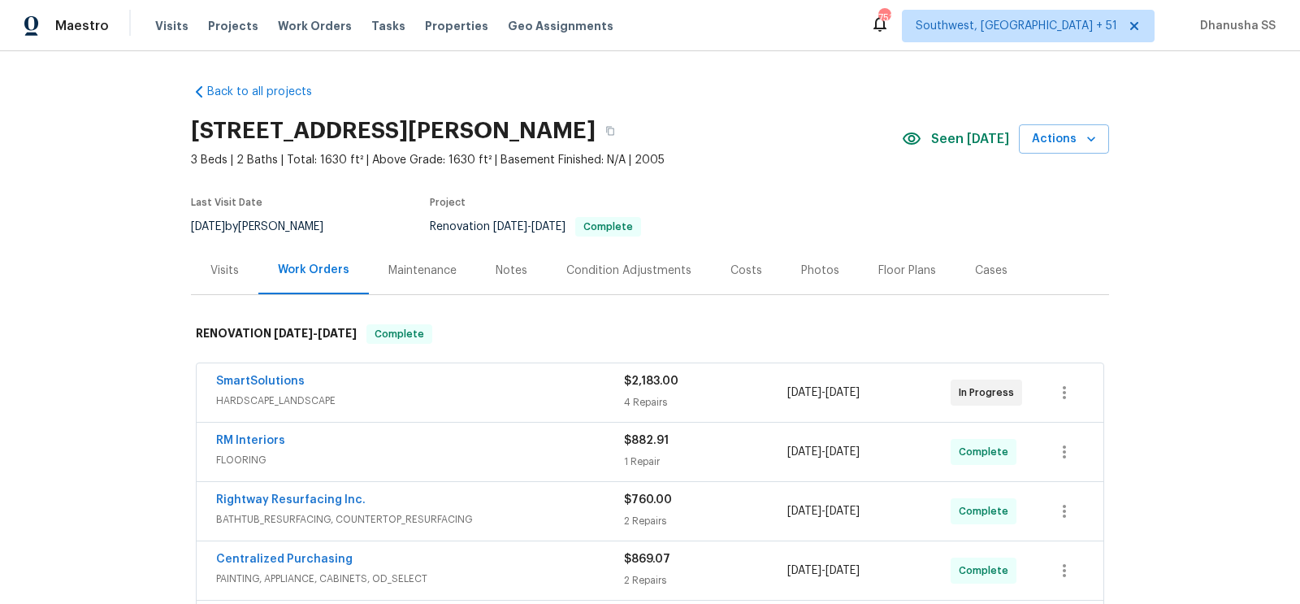
scroll to position [421, 0]
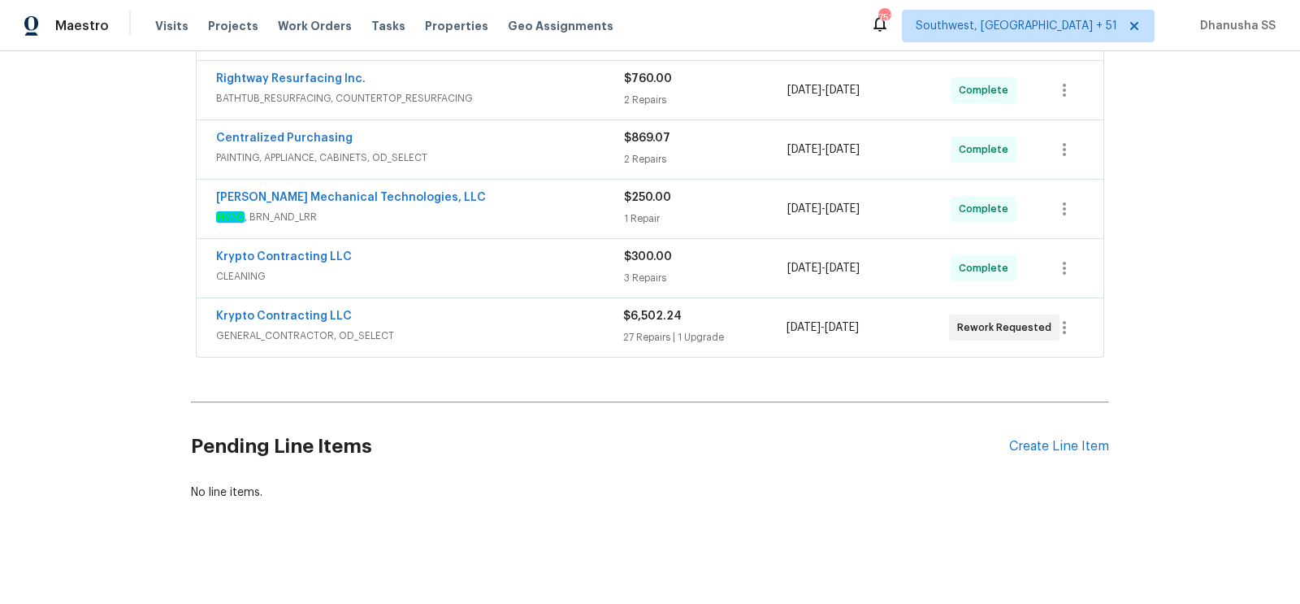
click at [506, 344] on div "Krypto Contracting LLC GENERAL_CONTRACTOR, OD_SELECT $6,502.24 27 Repairs | 1 U…" at bounding box center [650, 327] width 907 height 59
click at [506, 330] on span "GENERAL_CONTRACTOR, OD_SELECT" at bounding box center [419, 336] width 407 height 16
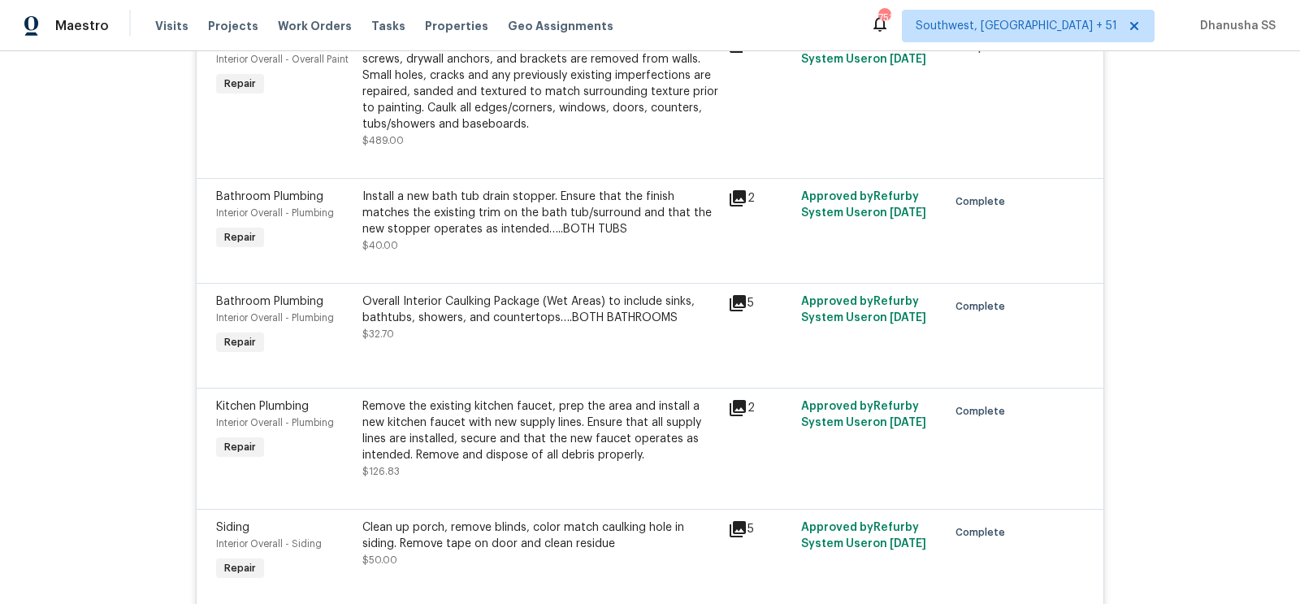
scroll to position [4179, 0]
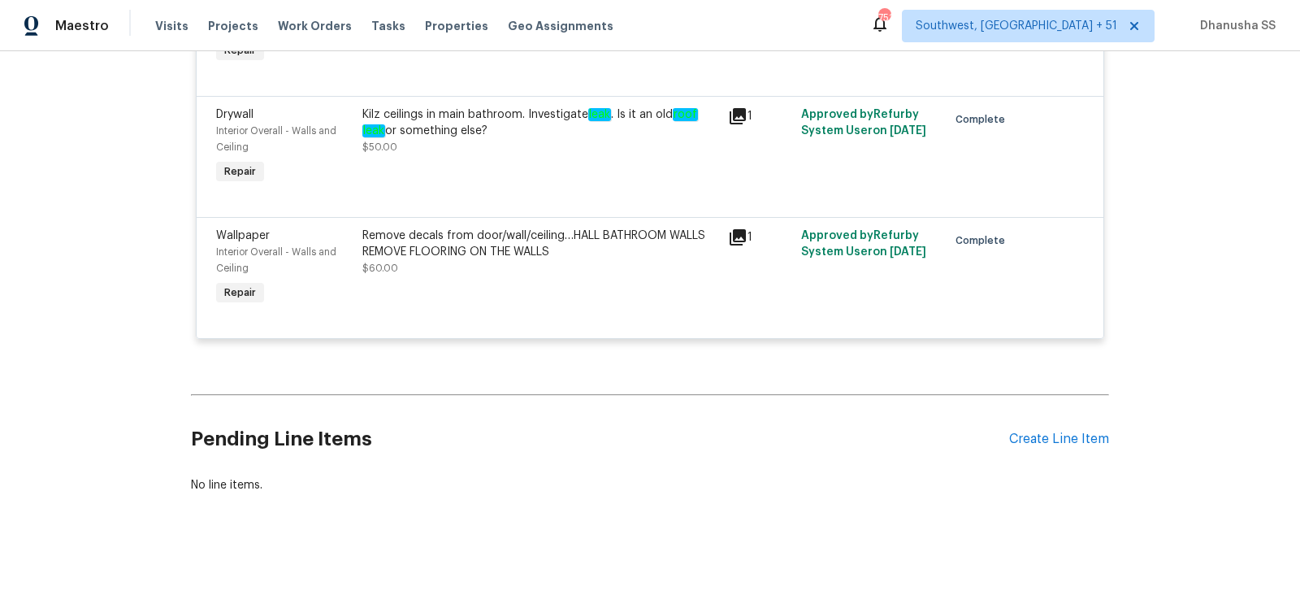
click at [446, 161] on div "Kilz ceilings in main bathroom. Investigate leak . Is it an old roof leak or so…" at bounding box center [541, 147] width 366 height 91
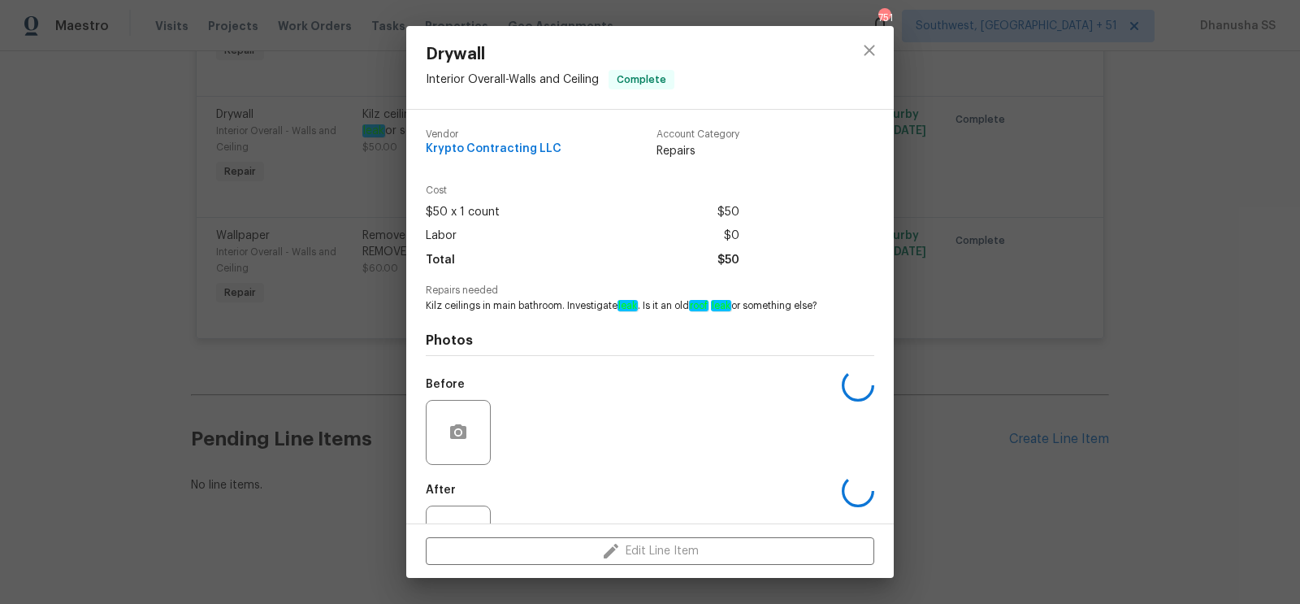
scroll to position [63, 0]
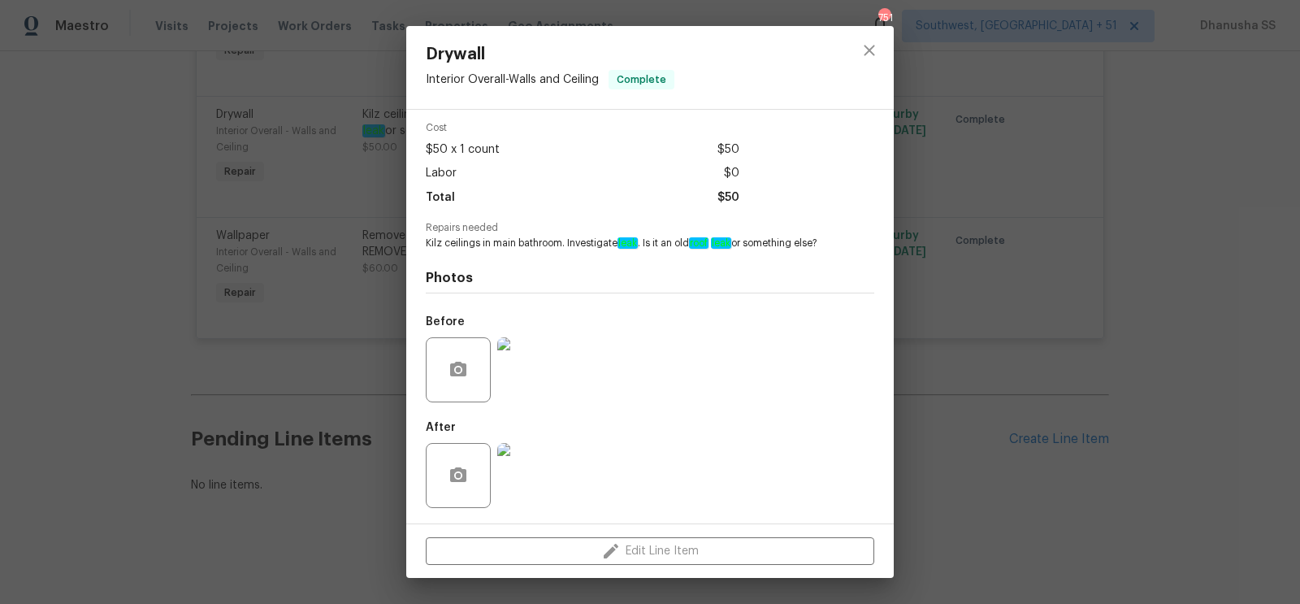
click at [549, 352] on img at bounding box center [529, 369] width 65 height 65
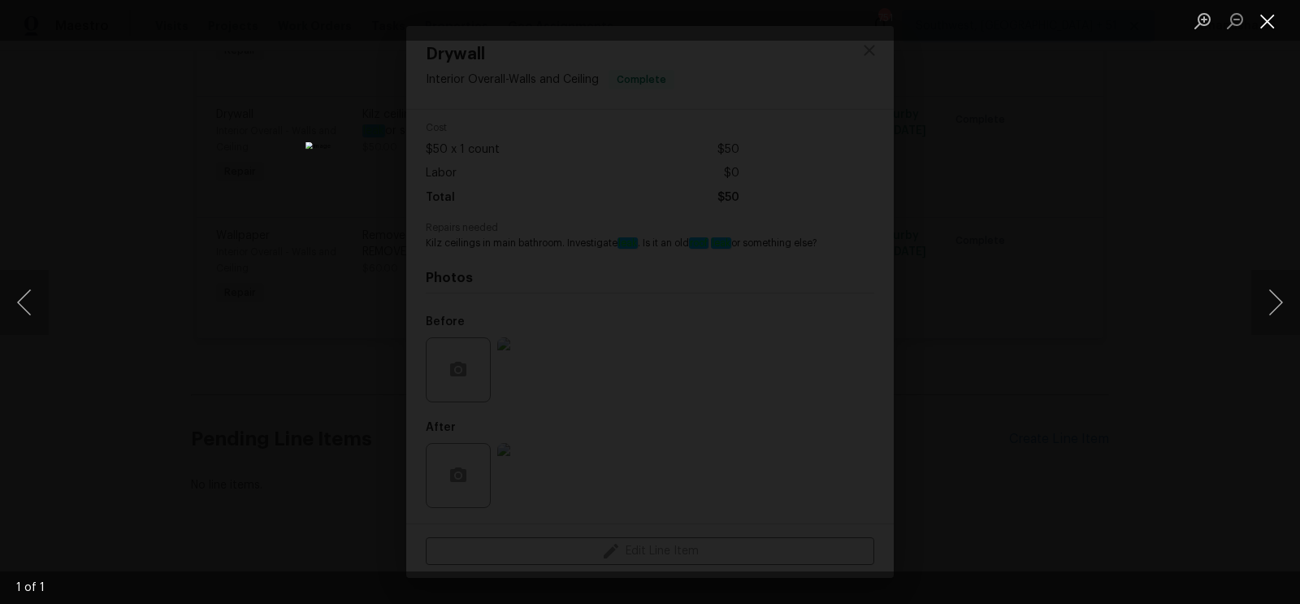
click at [1258, 28] on button "Close lightbox" at bounding box center [1268, 21] width 33 height 28
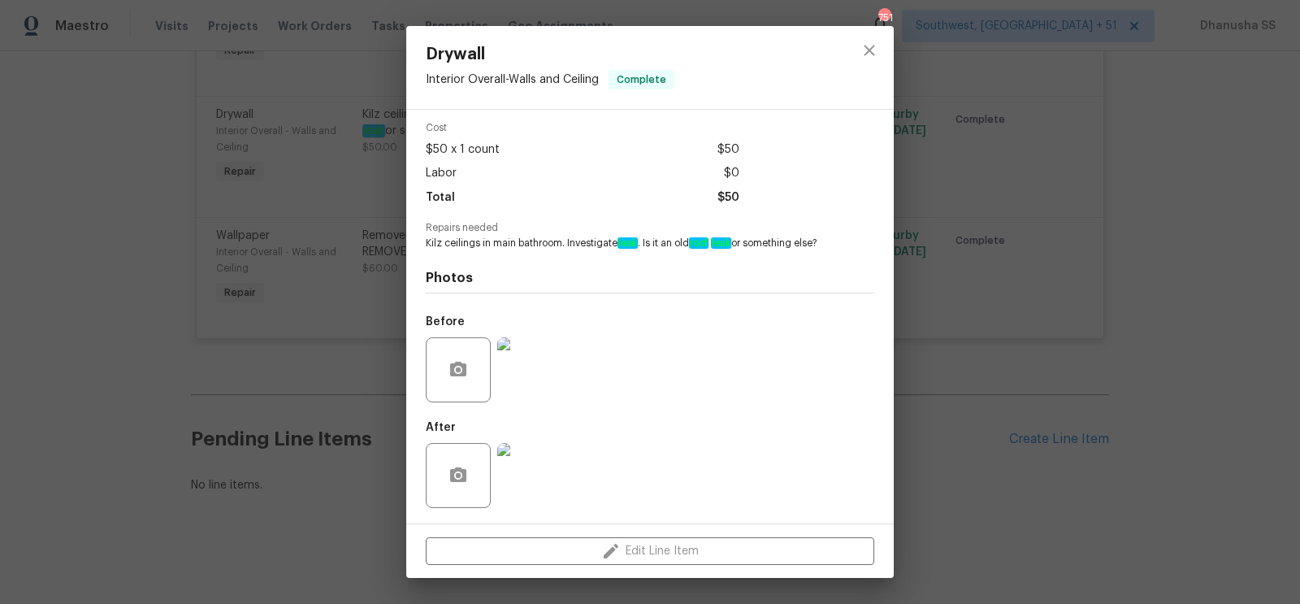
click at [528, 458] on img at bounding box center [529, 475] width 65 height 65
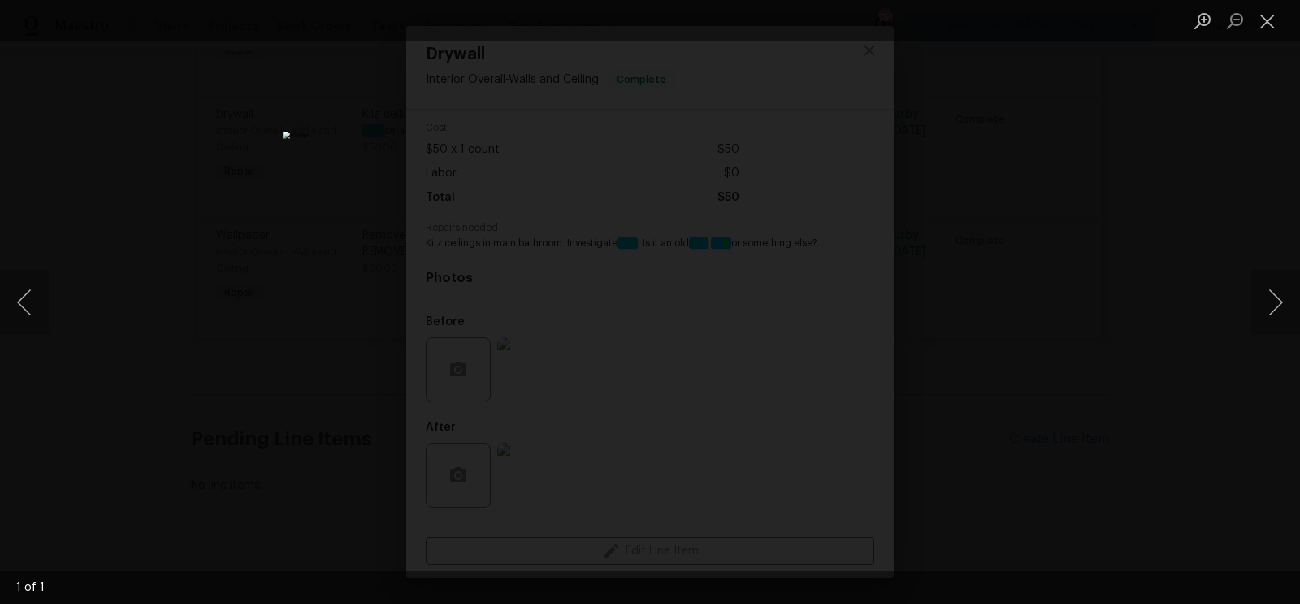
click at [1274, 36] on li "Lightbox" at bounding box center [1268, 20] width 33 height 41
click at [1270, 15] on button "Close lightbox" at bounding box center [1268, 21] width 33 height 28
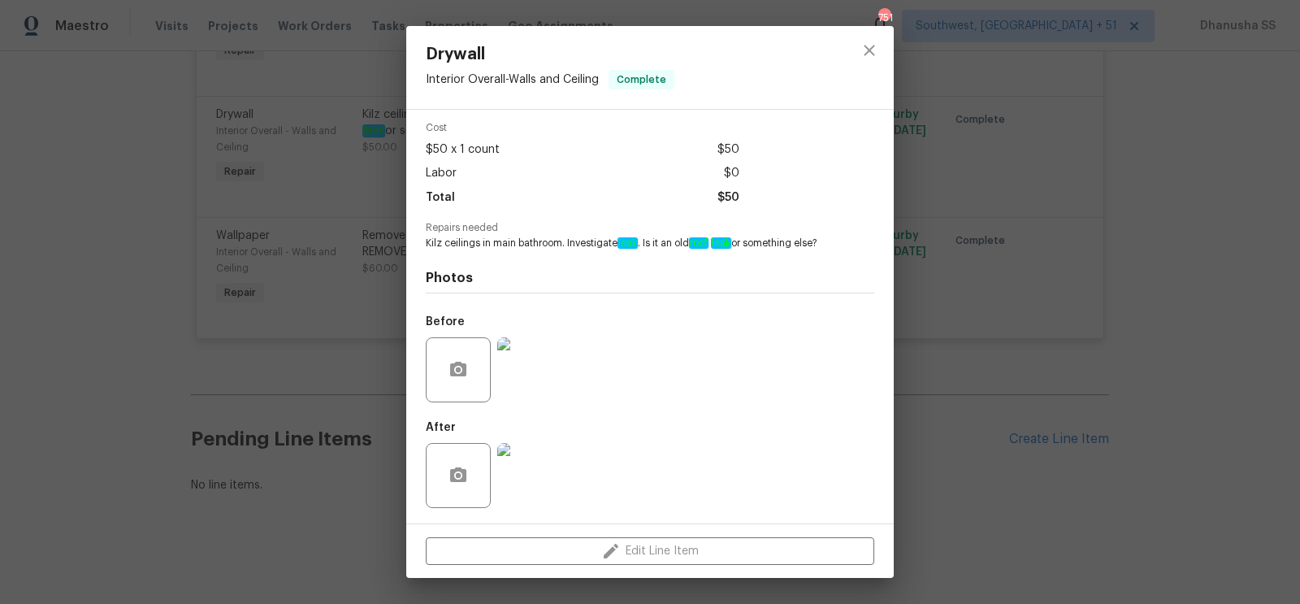
click at [545, 381] on img at bounding box center [529, 369] width 65 height 65
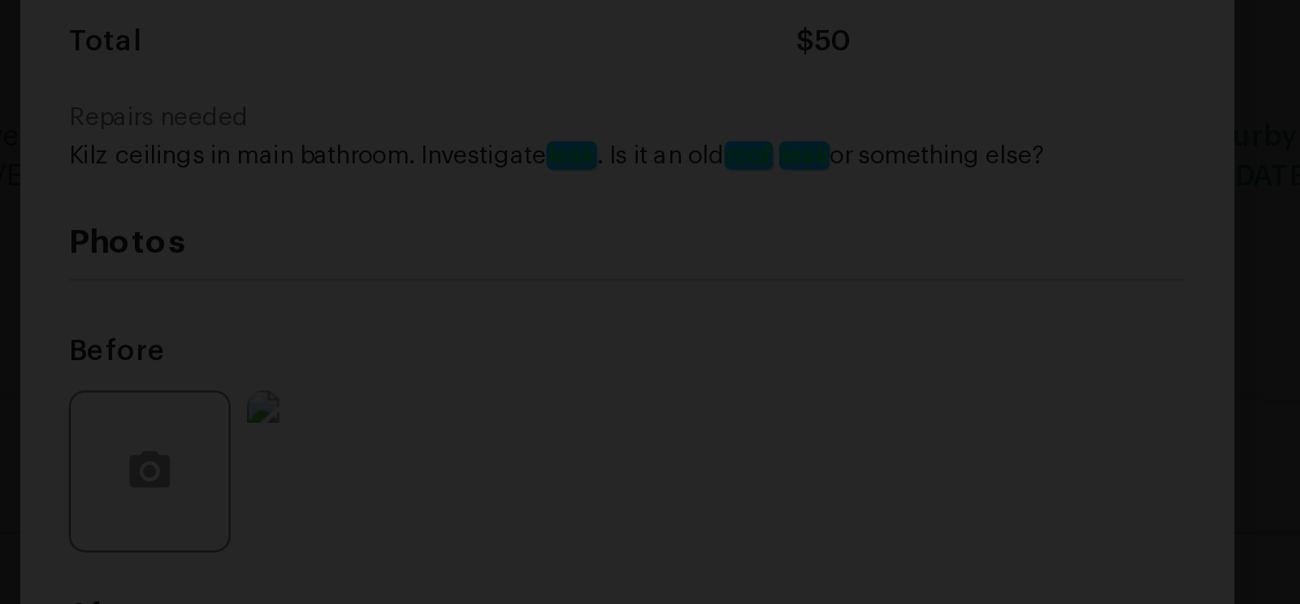
click at [686, 359] on img "Lightbox" at bounding box center [622, 413] width 2204 height 1023
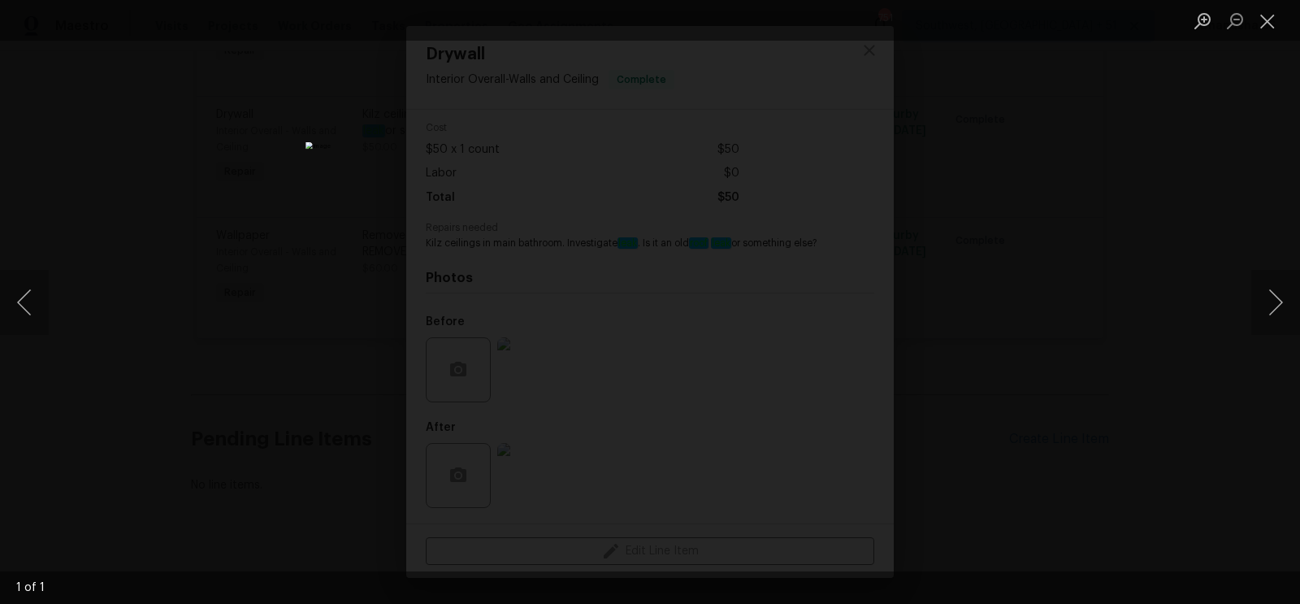
click at [1274, 35] on li "Lightbox" at bounding box center [1268, 20] width 33 height 41
click at [1270, 15] on button "Close lightbox" at bounding box center [1268, 21] width 33 height 28
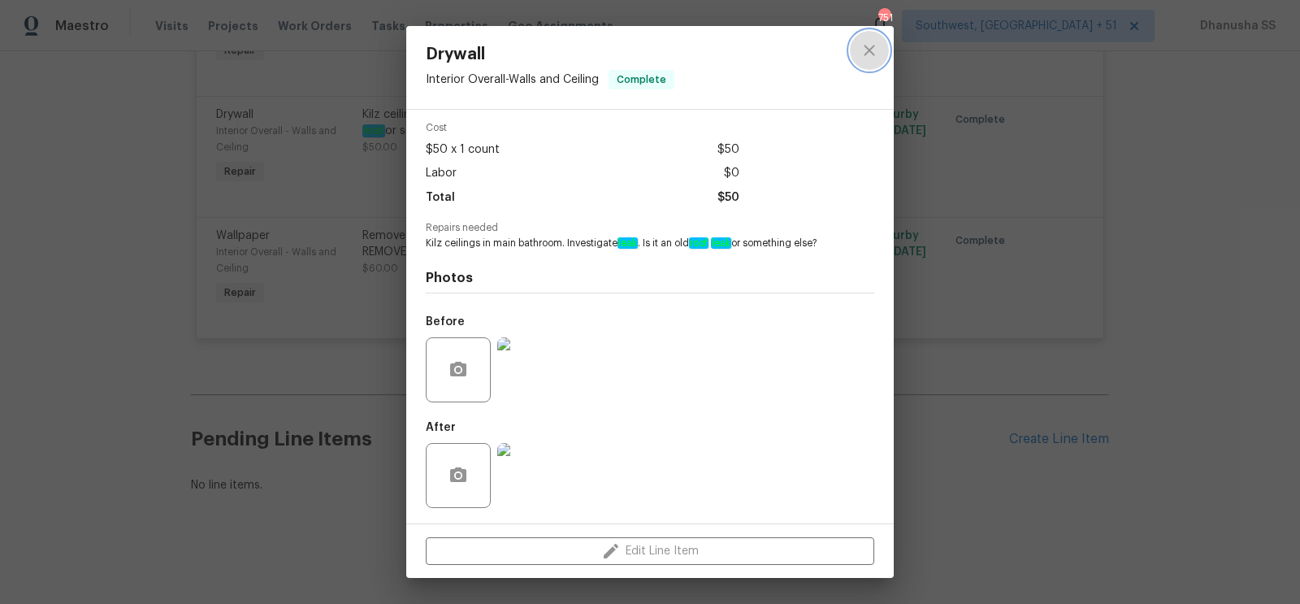
click at [879, 67] on button "close" at bounding box center [869, 50] width 39 height 39
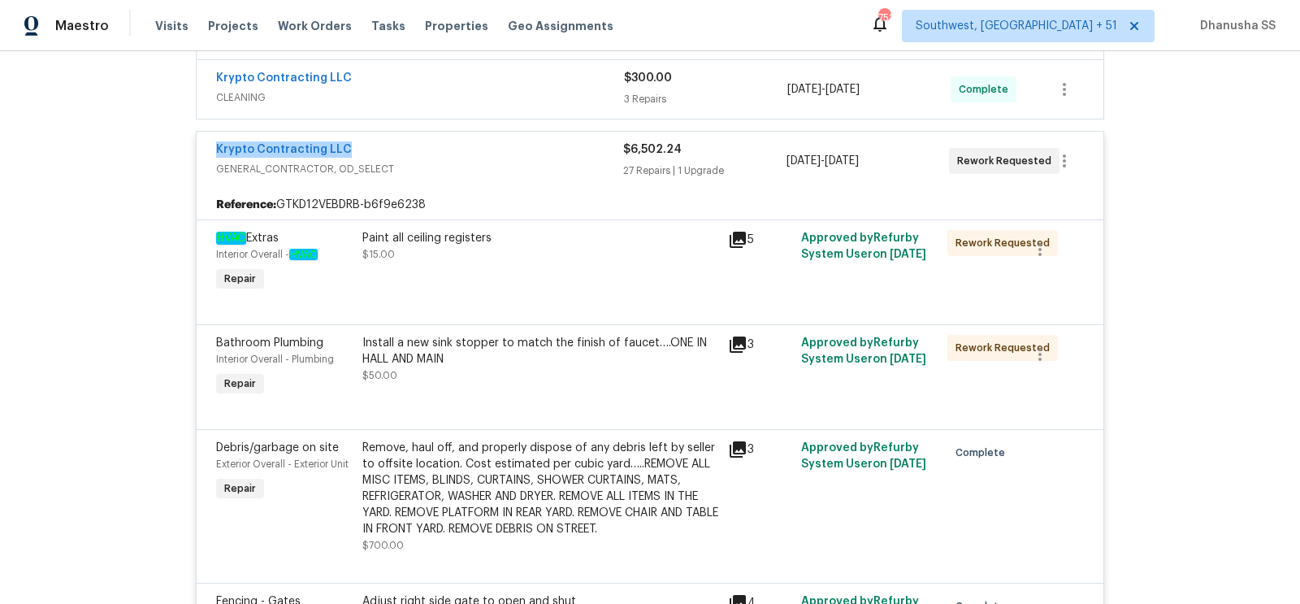
scroll to position [512, 0]
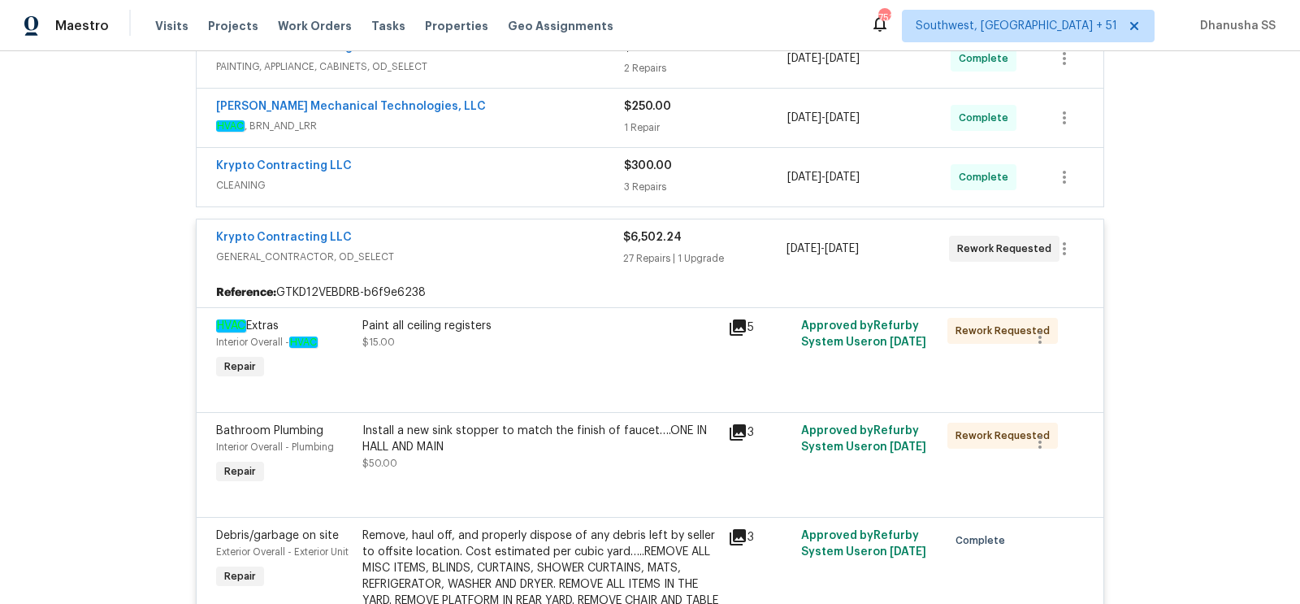
click at [448, 150] on div "Krypto Contracting LLC CLEANING $300.00 3 Repairs [DATE] - [DATE] Complete" at bounding box center [650, 177] width 907 height 59
click at [451, 163] on div "Krypto Contracting LLC" at bounding box center [420, 168] width 408 height 20
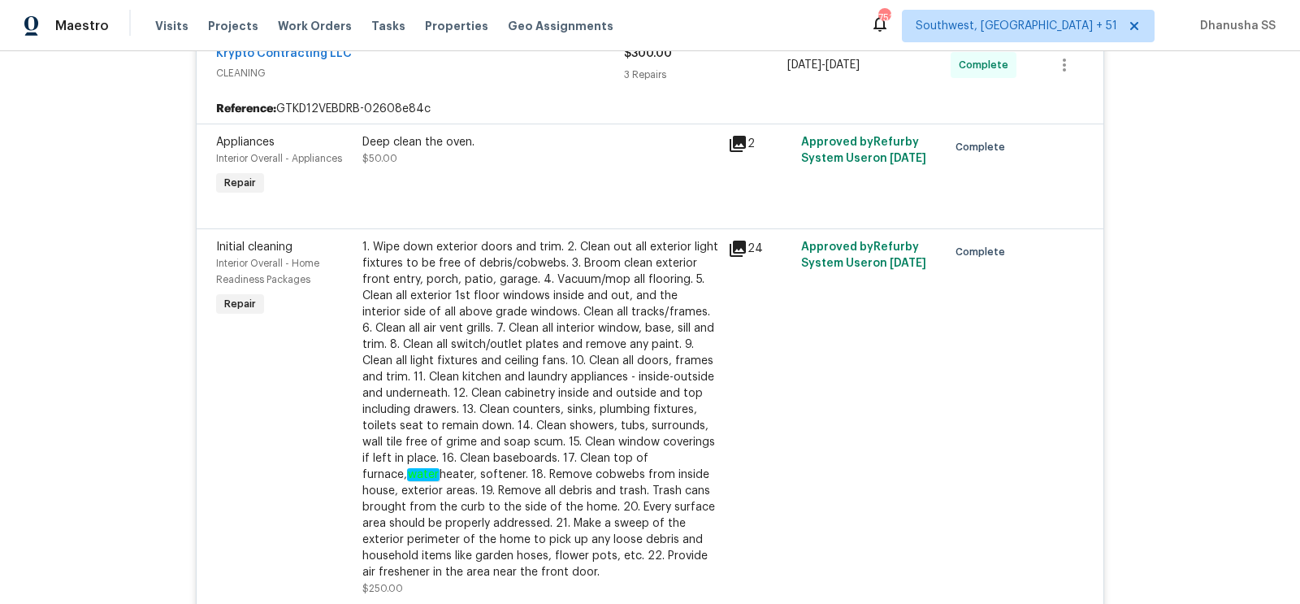
scroll to position [553, 0]
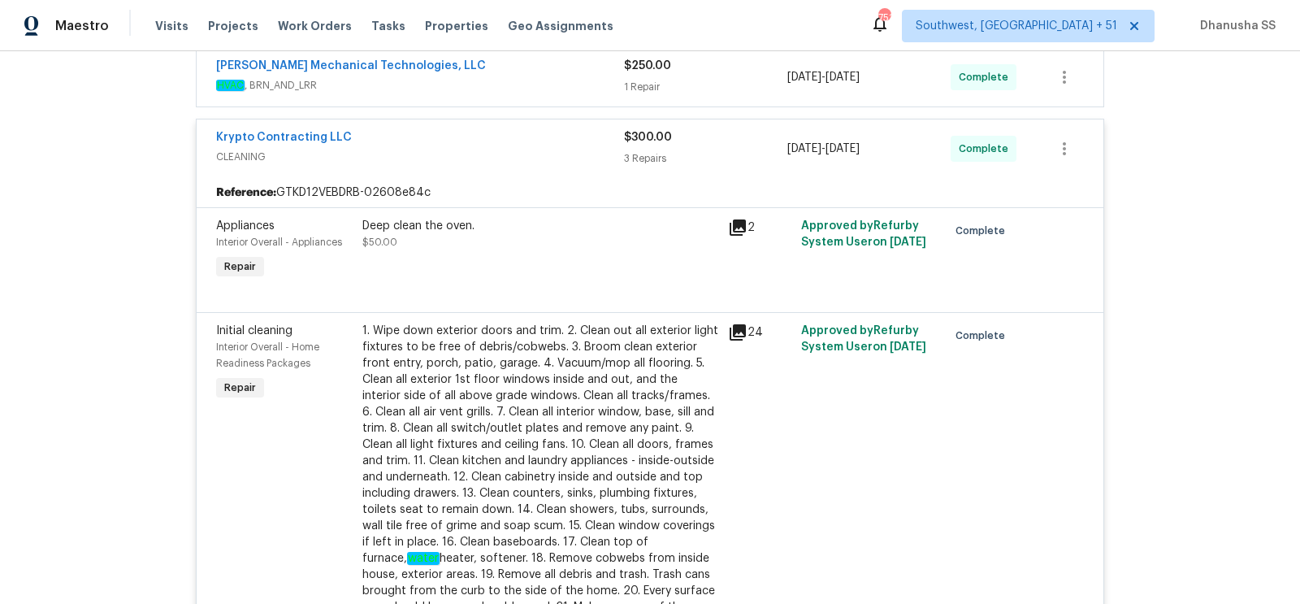
click at [540, 83] on span "HVAC , BRN_AND_LRR" at bounding box center [420, 85] width 408 height 16
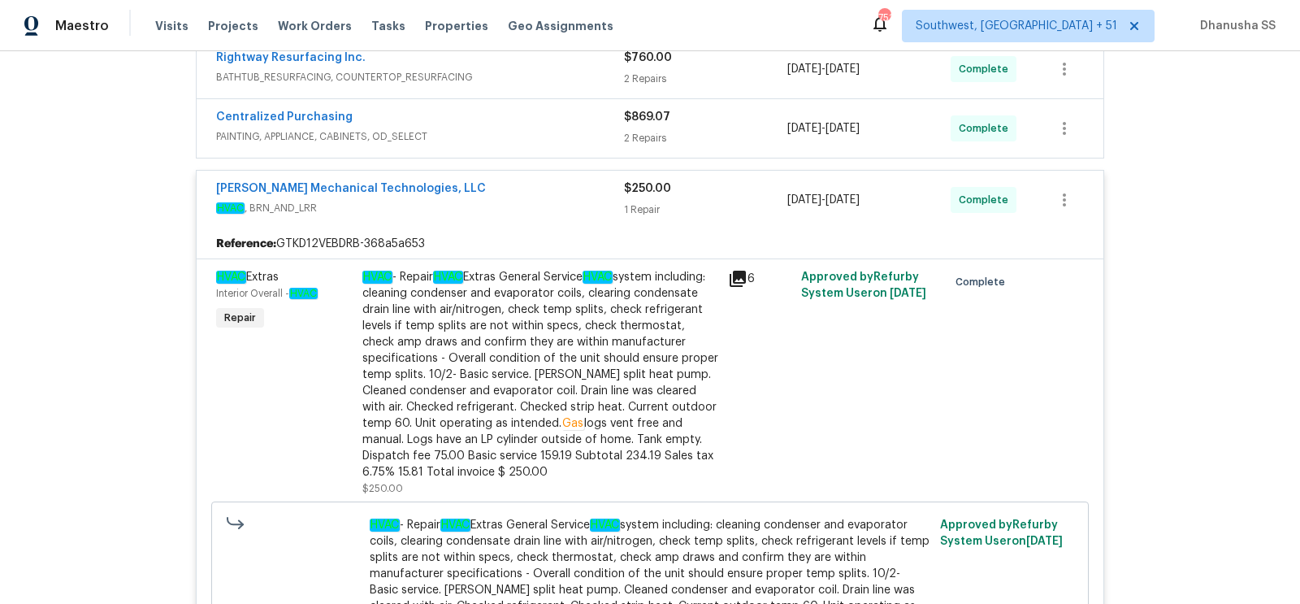
scroll to position [428, 0]
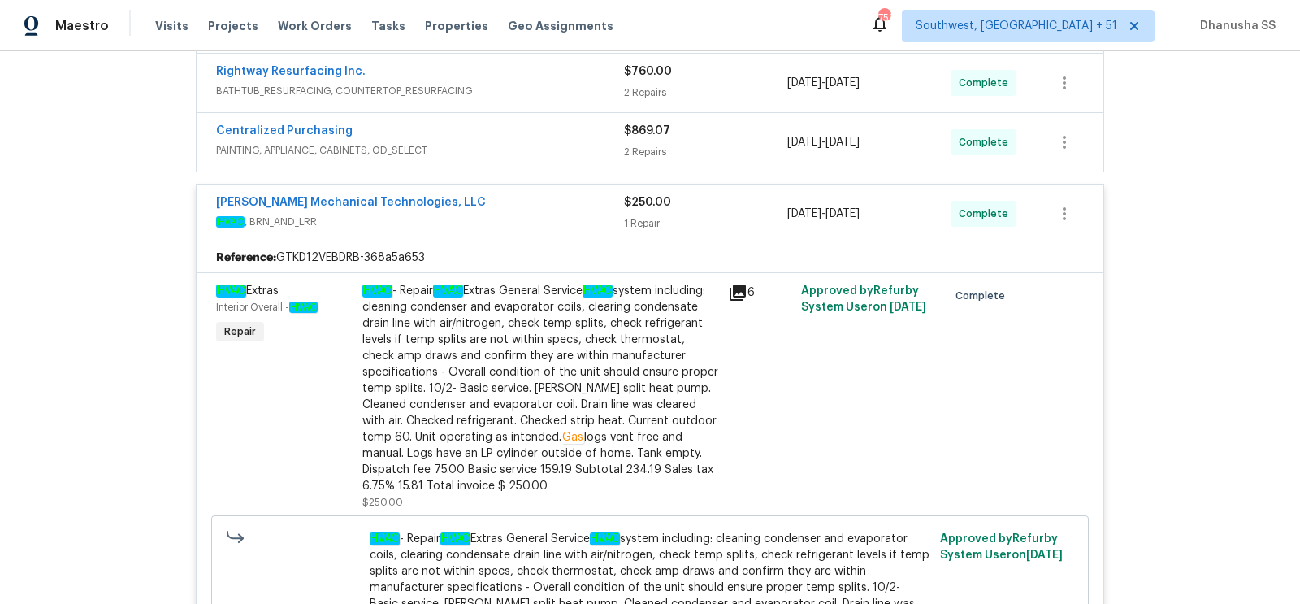
click at [540, 142] on span "PAINTING, APPLIANCE, CABINETS, OD_SELECT" at bounding box center [420, 150] width 408 height 16
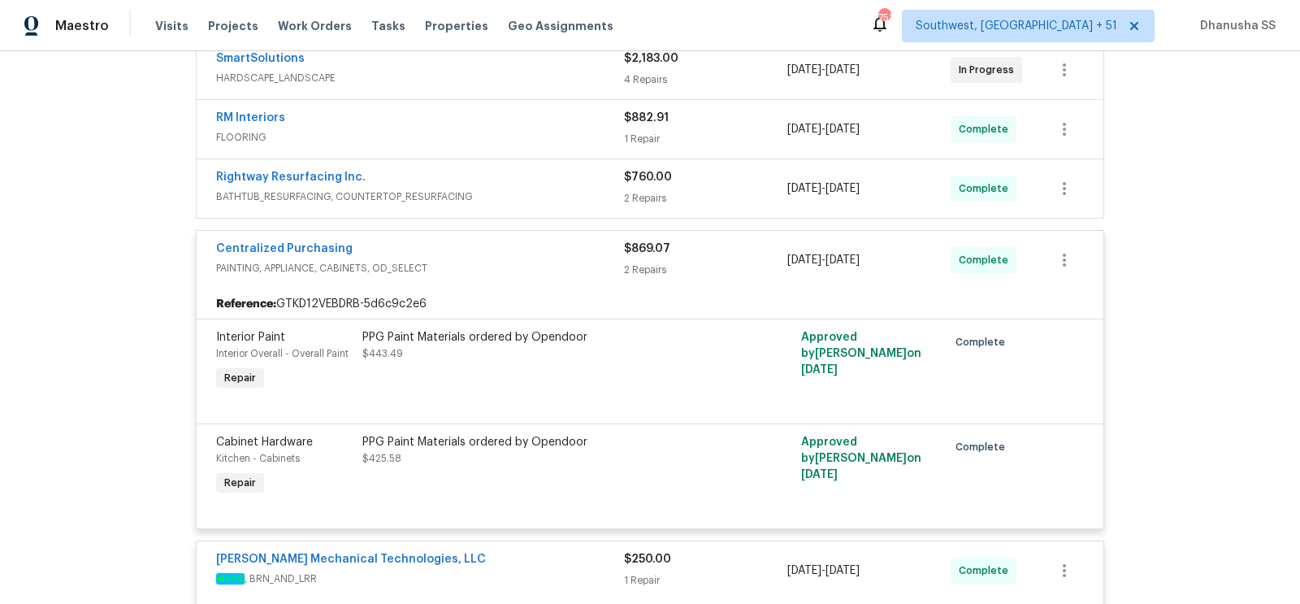
scroll to position [323, 0]
click at [545, 204] on div "Rightway Resurfacing Inc. BATHTUB_RESURFACING, COUNTERTOP_RESURFACING $760.00 2…" at bounding box center [650, 187] width 907 height 59
click at [552, 188] on span "BATHTUB_RESURFACING, COUNTERTOP_RESURFACING" at bounding box center [420, 196] width 408 height 16
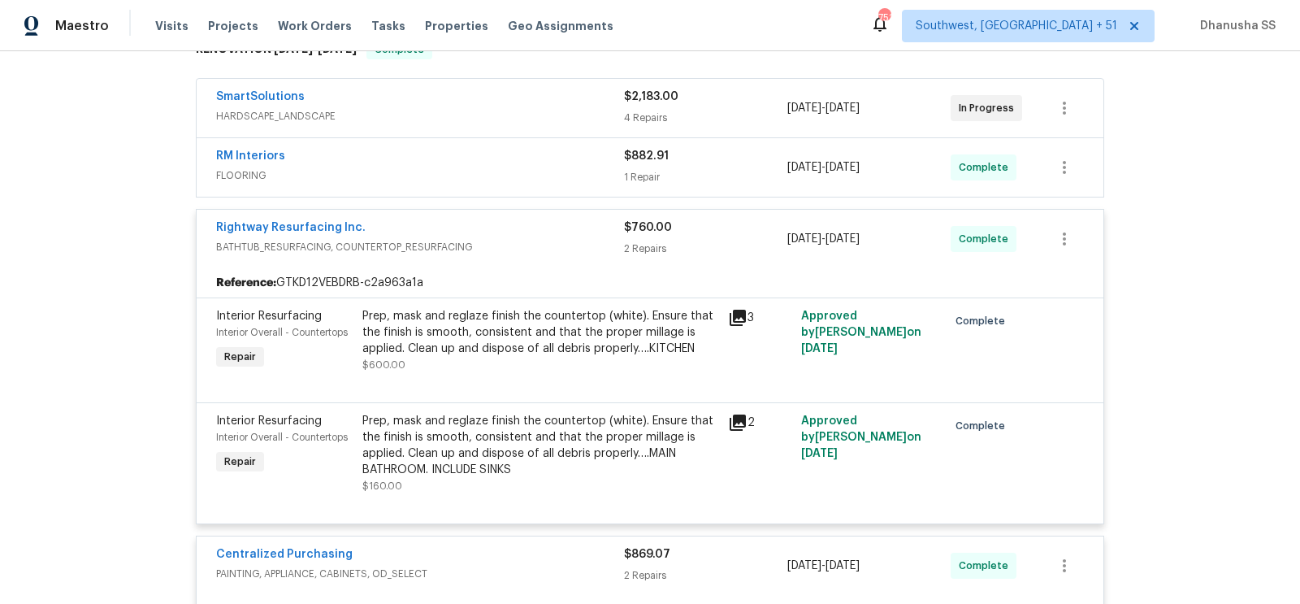
scroll to position [281, 0]
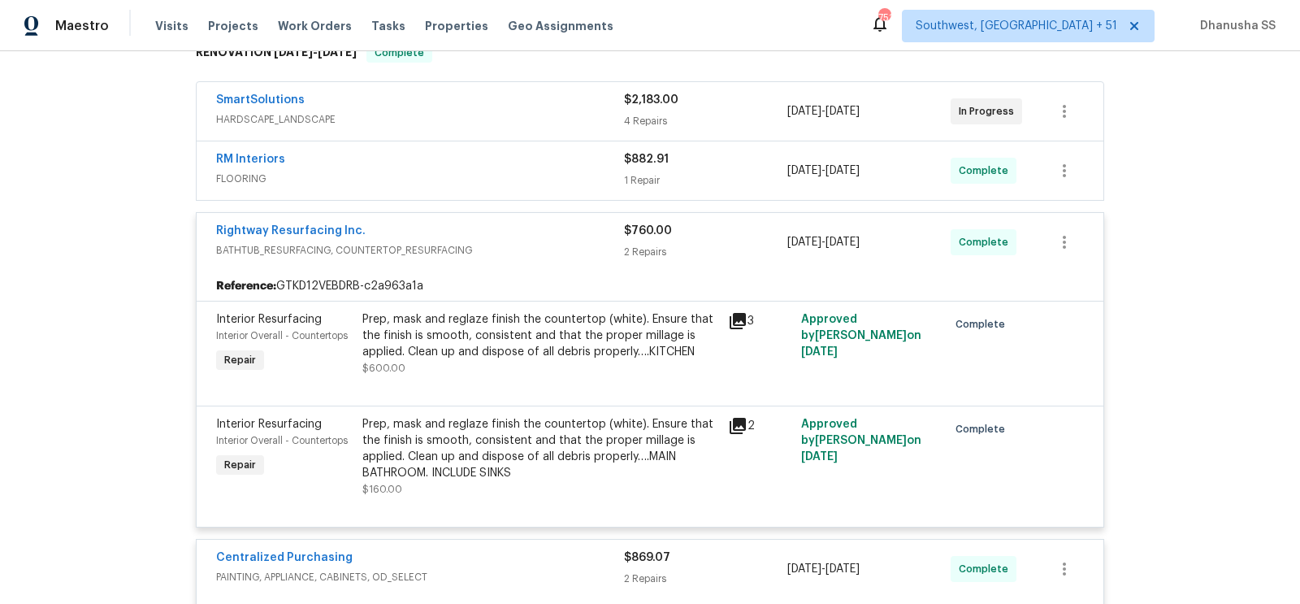
click at [561, 171] on span "FLOORING" at bounding box center [420, 179] width 408 height 16
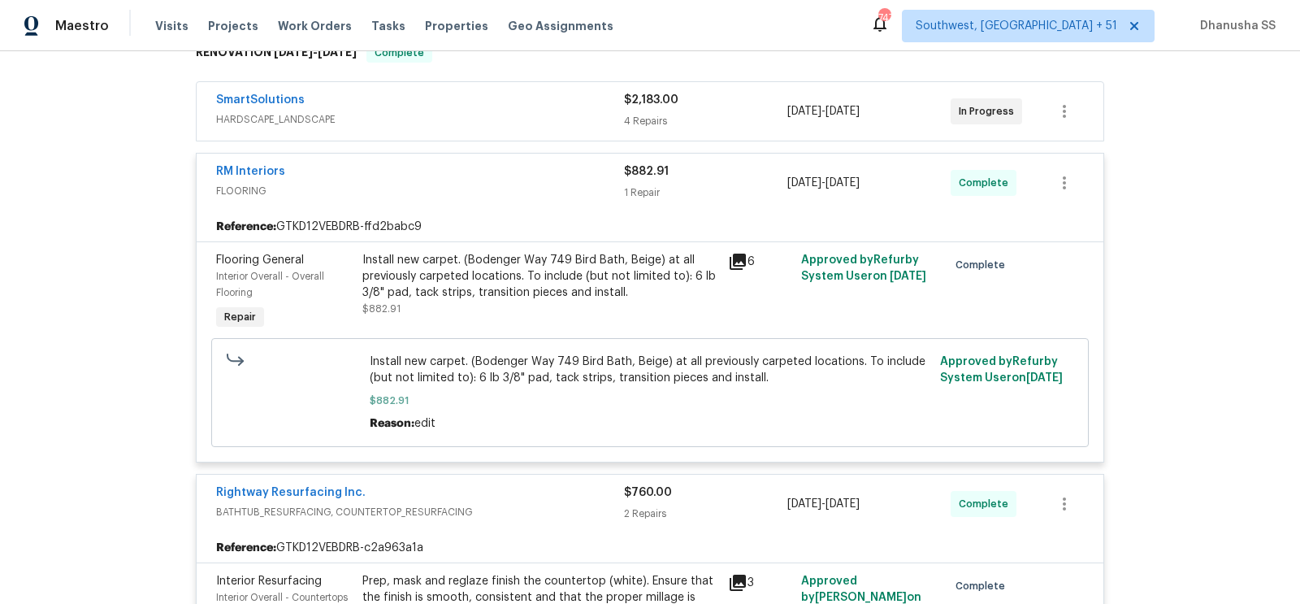
scroll to position [167, 0]
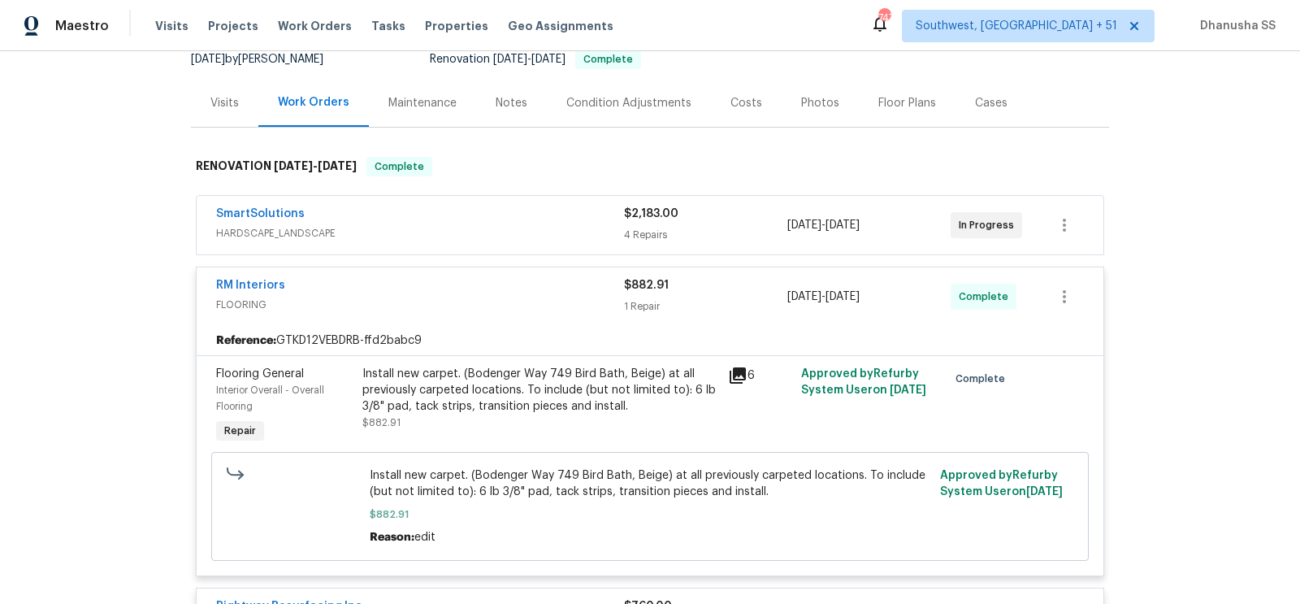
click at [547, 218] on div "SmartSolutions" at bounding box center [420, 216] width 408 height 20
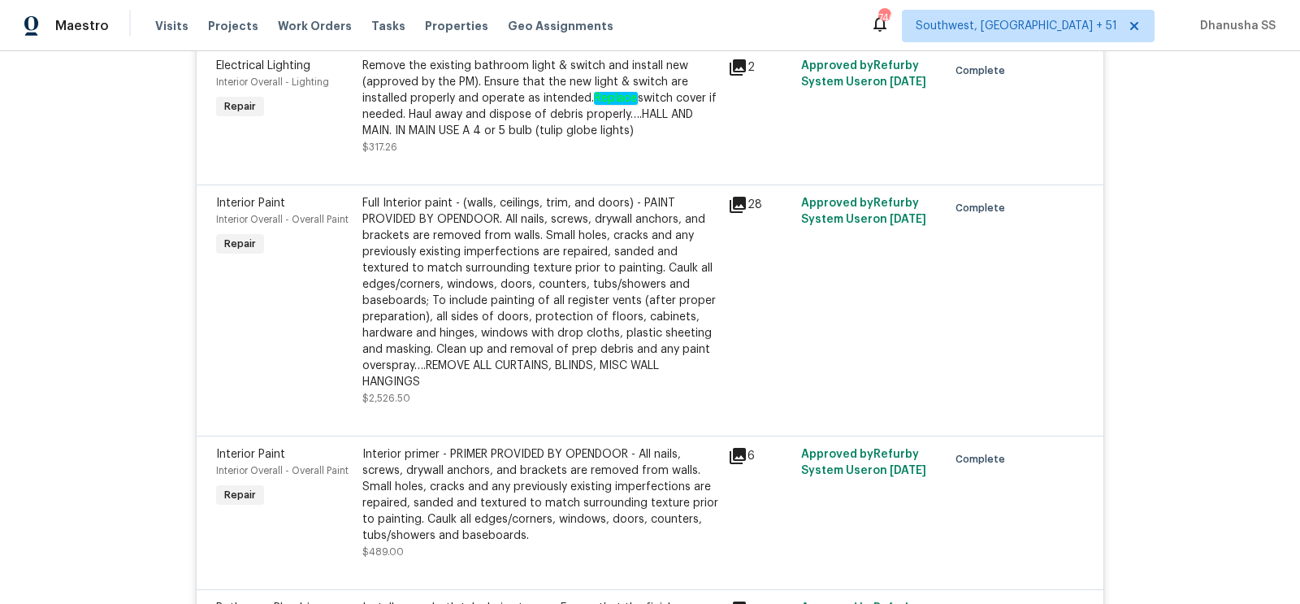
scroll to position [6824, 0]
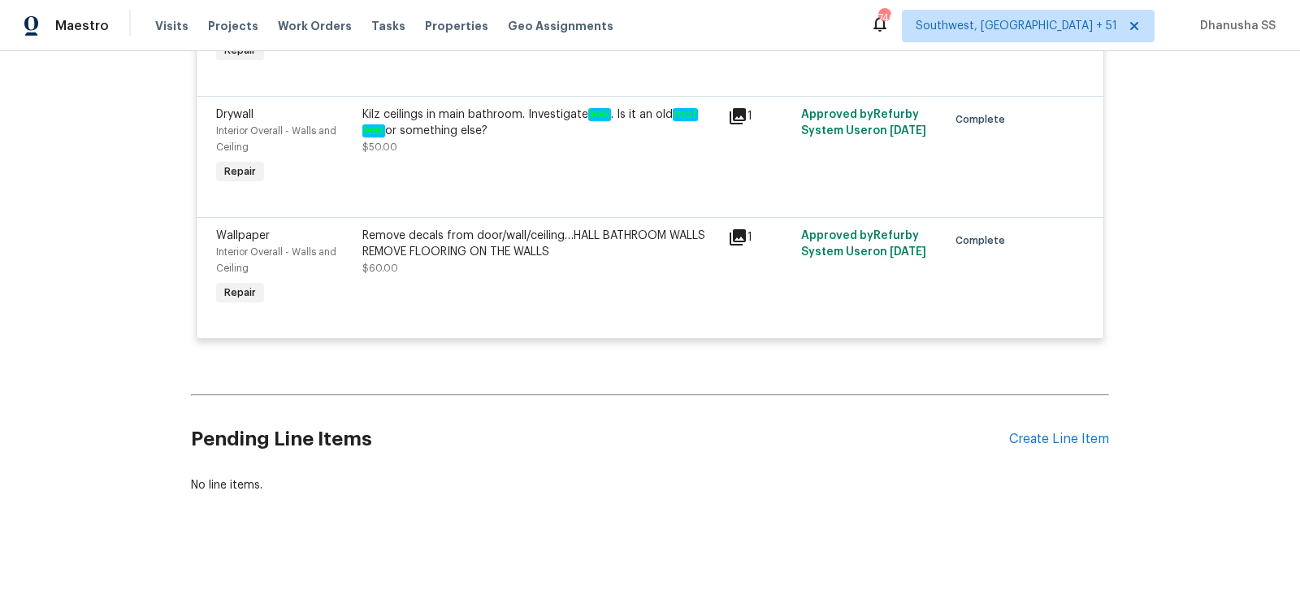
click at [438, 175] on div "Kilz ceilings in main bathroom. Investigate leak . Is it an old roof leak or so…" at bounding box center [541, 147] width 366 height 91
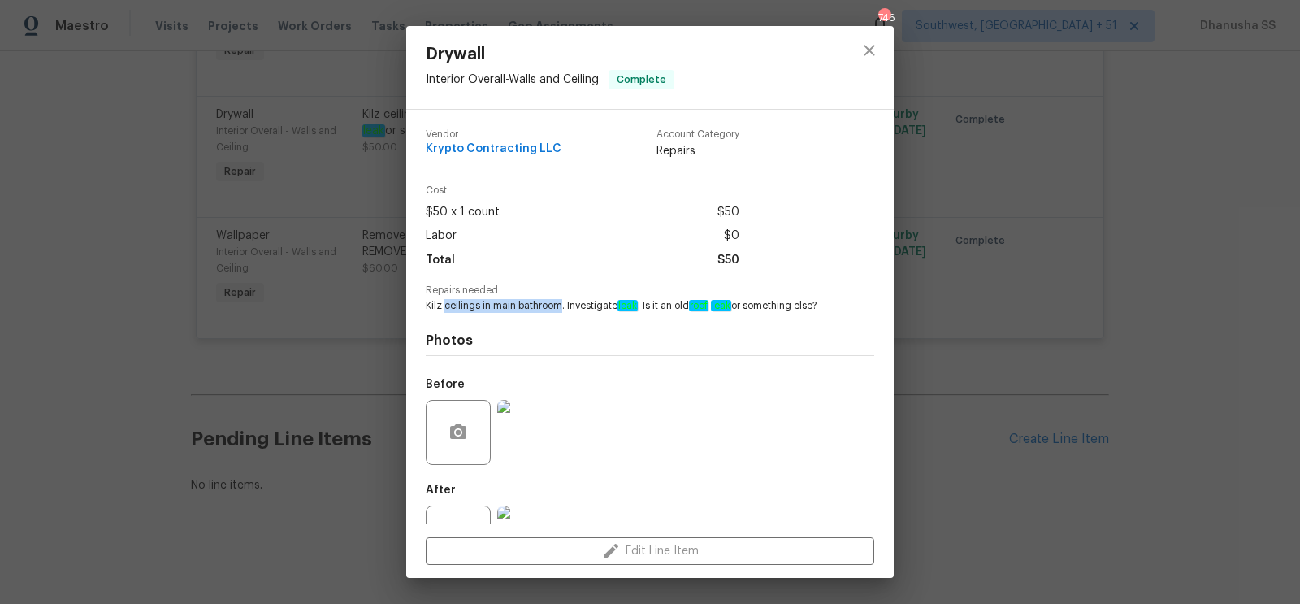
drag, startPoint x: 445, startPoint y: 308, endPoint x: 562, endPoint y: 310, distance: 117.9
click at [562, 310] on span "Kilz ceilings in main bathroom. Investigate leak . Is it an old roof leak or so…" at bounding box center [628, 306] width 404 height 14
copy span "ceilings in main bathroom"
click at [873, 56] on icon "close" at bounding box center [870, 51] width 20 height 20
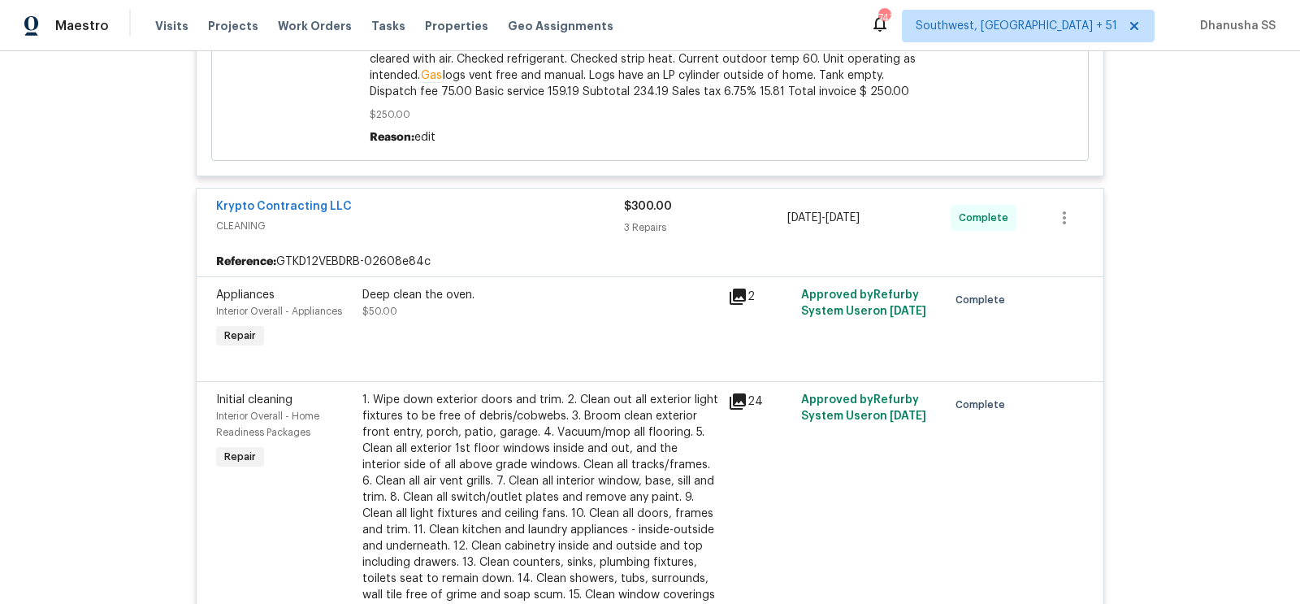
scroll to position [0, 0]
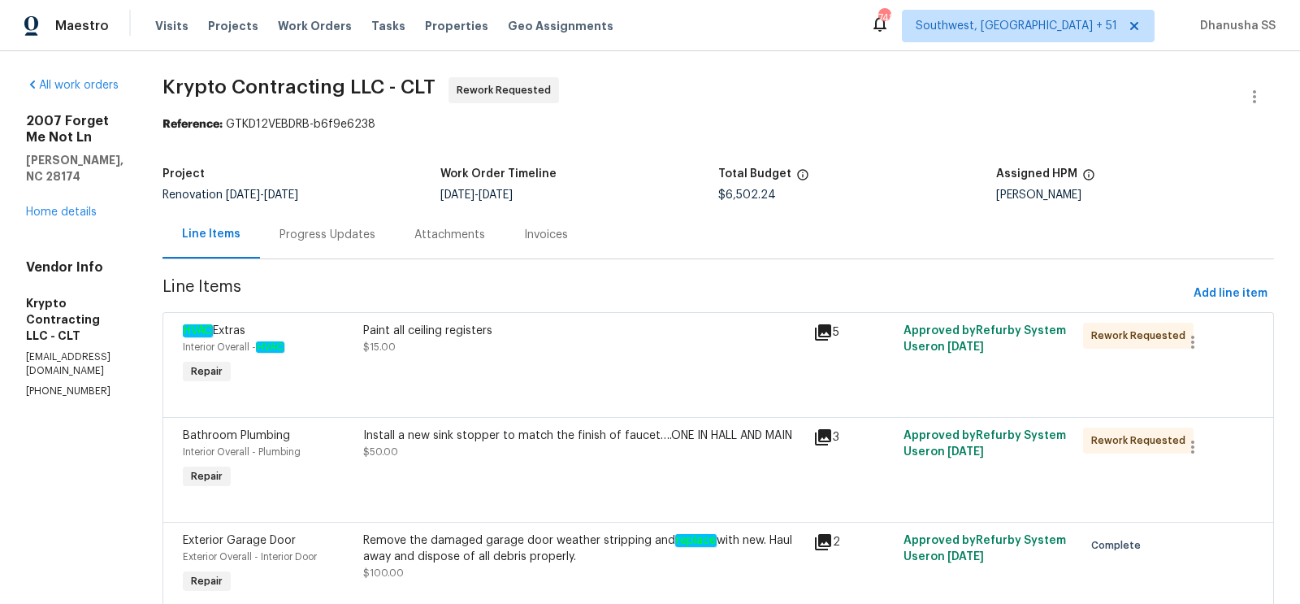
click at [376, 240] on div "Progress Updates" at bounding box center [328, 235] width 96 height 16
